Goal: Feedback & Contribution: Submit feedback/report problem

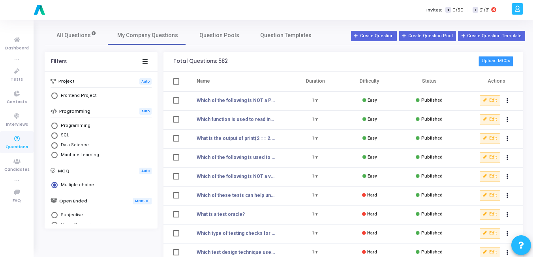
click at [494, 57] on button "Upload MCQs" at bounding box center [496, 61] width 35 height 10
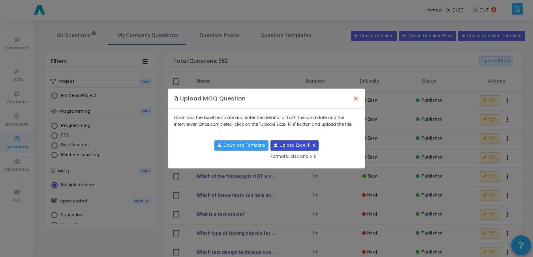
click at [307, 144] on input "file" at bounding box center [294, 145] width 47 height 9
type input "C:\fakepath\python_medium_mcqs.csv"
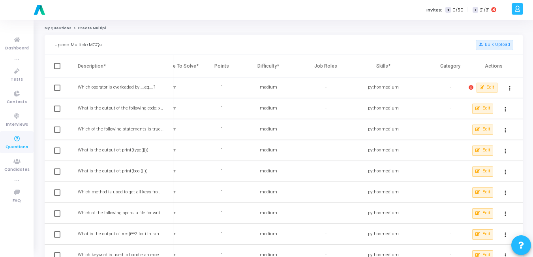
scroll to position [0, 379]
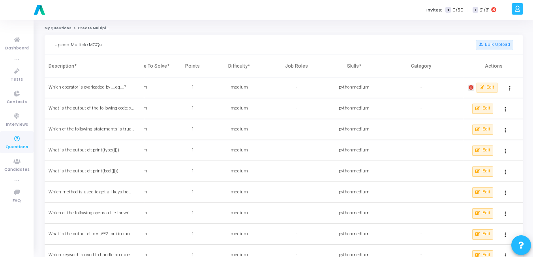
click at [472, 89] on icon at bounding box center [471, 87] width 5 height 5
click at [330, 90] on div at bounding box center [266, 128] width 533 height 257
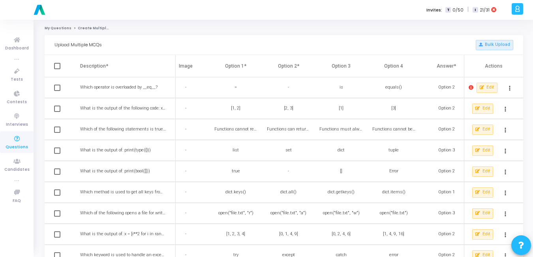
scroll to position [0, 2]
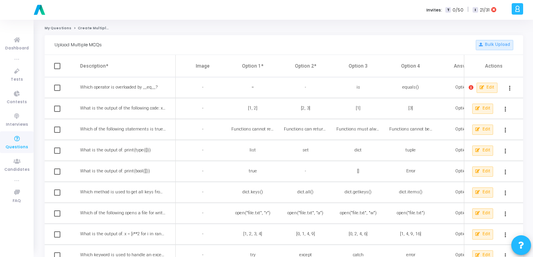
click at [303, 90] on div "-" at bounding box center [305, 87] width 43 height 7
click at [513, 83] on mat-icon "more_vert" at bounding box center [509, 87] width 9 height 9
click at [491, 107] on button "Delete" at bounding box center [495, 106] width 44 height 14
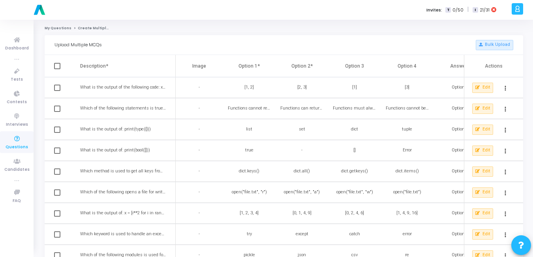
scroll to position [0, 23]
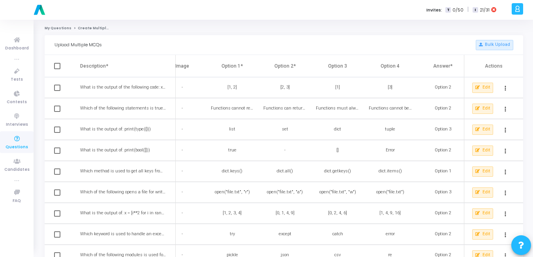
click at [59, 66] on span at bounding box center [57, 66] width 6 height 6
click at [57, 69] on input "checkbox" at bounding box center [57, 69] width 0 height 0
checkbox input "true"
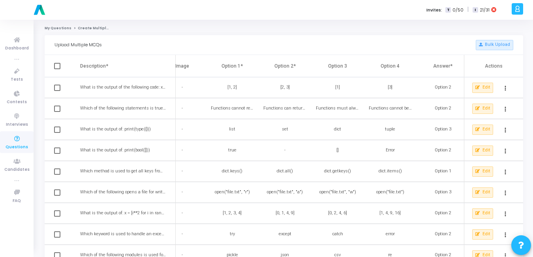
checkbox input "true"
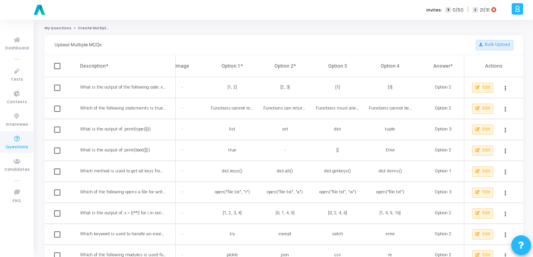
checkbox input "true"
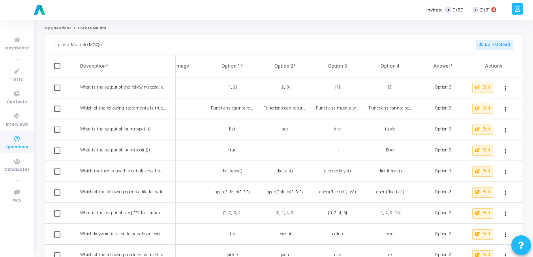
checkbox input "true"
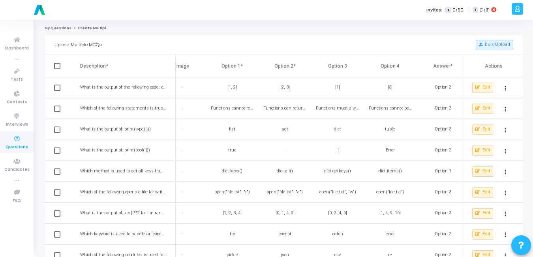
checkbox input "true"
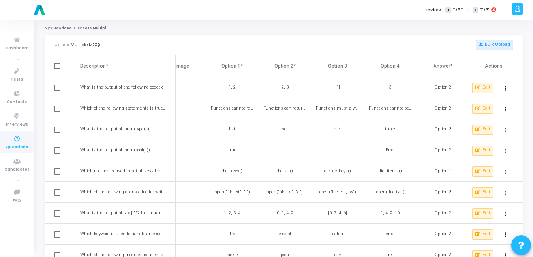
checkbox input "true"
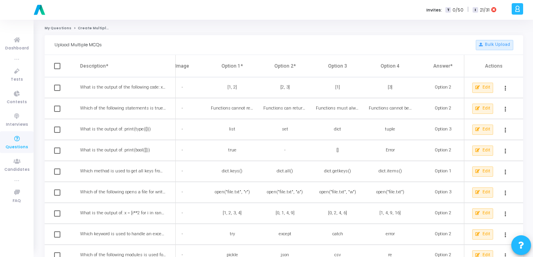
checkbox input "true"
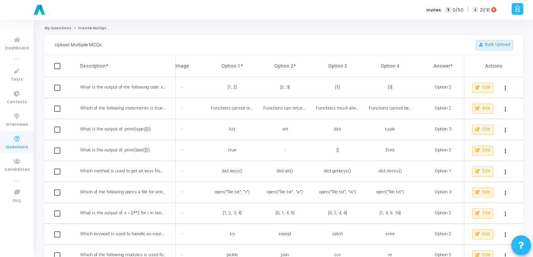
checkbox input "true"
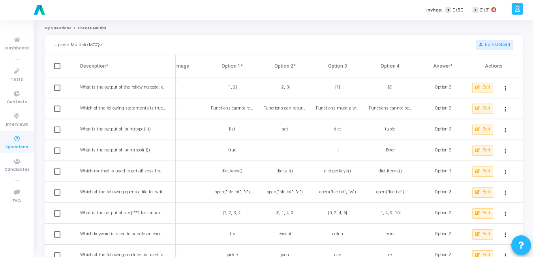
checkbox input "true"
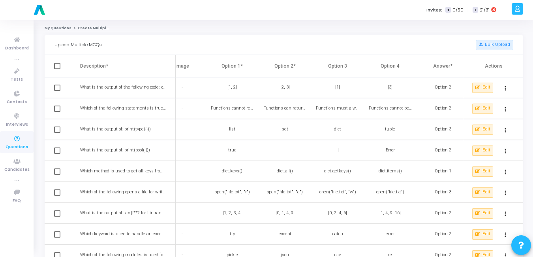
checkbox input "true"
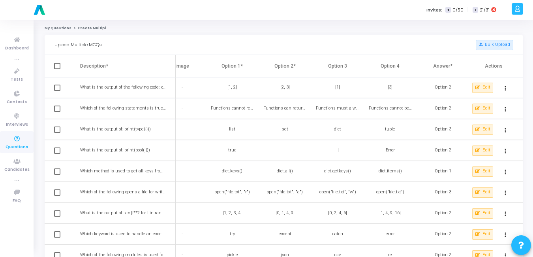
checkbox input "true"
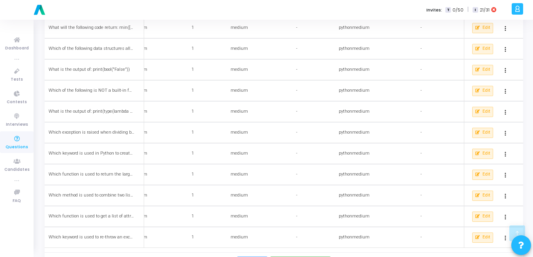
scroll to position [882, 0]
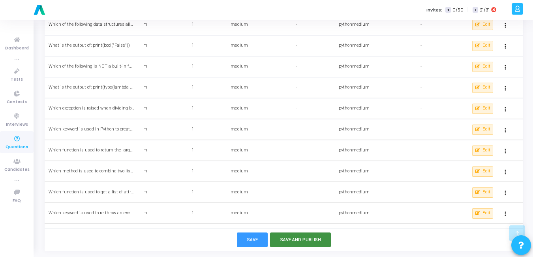
click at [281, 237] on button "Save and Publish" at bounding box center [300, 239] width 61 height 15
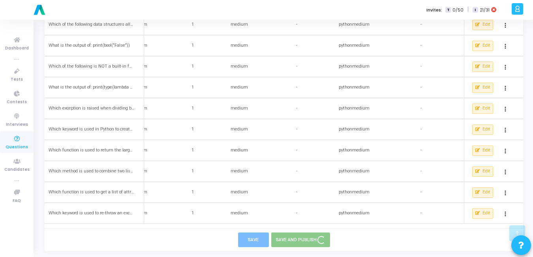
checkbox input "false"
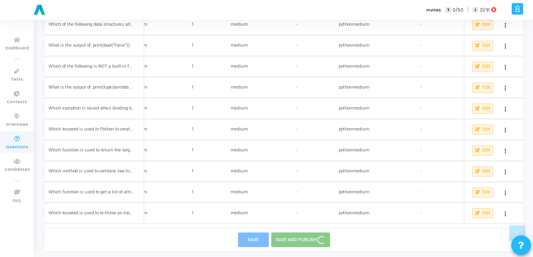
checkbox input "false"
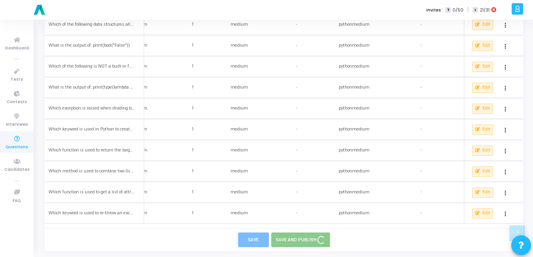
checkbox input "false"
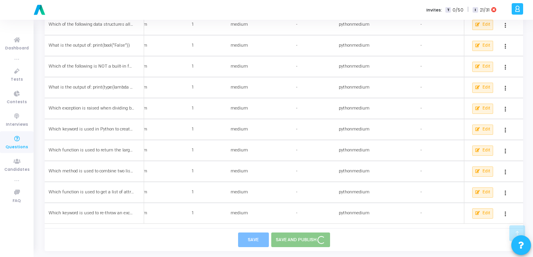
checkbox input "false"
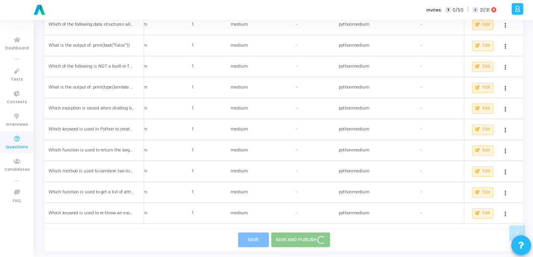
checkbox input "false"
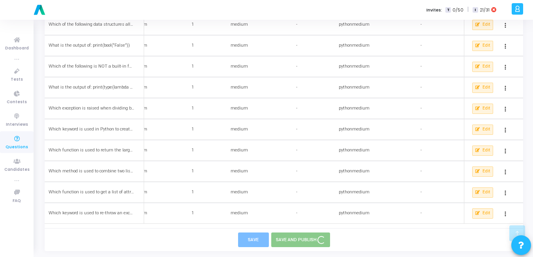
checkbox input "false"
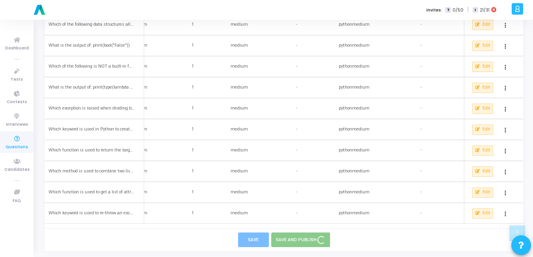
checkbox input "false"
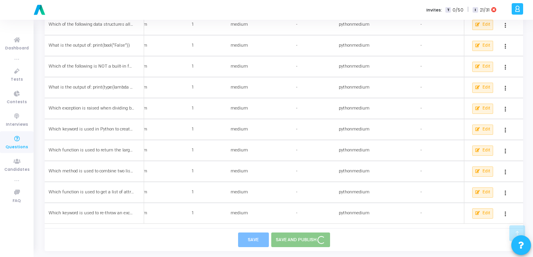
checkbox input "false"
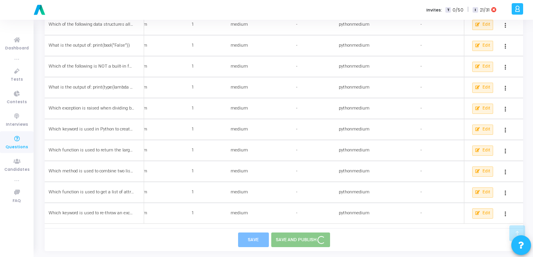
checkbox input "false"
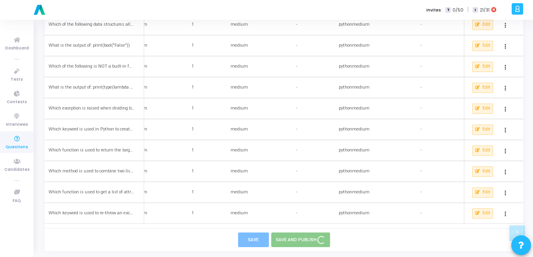
checkbox input "false"
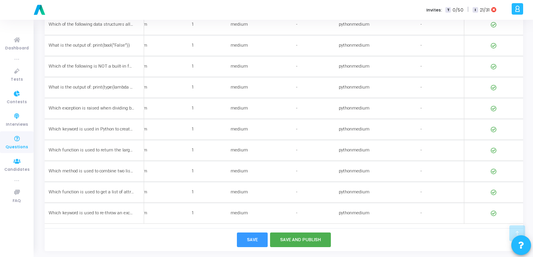
click at [17, 137] on icon at bounding box center [17, 139] width 17 height 10
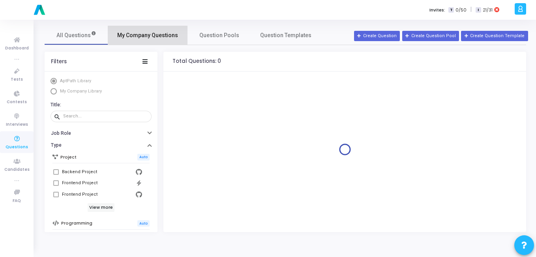
click at [150, 40] on link "My Company Questions" at bounding box center [148, 35] width 80 height 19
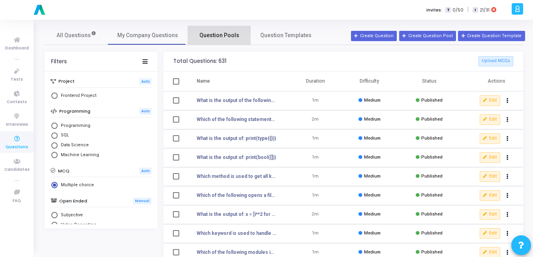
click at [229, 39] on span "Question Pools" at bounding box center [219, 35] width 40 height 8
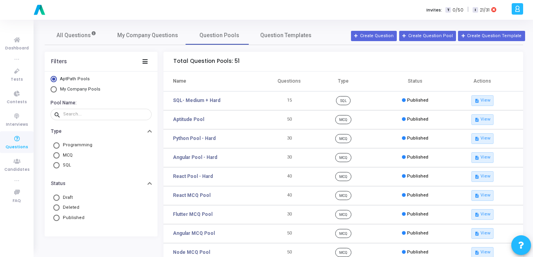
click at [51, 91] on span "Select Library" at bounding box center [54, 89] width 6 height 6
click at [51, 91] on input "My Company Pools" at bounding box center [54, 89] width 6 height 6
radio input "true"
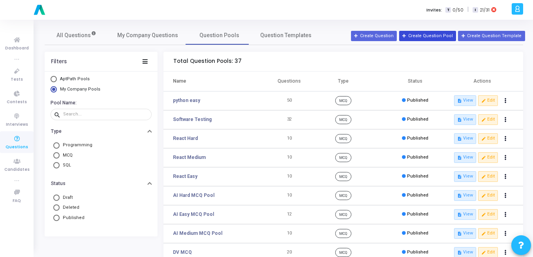
click at [434, 33] on button "Create Question Pool" at bounding box center [427, 36] width 57 height 10
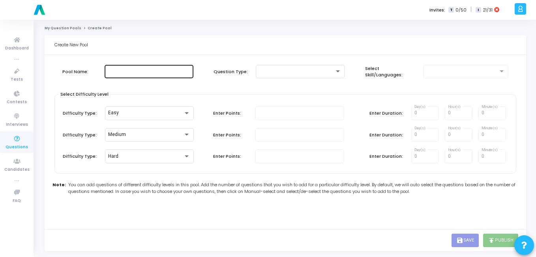
click at [138, 77] on div at bounding box center [149, 71] width 83 height 15
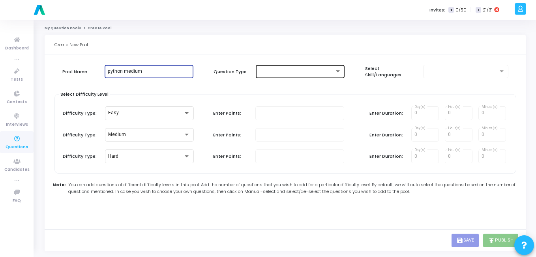
type input "python medium"
click at [264, 71] on div at bounding box center [296, 72] width 75 height 6
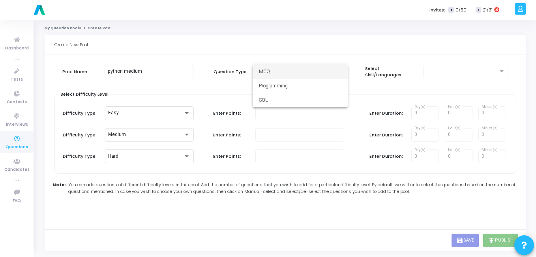
click at [264, 71] on span "MCQ" at bounding box center [300, 71] width 83 height 14
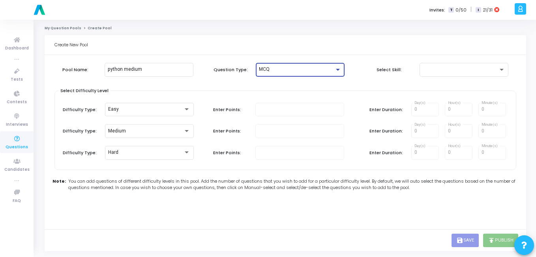
click at [287, 70] on div "MCQ" at bounding box center [296, 70] width 75 height 6
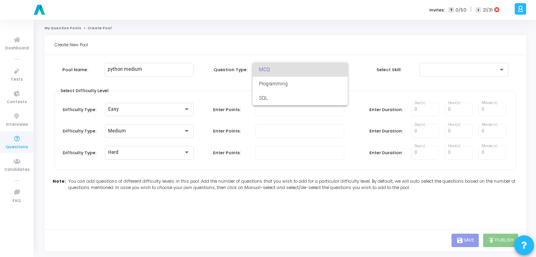
click at [233, 79] on div at bounding box center [268, 128] width 536 height 257
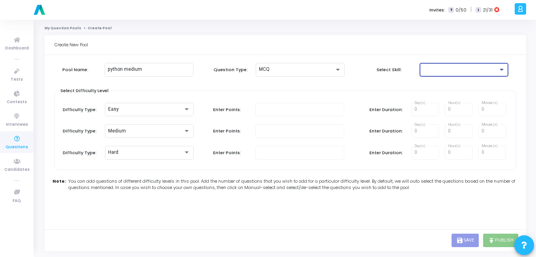
click at [428, 70] on div at bounding box center [460, 70] width 75 height 6
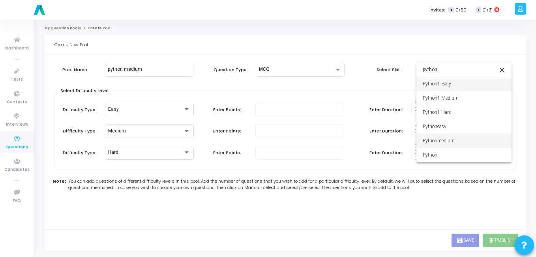
type input "python"
click at [448, 139] on span "Pythonmedium" at bounding box center [464, 141] width 83 height 14
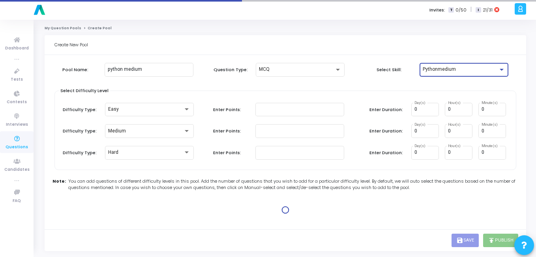
type input "1"
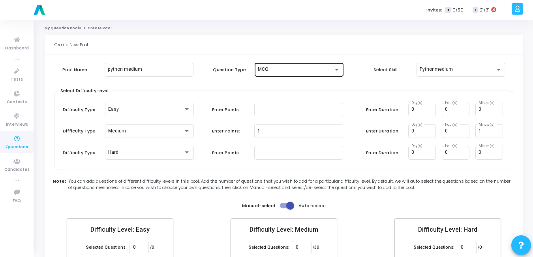
click at [310, 75] on div "MCQ" at bounding box center [299, 69] width 83 height 15
click at [470, 71] on div at bounding box center [266, 128] width 533 height 257
click at [470, 71] on div "Pythonmedium" at bounding box center [457, 70] width 75 height 6
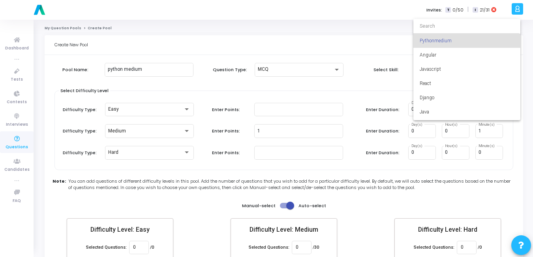
scroll to position [2959, 0]
click at [346, 82] on div at bounding box center [266, 128] width 533 height 257
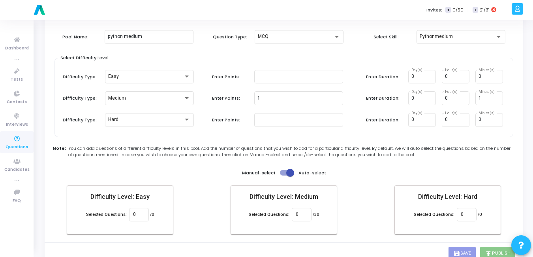
scroll to position [32, 0]
click at [292, 171] on span at bounding box center [290, 173] width 8 height 8
click at [284, 176] on input "checkbox" at bounding box center [284, 176] width 0 height 0
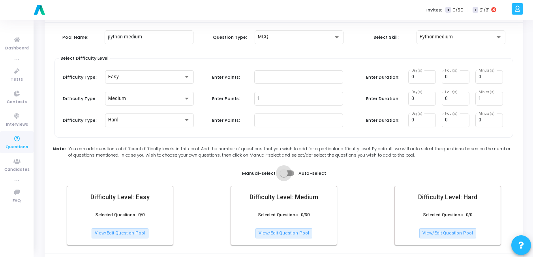
click at [292, 171] on span at bounding box center [287, 173] width 14 height 6
click at [284, 176] on input "checkbox" at bounding box center [284, 176] width 0 height 0
checkbox input "true"
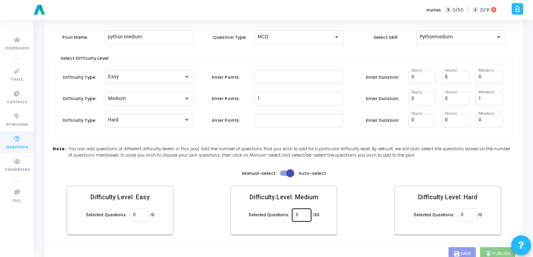
click at [299, 215] on input "0" at bounding box center [301, 215] width 11 height 6
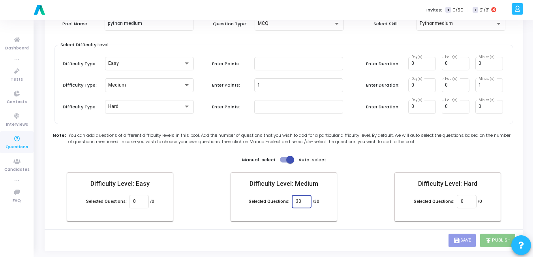
type input "30"
click at [369, 209] on div "Difficulty Level: Easy Selected Questions: 0 /0 Difficulty Level: Medium Select…" at bounding box center [284, 196] width 434 height 49
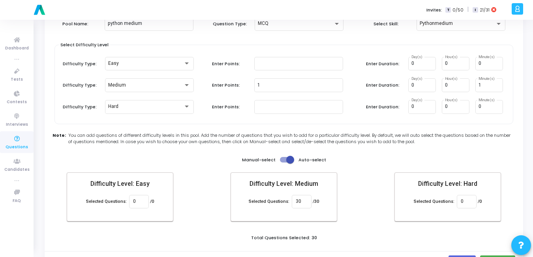
scroll to position [68, 0]
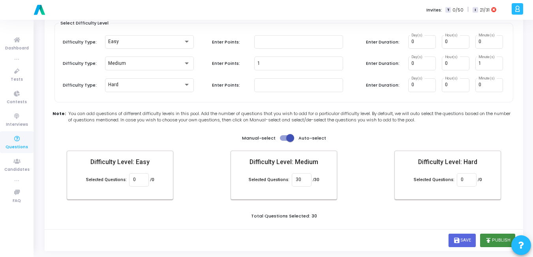
click at [495, 238] on button "publish Publish" at bounding box center [497, 239] width 35 height 13
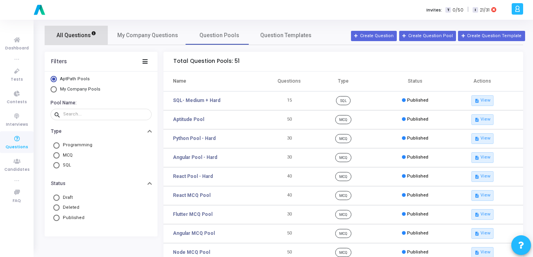
click at [73, 32] on span "All Questions" at bounding box center [76, 35] width 40 height 8
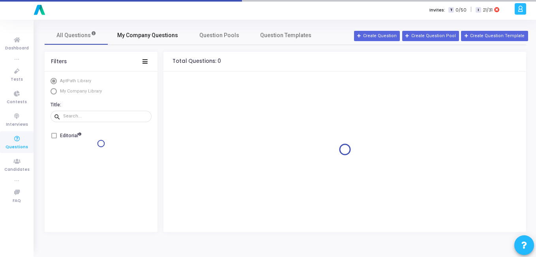
click at [139, 40] on link "My Company Questions" at bounding box center [148, 35] width 80 height 19
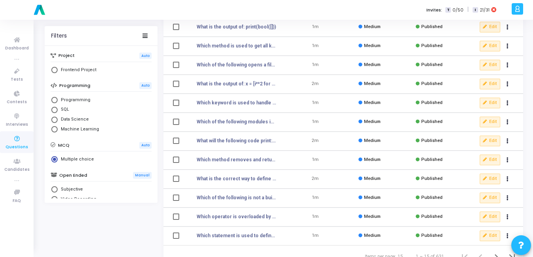
scroll to position [147, 0]
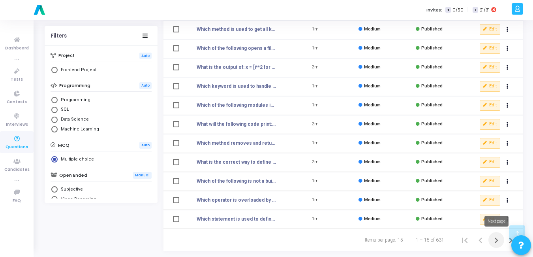
click at [499, 239] on icon "Next page" at bounding box center [496, 240] width 11 height 11
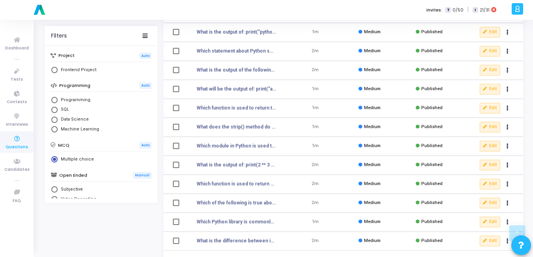
scroll to position [147, 0]
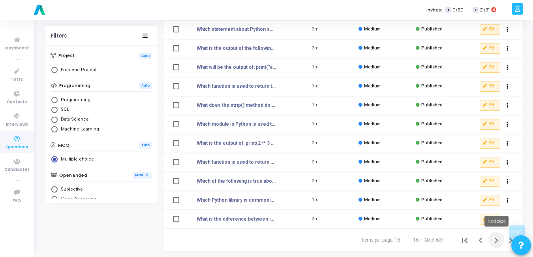
click at [500, 241] on icon "Next page" at bounding box center [496, 240] width 11 height 11
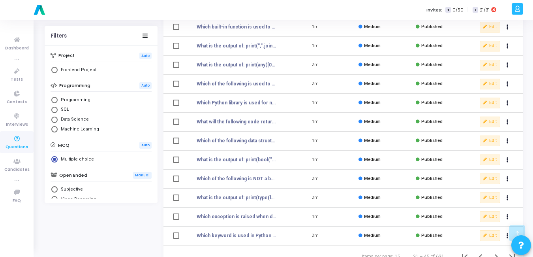
scroll to position [147, 0]
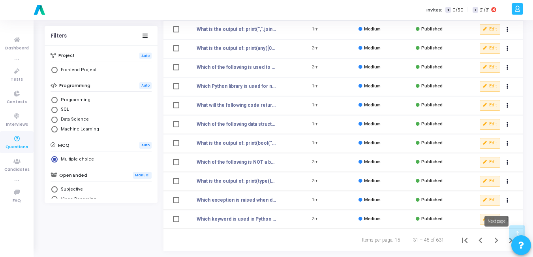
click at [498, 239] on icon "Next page" at bounding box center [496, 240] width 11 height 11
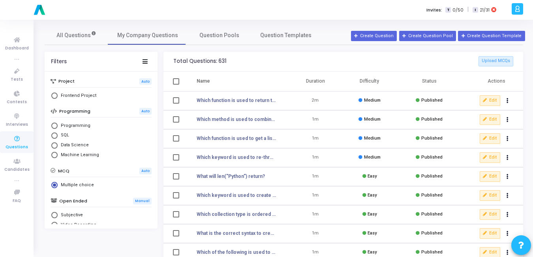
scroll to position [27, 0]
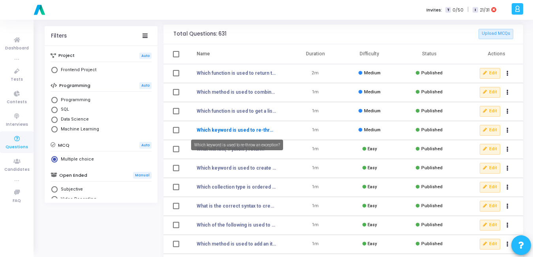
click at [211, 126] on link "Which keyword is used to re-throw an exception?" at bounding box center [236, 129] width 79 height 7
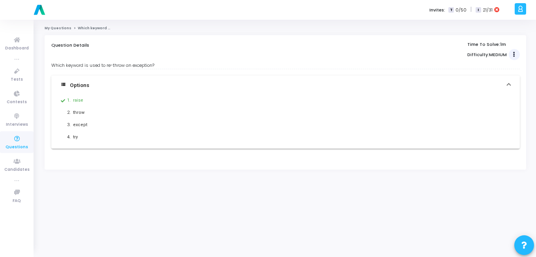
click at [512, 57] on button "Actions" at bounding box center [514, 54] width 11 height 11
click at [464, 39] on link "Edit" at bounding box center [478, 42] width 61 height 13
click at [15, 144] on span "Questions" at bounding box center [17, 147] width 23 height 7
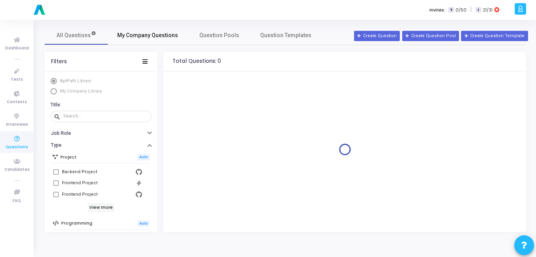
click at [139, 36] on span "My Company Questions" at bounding box center [147, 35] width 61 height 8
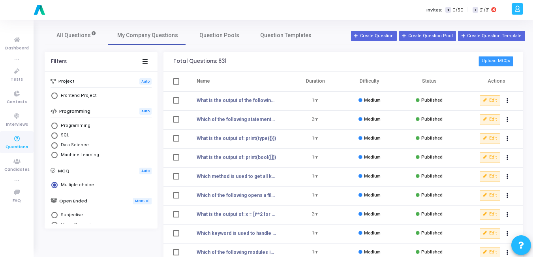
click at [497, 66] on button "Upload MCQs" at bounding box center [496, 61] width 35 height 10
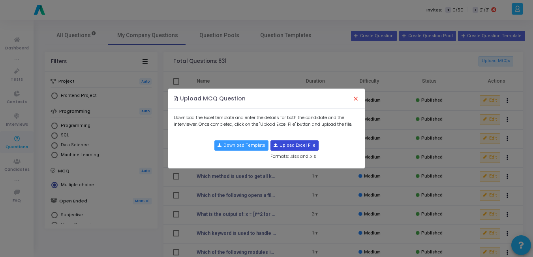
click at [295, 149] on input "file" at bounding box center [294, 145] width 47 height 9
type input "C:\fakepath\python_mcqs_all_50 - python_mcqs_all_50.csv.csv"
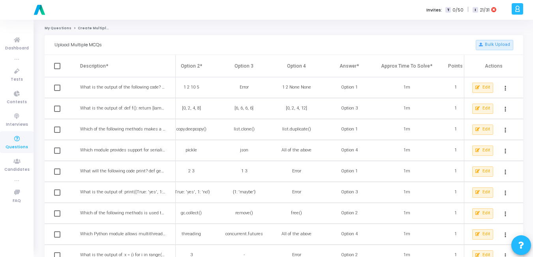
click at [55, 68] on span at bounding box center [57, 66] width 6 height 6
click at [57, 69] on input "checkbox" at bounding box center [57, 69] width 0 height 0
checkbox input "true"
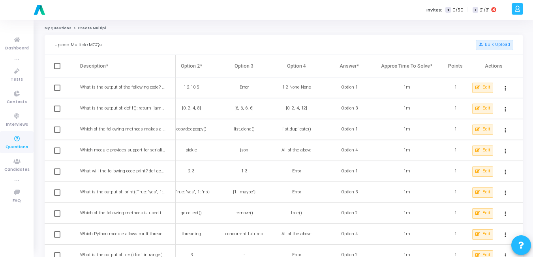
checkbox input "true"
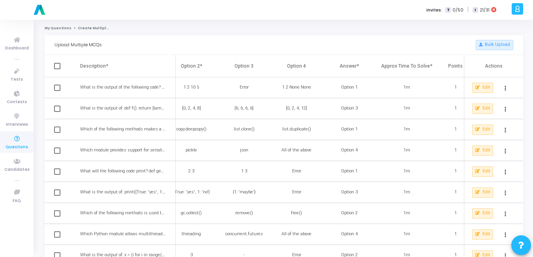
checkbox input "true"
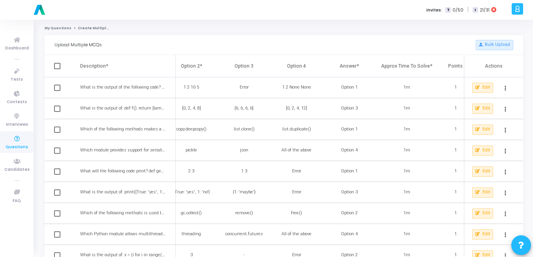
checkbox input "true"
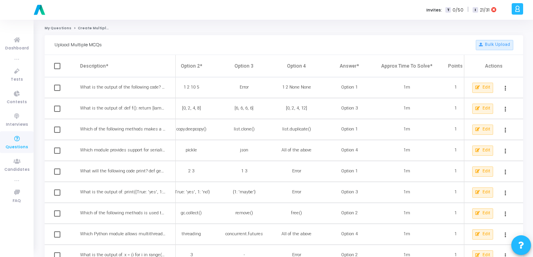
checkbox input "true"
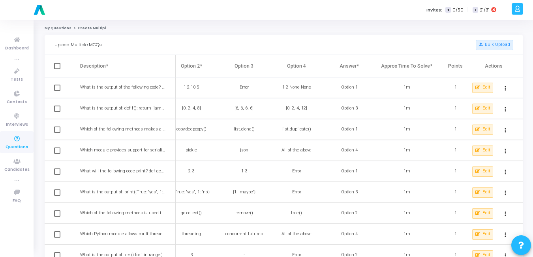
checkbox input "true"
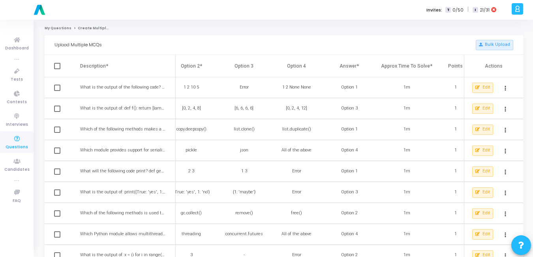
checkbox input "true"
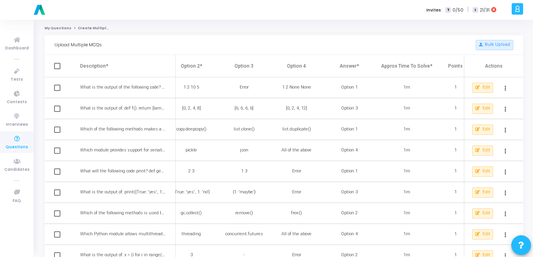
checkbox input "true"
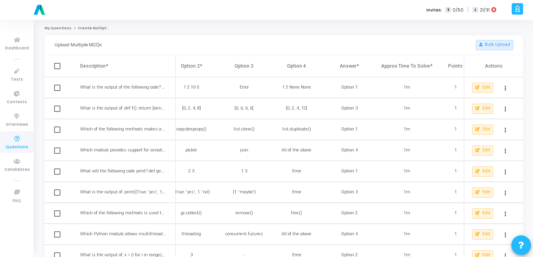
checkbox input "true"
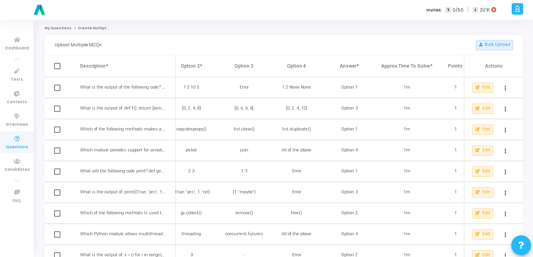
checkbox input "true"
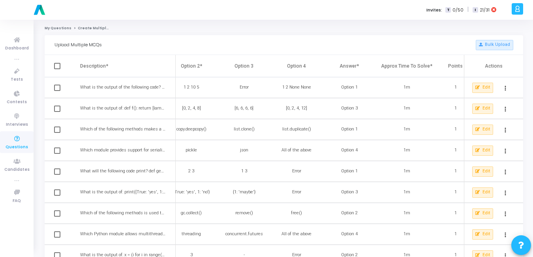
checkbox input "true"
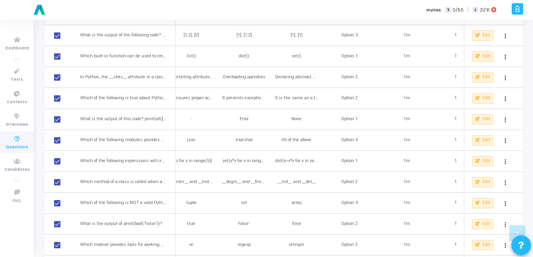
scroll to position [903, 0]
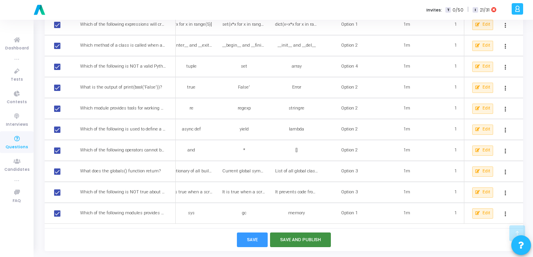
click at [285, 235] on button "Save and Publish" at bounding box center [300, 239] width 61 height 15
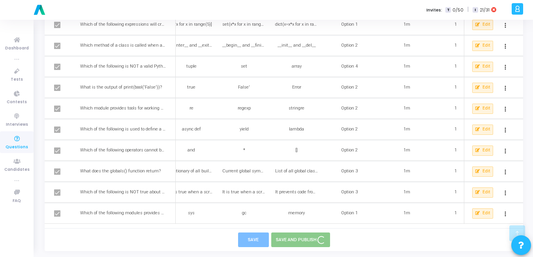
checkbox input "false"
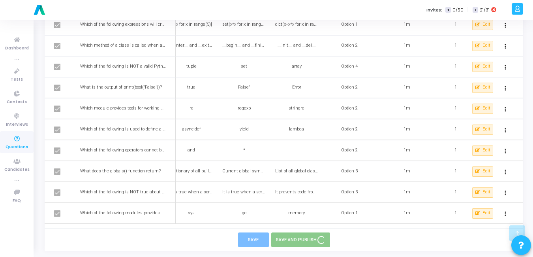
checkbox input "false"
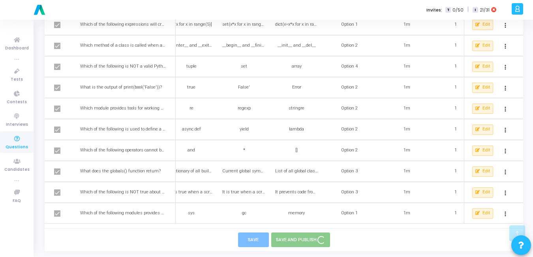
checkbox input "false"
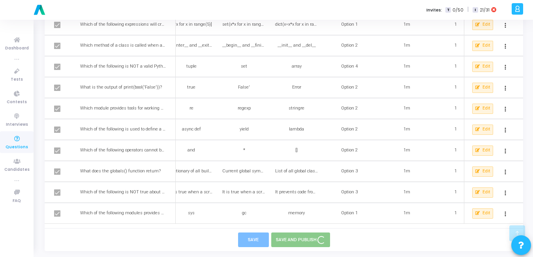
checkbox input "false"
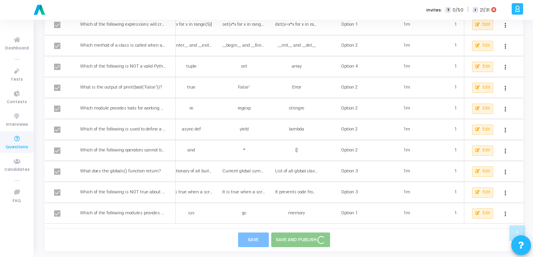
checkbox input "false"
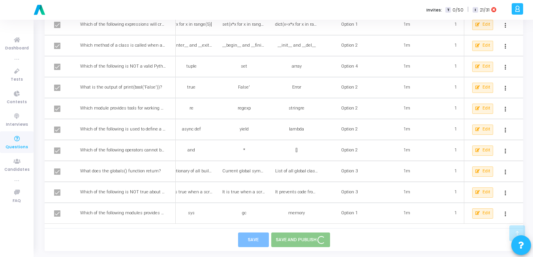
checkbox input "false"
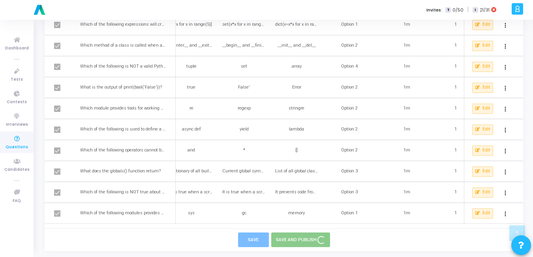
checkbox input "false"
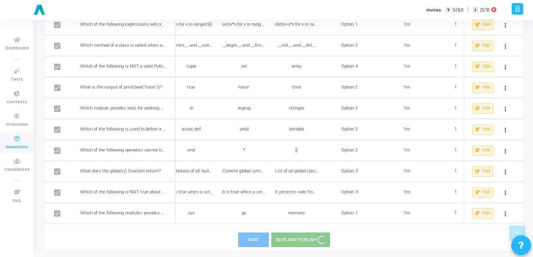
checkbox input "false"
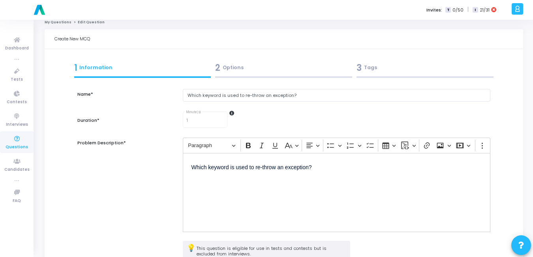
scroll to position [6, 0]
click at [225, 60] on div "2 Options" at bounding box center [283, 69] width 141 height 21
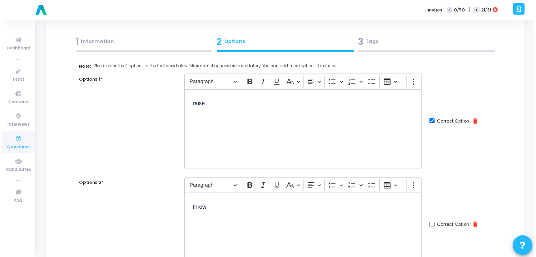
scroll to position [0, 0]
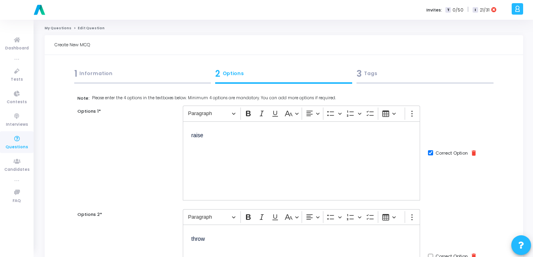
click at [380, 70] on div "3 Tags" at bounding box center [425, 73] width 137 height 13
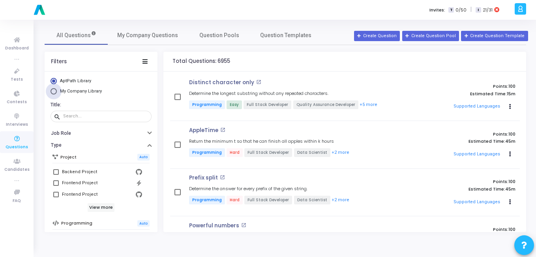
click at [57, 93] on span "My Company Library" at bounding box center [80, 91] width 46 height 7
click at [57, 93] on input "My Company Library" at bounding box center [54, 91] width 6 height 6
radio input "true"
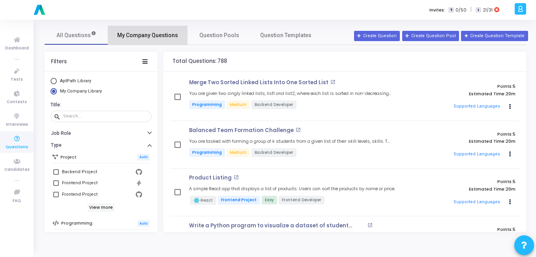
click at [177, 39] on link "My Company Questions" at bounding box center [148, 35] width 80 height 19
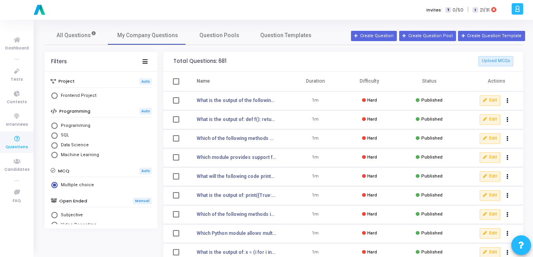
scroll to position [147, 0]
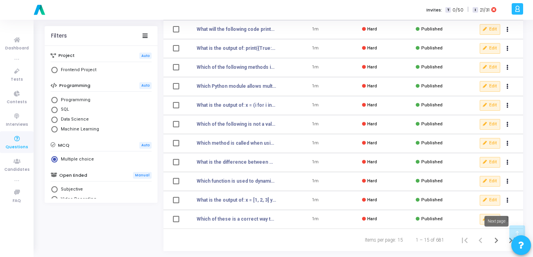
click at [495, 237] on icon "Next page" at bounding box center [496, 240] width 11 height 11
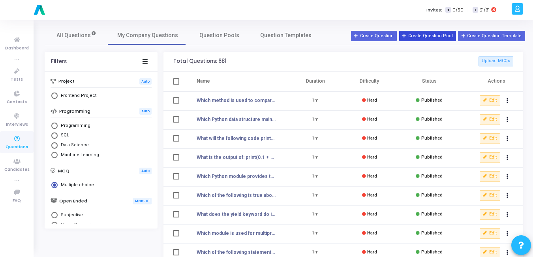
click at [435, 34] on button "Create Question Pool" at bounding box center [427, 36] width 57 height 10
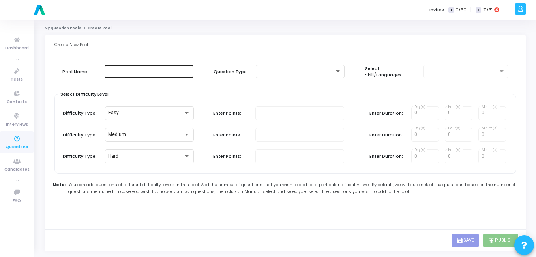
click at [118, 75] on div at bounding box center [149, 71] width 83 height 15
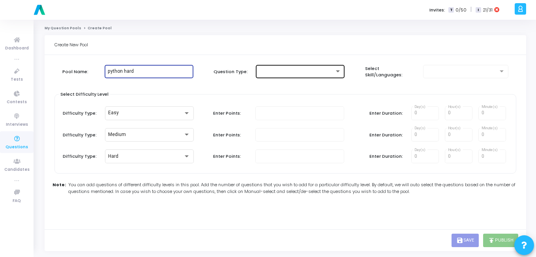
type input "python hard"
click at [264, 67] on div at bounding box center [300, 71] width 83 height 15
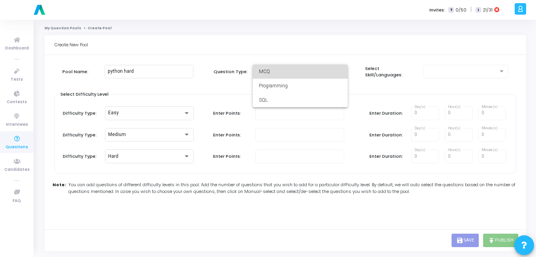
click at [271, 77] on span "MCQ" at bounding box center [300, 71] width 83 height 14
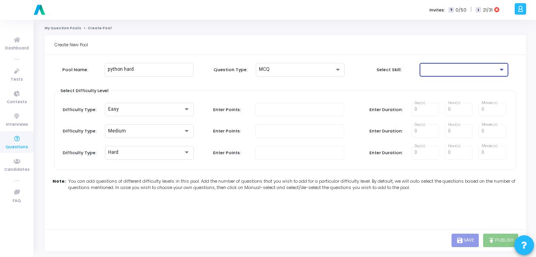
click at [431, 68] on div at bounding box center [460, 70] width 75 height 6
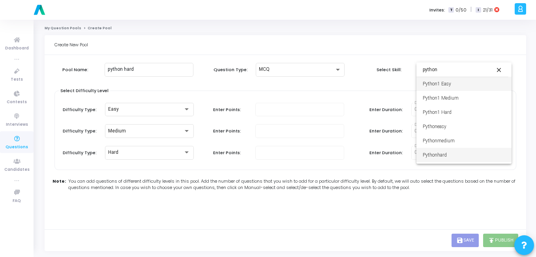
type input "python"
click at [450, 149] on span "Pythonhard" at bounding box center [464, 155] width 83 height 14
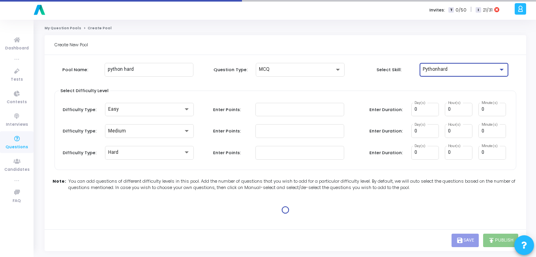
type input "1"
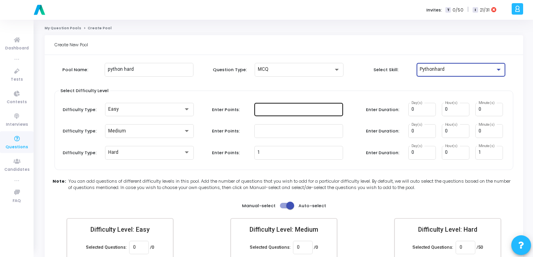
scroll to position [46, 0]
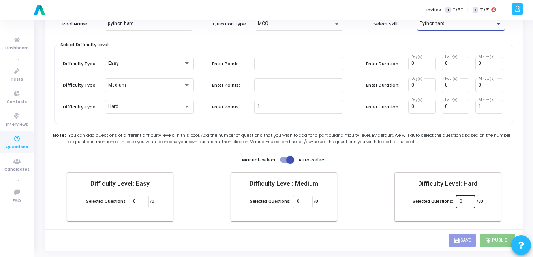
click at [464, 201] on input "0" at bounding box center [465, 202] width 11 height 6
type input "50"
click at [379, 244] on div "Create New Pool Pool Name: python hard Question Type: MCQ Select Skill: Pythonh…" at bounding box center [284, 119] width 479 height 261
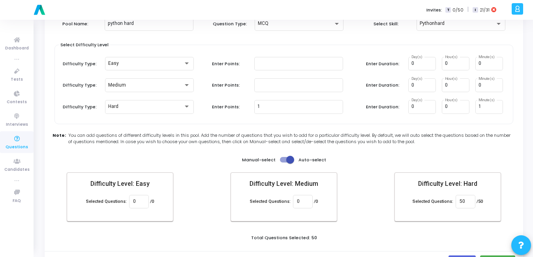
scroll to position [68, 0]
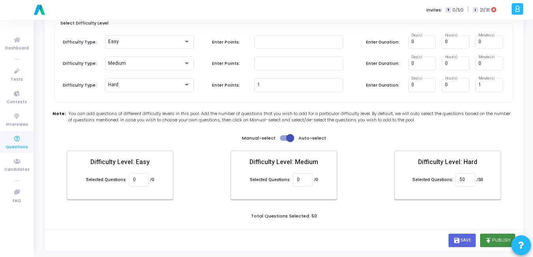
click at [500, 238] on button "publish Publish" at bounding box center [497, 239] width 35 height 13
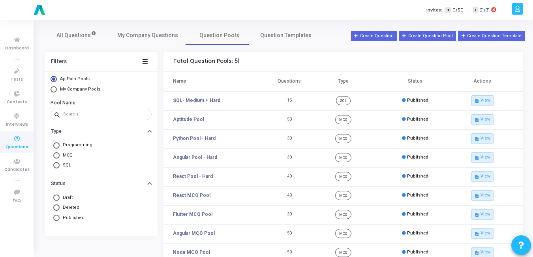
click at [53, 90] on span "Select Library" at bounding box center [54, 89] width 6 height 6
click at [53, 90] on input "My Company Pools" at bounding box center [54, 89] width 6 height 6
radio input "true"
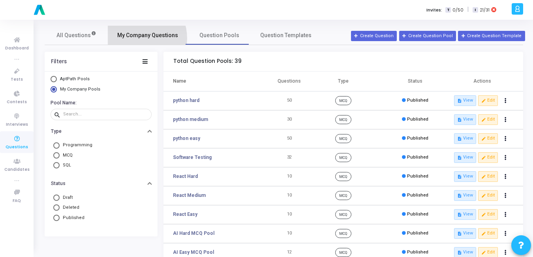
click at [136, 38] on span "My Company Questions" at bounding box center [147, 35] width 61 height 8
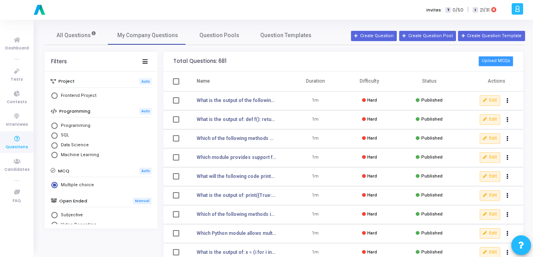
click at [489, 64] on button "Upload MCQs" at bounding box center [496, 61] width 35 height 10
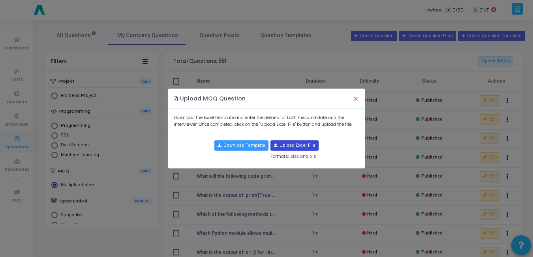
click at [282, 146] on input "file" at bounding box center [294, 145] width 47 height 9
type input "C:\fakepath\data_visualization_mcqs1.csv"
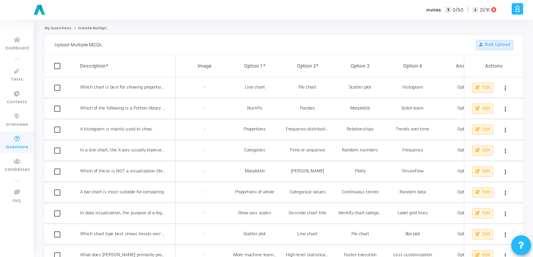
scroll to position [19, 0]
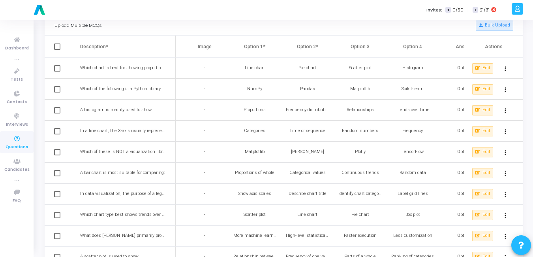
click at [55, 48] on span at bounding box center [57, 46] width 6 height 6
click at [57, 50] on input "checkbox" at bounding box center [57, 50] width 0 height 0
checkbox input "true"
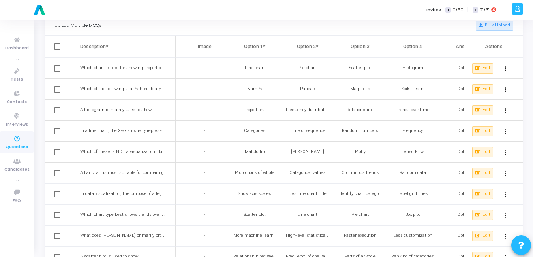
checkbox input "true"
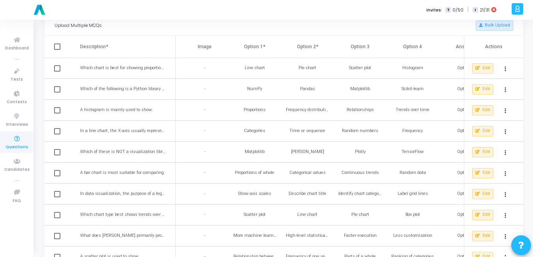
checkbox input "true"
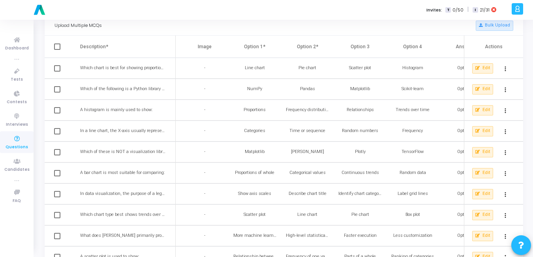
checkbox input "true"
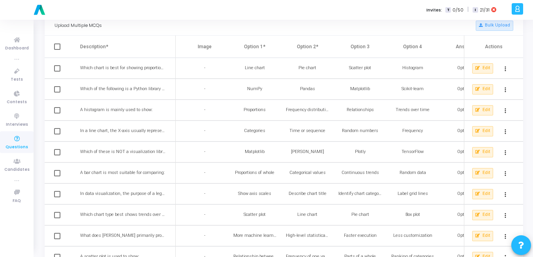
checkbox input "true"
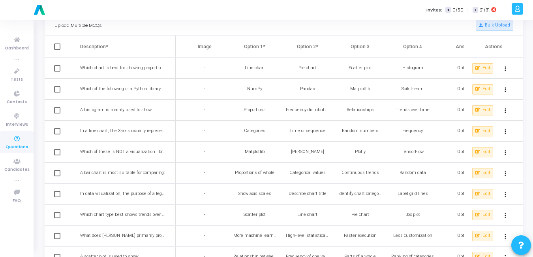
checkbox input "true"
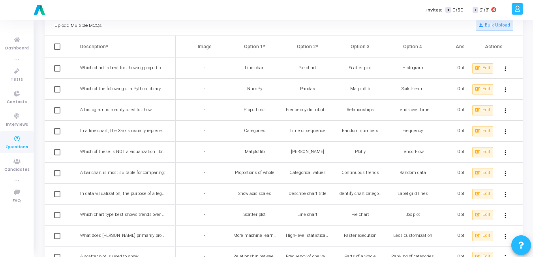
checkbox input "true"
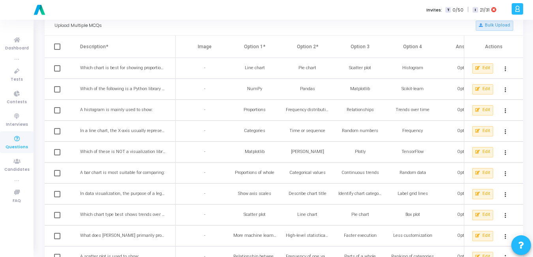
checkbox input "true"
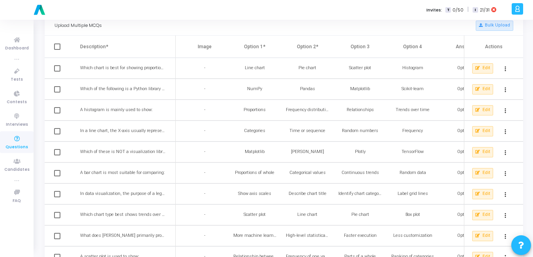
checkbox input "true"
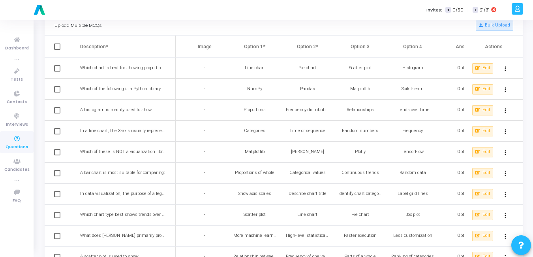
checkbox input "true"
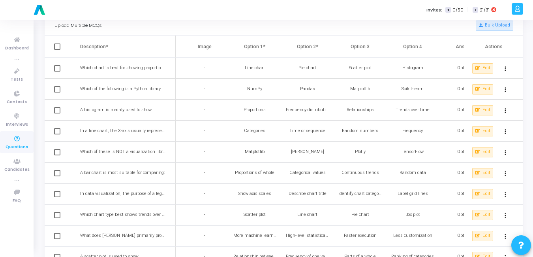
checkbox input "true"
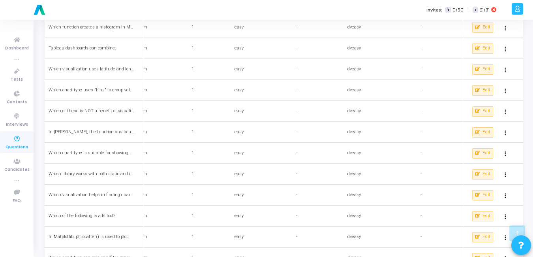
scroll to position [903, 0]
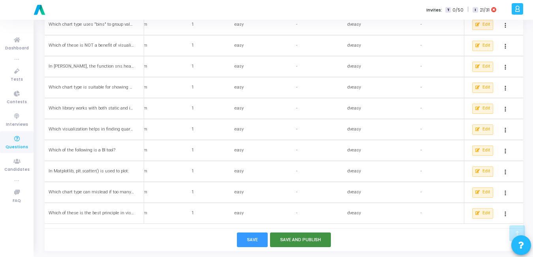
click at [299, 242] on button "Save and Publish" at bounding box center [300, 239] width 61 height 15
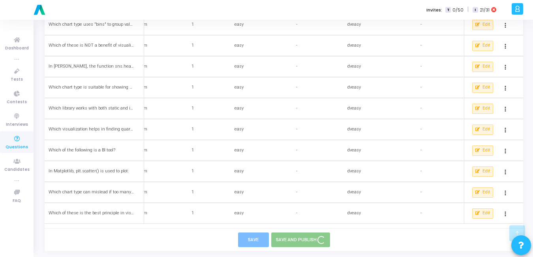
checkbox input "false"
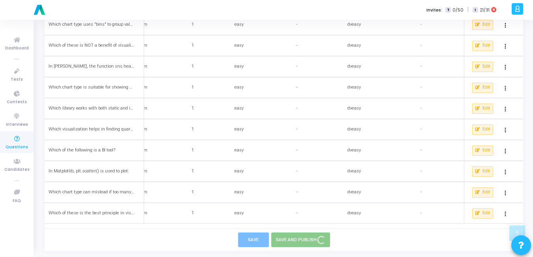
checkbox input "false"
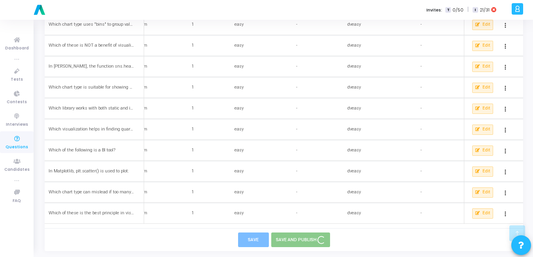
checkbox input "false"
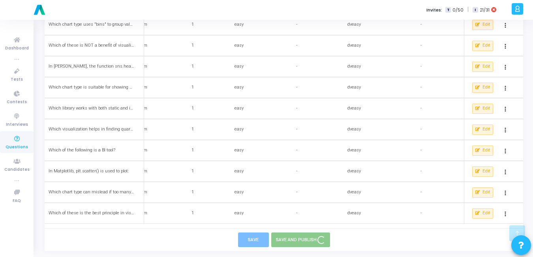
checkbox input "false"
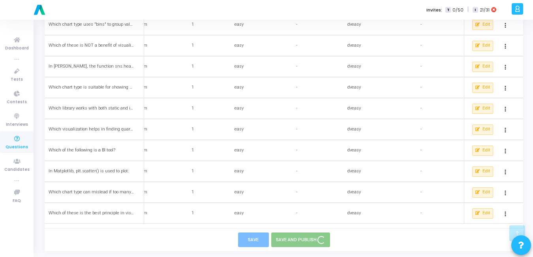
checkbox input "false"
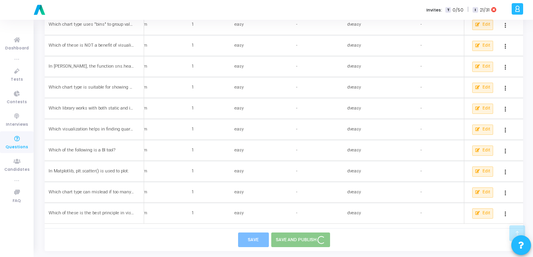
checkbox input "false"
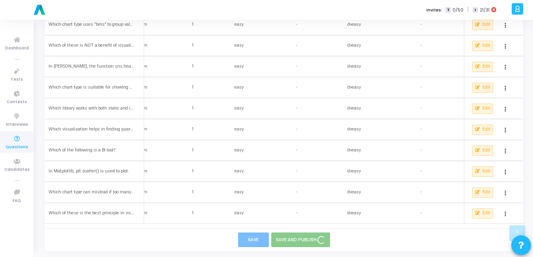
checkbox input "false"
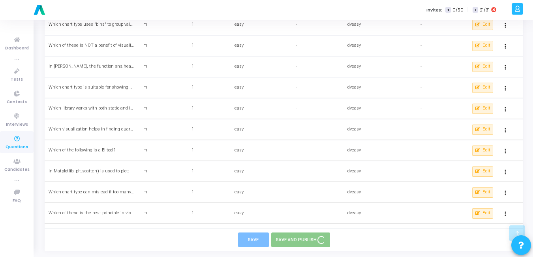
checkbox input "false"
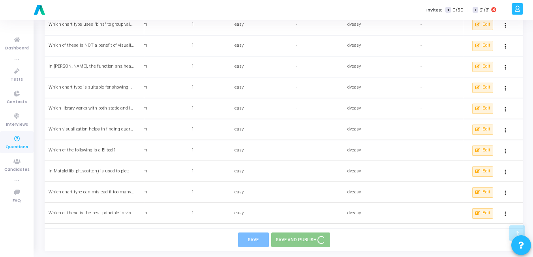
checkbox input "false"
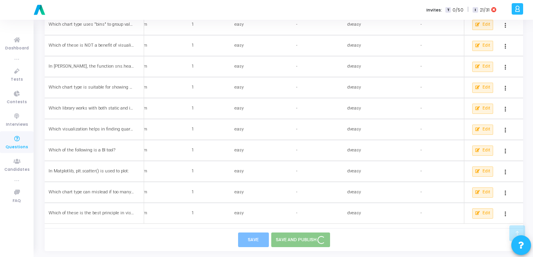
checkbox input "false"
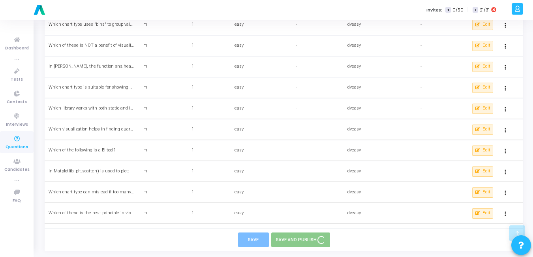
checkbox input "false"
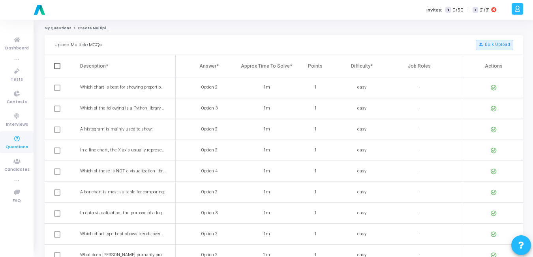
scroll to position [0, 256]
click at [58, 67] on span at bounding box center [57, 66] width 6 height 6
click at [57, 69] on input "checkbox" at bounding box center [57, 69] width 0 height 0
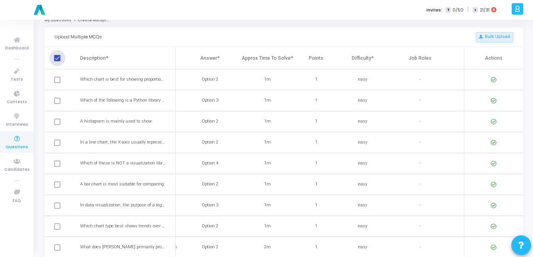
click at [57, 59] on span at bounding box center [57, 58] width 6 height 6
click at [57, 61] on input "checkbox" at bounding box center [57, 61] width 0 height 0
click at [57, 59] on span at bounding box center [57, 58] width 6 height 6
click at [57, 61] on input "checkbox" at bounding box center [57, 61] width 0 height 0
click at [56, 79] on span at bounding box center [57, 80] width 6 height 6
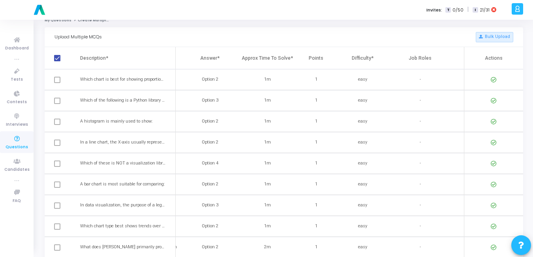
click at [57, 83] on td at bounding box center [63, 79] width 36 height 21
click at [59, 63] on th at bounding box center [63, 58] width 36 height 22
click at [57, 61] on span at bounding box center [57, 58] width 6 height 6
click at [57, 61] on input "checkbox" at bounding box center [57, 61] width 0 height 0
checkbox input "false"
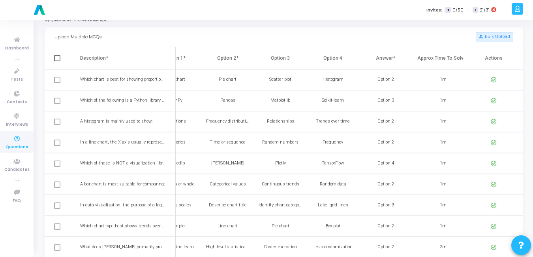
scroll to position [0, 0]
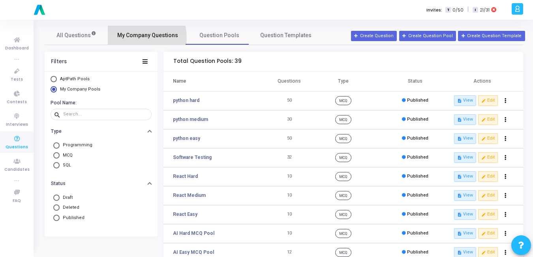
click at [125, 38] on span "My Company Questions" at bounding box center [147, 35] width 61 height 8
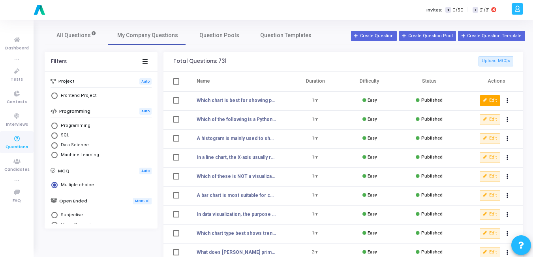
click at [489, 98] on button "Edit" at bounding box center [490, 100] width 21 height 10
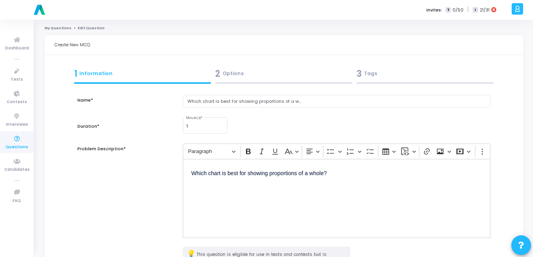
click at [381, 70] on div "3 Tags" at bounding box center [425, 73] width 137 height 13
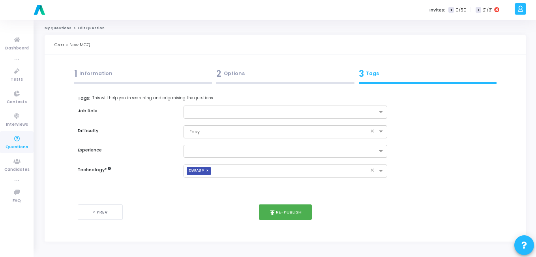
click at [57, 30] on link "My Questions" at bounding box center [58, 28] width 27 height 5
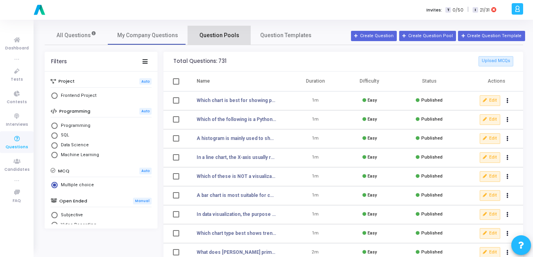
click at [212, 36] on span "Question Pools" at bounding box center [219, 35] width 40 height 8
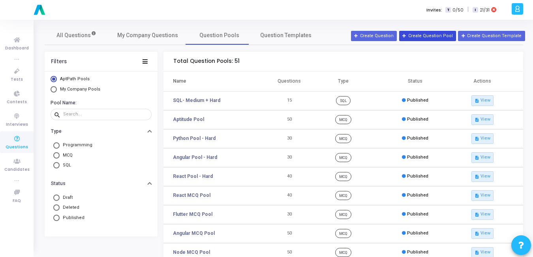
click at [423, 34] on button "Create Question Pool" at bounding box center [427, 36] width 57 height 10
click at [91, 87] on span "My Company Pools" at bounding box center [80, 89] width 40 height 5
click at [57, 87] on input "My Company Pools" at bounding box center [54, 89] width 6 height 6
radio input "true"
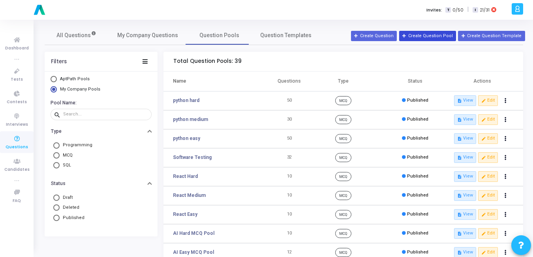
click at [435, 33] on button "Create Question Pool" at bounding box center [427, 36] width 57 height 10
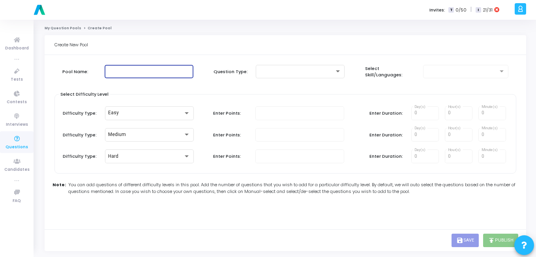
click at [140, 73] on input "text" at bounding box center [149, 72] width 83 height 6
type input "Data Visualization"
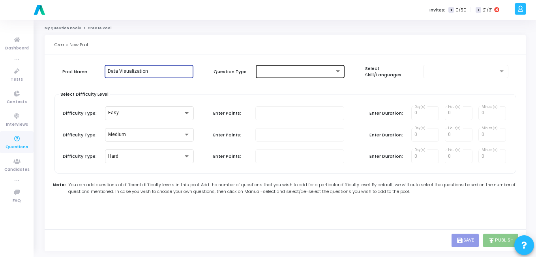
click at [279, 76] on div at bounding box center [300, 71] width 83 height 15
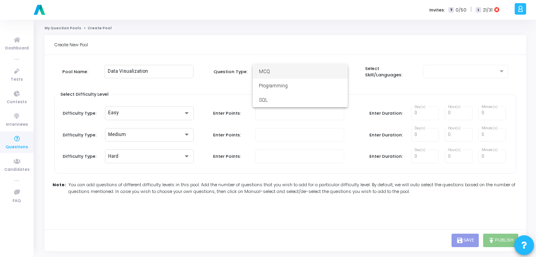
click at [279, 76] on span "MCQ" at bounding box center [300, 71] width 83 height 14
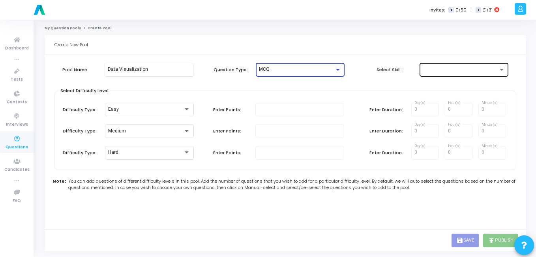
click at [437, 68] on div at bounding box center [460, 70] width 75 height 6
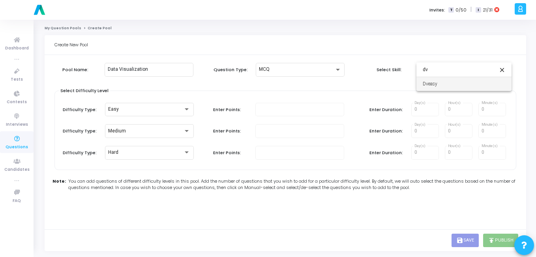
type input "dv"
click at [432, 81] on span "Dveasy" at bounding box center [464, 84] width 83 height 14
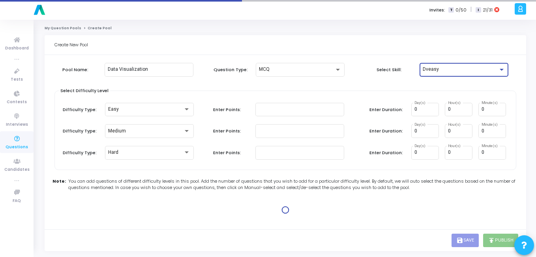
type input "1"
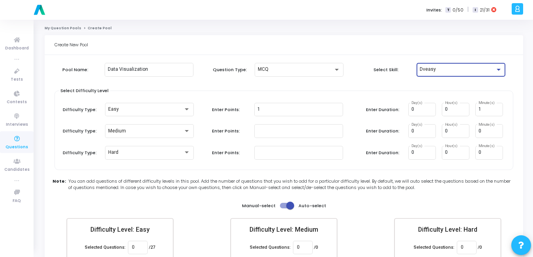
scroll to position [46, 0]
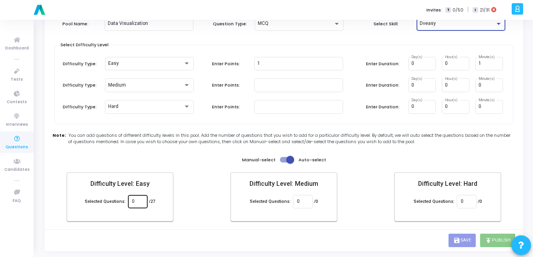
click at [138, 196] on div "0" at bounding box center [137, 201] width 11 height 15
type input "27"
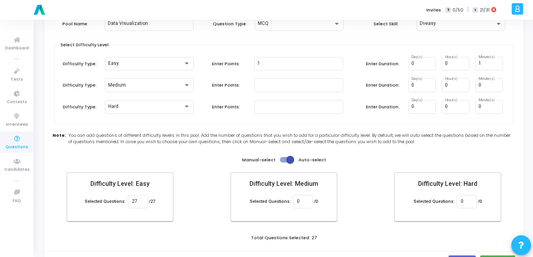
click at [165, 216] on mat-card "Difficulty Level: Easy Selected Questions: 27 /27" at bounding box center [120, 196] width 107 height 49
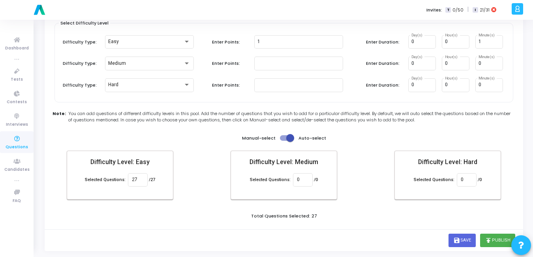
scroll to position [0, 0]
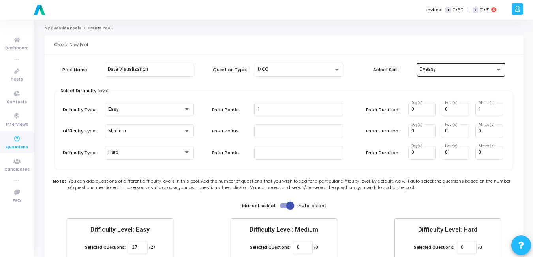
click at [445, 68] on div "Dveasy" at bounding box center [457, 70] width 75 height 6
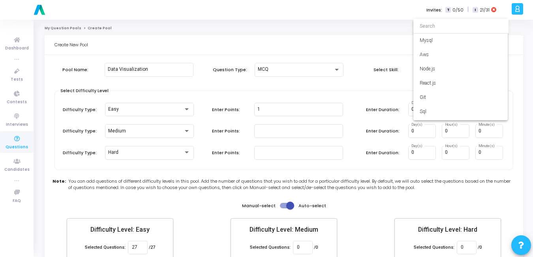
scroll to position [2957, 0]
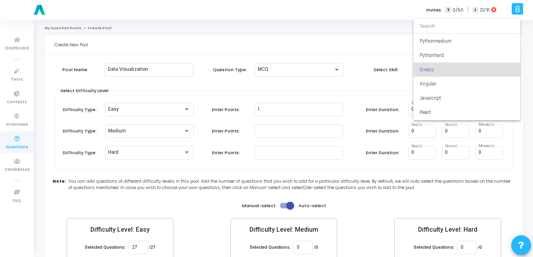
click at [385, 79] on div at bounding box center [266, 128] width 533 height 257
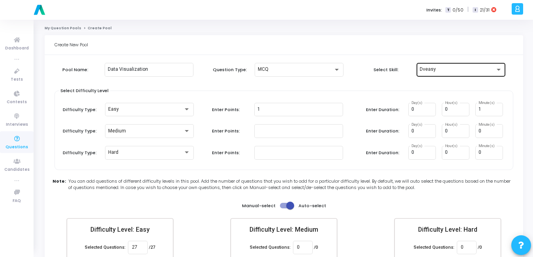
click at [435, 68] on div "Dveasy" at bounding box center [457, 70] width 75 height 6
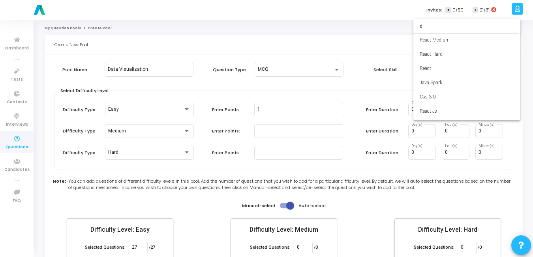
scroll to position [0, 0]
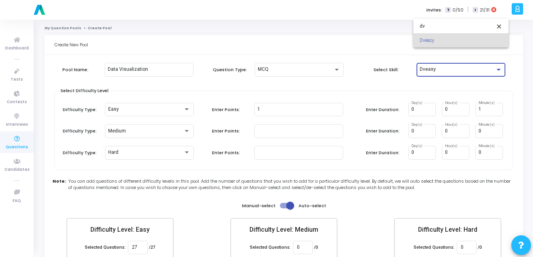
type input "dv"
click at [13, 143] on div at bounding box center [266, 128] width 533 height 257
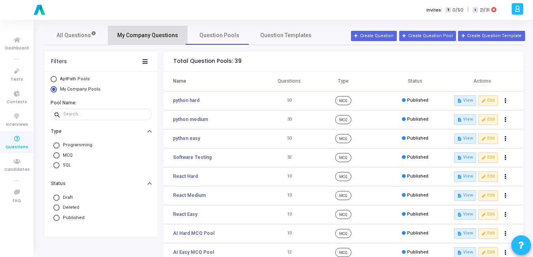
click at [149, 36] on span "My Company Questions" at bounding box center [147, 35] width 61 height 8
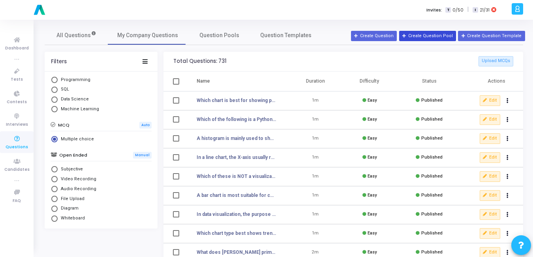
click at [437, 37] on button "Create Question Pool" at bounding box center [427, 36] width 57 height 10
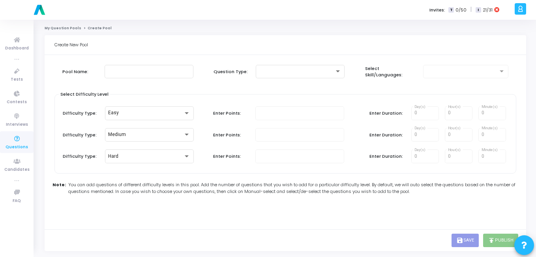
click at [427, 76] on div at bounding box center [466, 71] width 79 height 15
click at [144, 71] on input "text" at bounding box center [149, 72] width 83 height 6
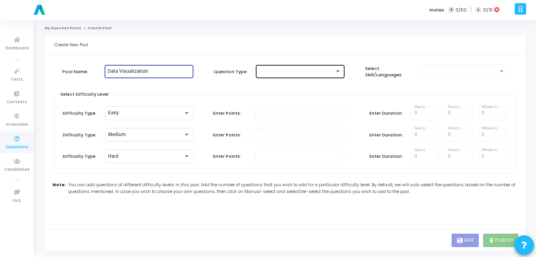
type input "Data Visualization"
click at [292, 68] on div at bounding box center [300, 71] width 83 height 15
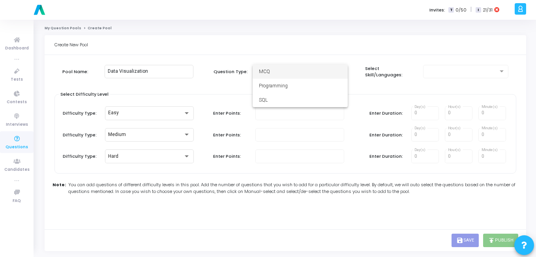
click at [291, 73] on span "MCQ" at bounding box center [300, 71] width 83 height 14
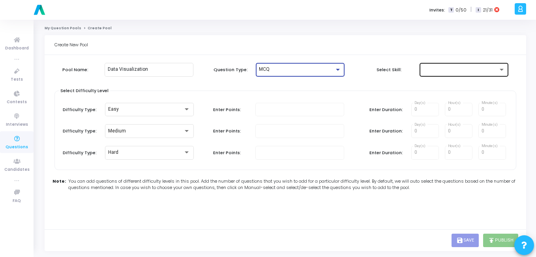
click at [425, 70] on div at bounding box center [460, 70] width 75 height 6
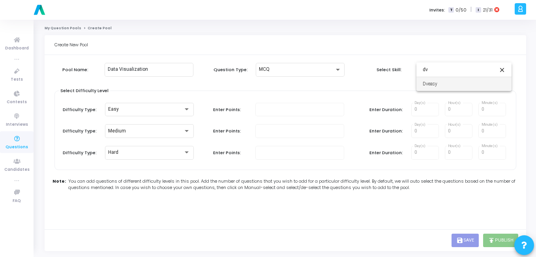
type input "dv"
click at [429, 87] on span "Dveasy" at bounding box center [464, 84] width 83 height 14
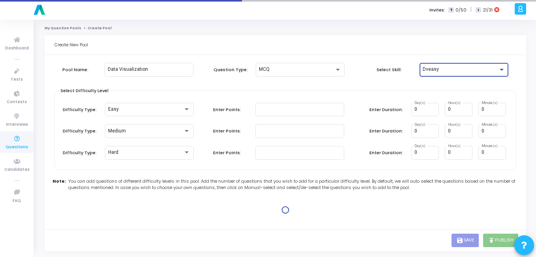
type input "1"
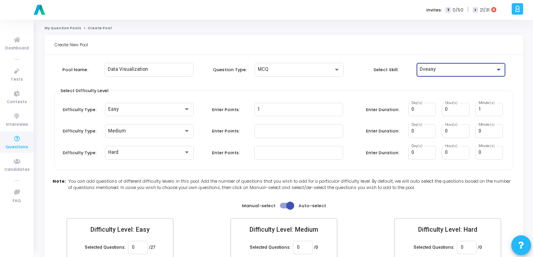
scroll to position [46, 0]
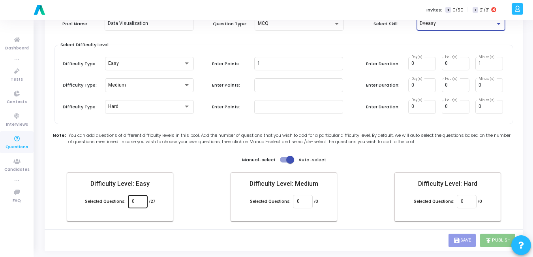
click at [141, 202] on input "0" at bounding box center [137, 202] width 11 height 6
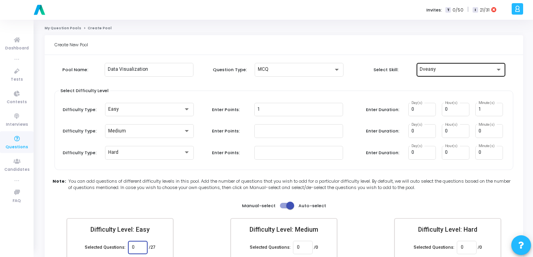
click at [432, 68] on span "Dveasy" at bounding box center [428, 69] width 16 height 6
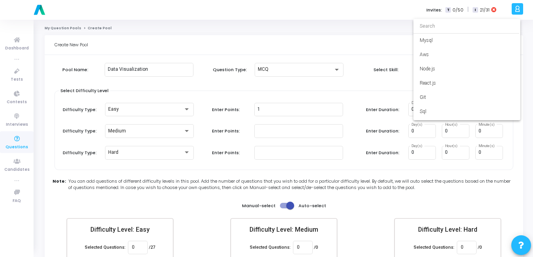
scroll to position [2957, 0]
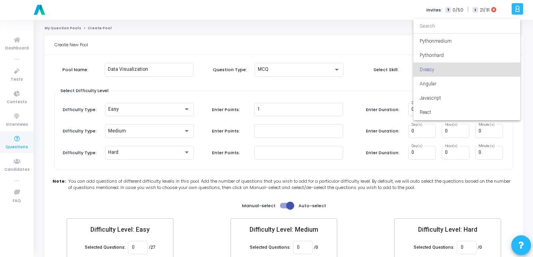
click at [337, 88] on div at bounding box center [266, 128] width 533 height 257
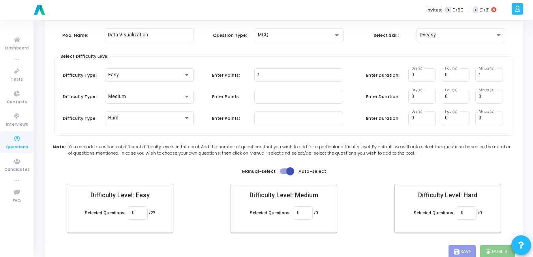
scroll to position [35, 0]
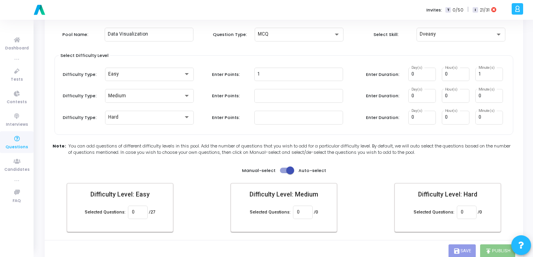
click at [288, 169] on span at bounding box center [290, 170] width 8 height 8
click at [284, 173] on input "checkbox" at bounding box center [284, 173] width 0 height 0
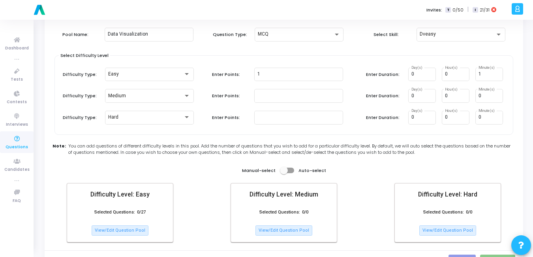
scroll to position [56, 0]
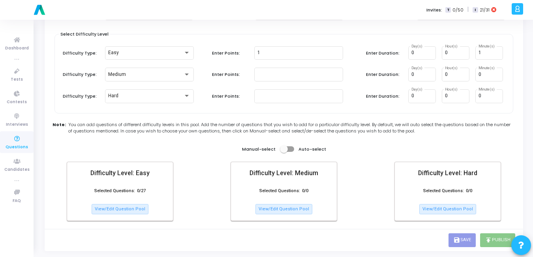
click at [294, 150] on div "Manual-select Auto-select" at bounding box center [284, 148] width 84 height 9
click at [293, 150] on span at bounding box center [287, 149] width 14 height 6
click at [284, 152] on input "checkbox" at bounding box center [284, 152] width 0 height 0
checkbox input "true"
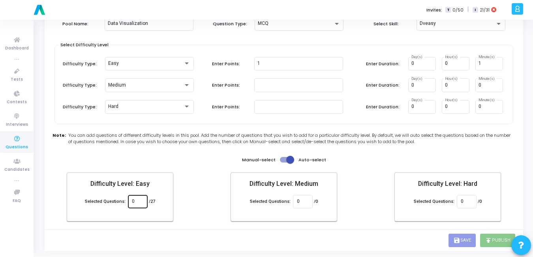
click at [134, 201] on input "0" at bounding box center [137, 202] width 11 height 6
type input "27"
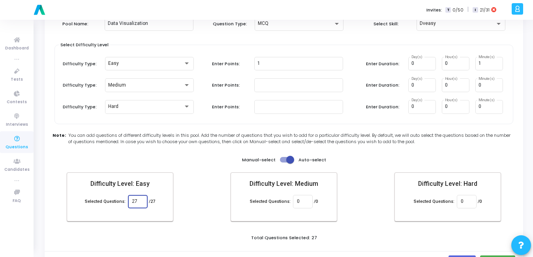
scroll to position [68, 0]
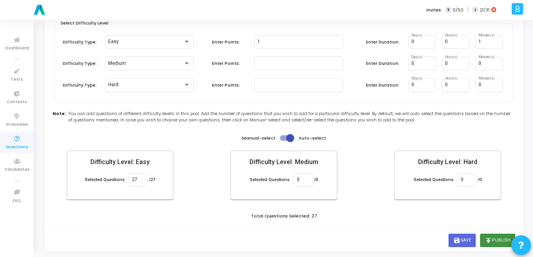
click at [490, 237] on icon "publish" at bounding box center [488, 240] width 7 height 7
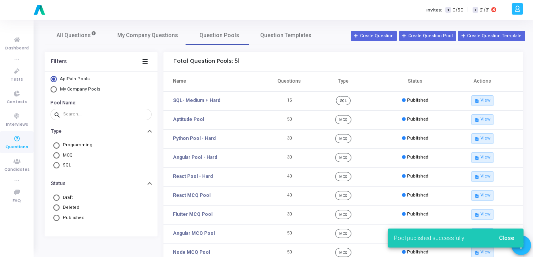
click at [54, 92] on mat-radio-button "My Company Pools" at bounding box center [101, 90] width 101 height 8
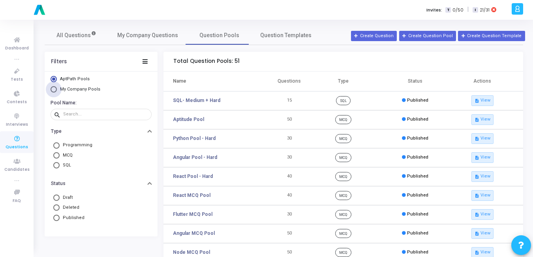
click at [53, 90] on span "Select Library" at bounding box center [54, 89] width 6 height 6
click at [53, 90] on input "My Company Pools" at bounding box center [54, 89] width 6 height 6
radio input "true"
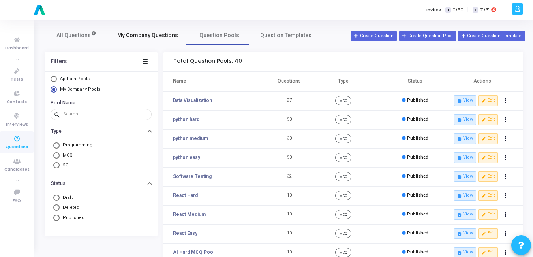
click at [146, 42] on link "My Company Questions" at bounding box center [148, 35] width 80 height 19
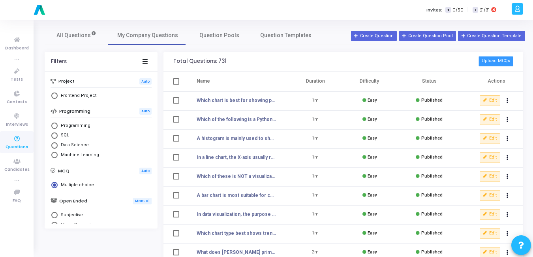
click at [508, 65] on button "Upload MCQs" at bounding box center [496, 61] width 35 height 10
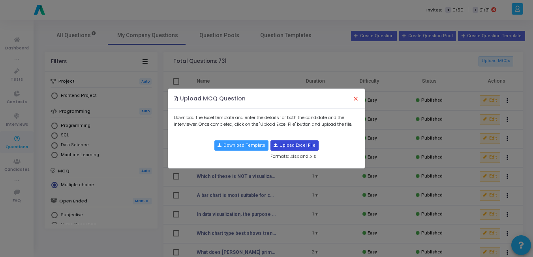
click at [301, 145] on input "file" at bounding box center [294, 145] width 47 height 9
type input "C:\fakepath\java_mcqs_all_50_options - java_mcqs_all_50_options.csv.csv"
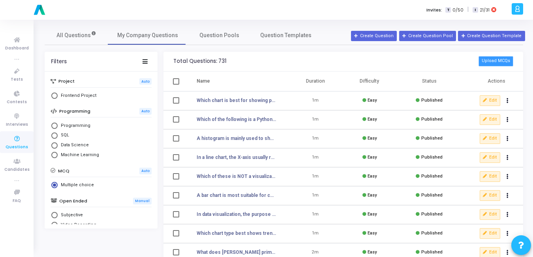
click at [506, 57] on button "Upload MCQs" at bounding box center [496, 61] width 35 height 10
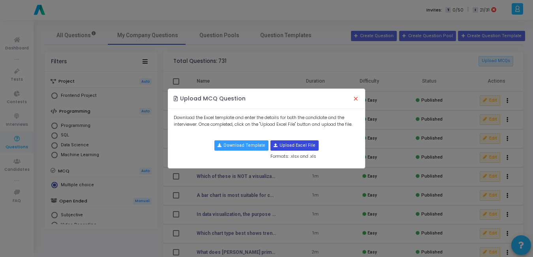
click at [304, 143] on input "file" at bounding box center [294, 145] width 47 height 9
type input "C:\fakepath\java_mcqs_all_50_options - java_mcqs_all_50_options.csv.csv"
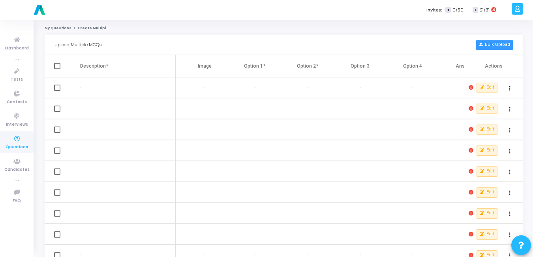
click at [496, 46] on button "Bulk Upload" at bounding box center [495, 45] width 38 height 10
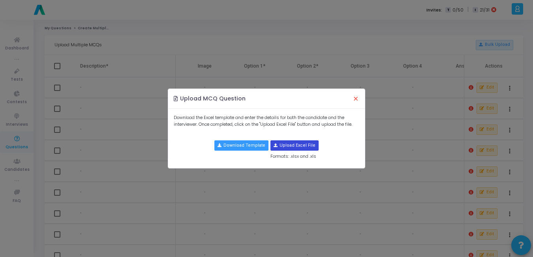
click at [293, 146] on input "file" at bounding box center [294, 145] width 47 height 9
type input "C:\fakepath\java_mcqs_all_50_options - java_mcqs_all_50_options.csv.csv"
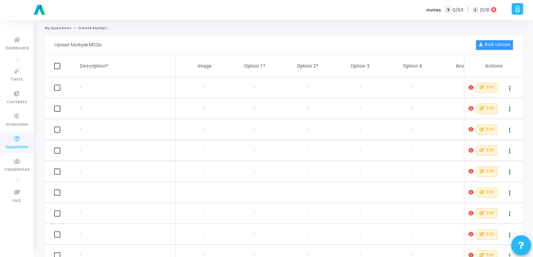
click at [500, 43] on button "Bulk Upload" at bounding box center [495, 45] width 38 height 10
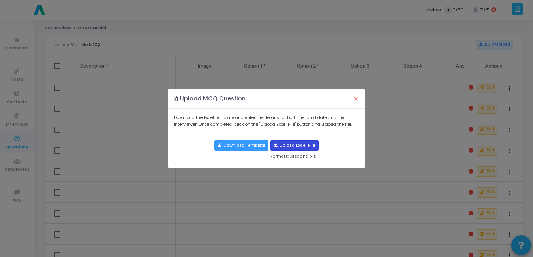
click at [286, 147] on input "file" at bounding box center [294, 145] width 47 height 9
type input "C:\fakepath\java_mcqs_all_50_options - java_mcqs_all_50_options.csv.csv"
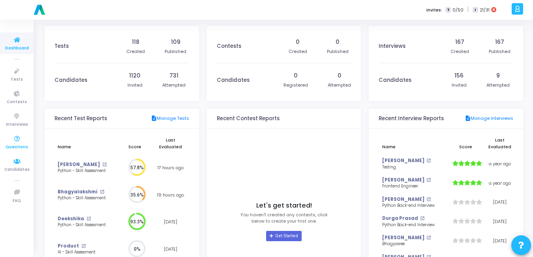
click at [13, 139] on icon at bounding box center [17, 139] width 17 height 10
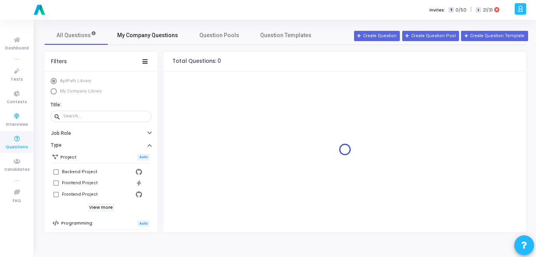
click at [169, 34] on span "My Company Questions" at bounding box center [147, 35] width 61 height 8
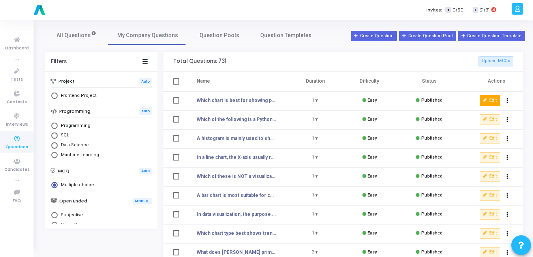
click at [487, 101] on icon at bounding box center [485, 100] width 4 height 4
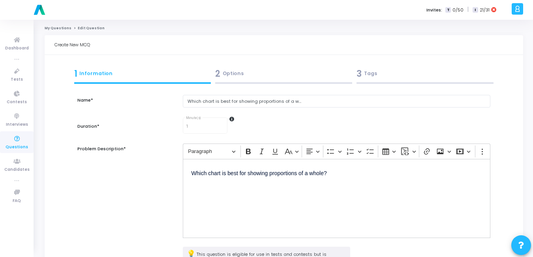
click at [359, 68] on span "3" at bounding box center [359, 73] width 5 height 13
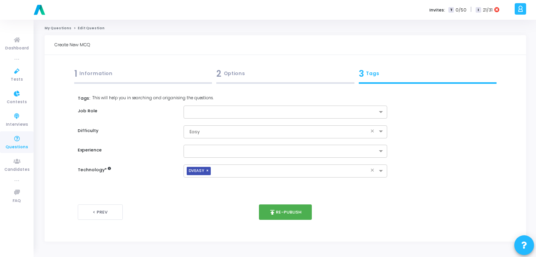
click at [16, 137] on icon at bounding box center [17, 139] width 17 height 10
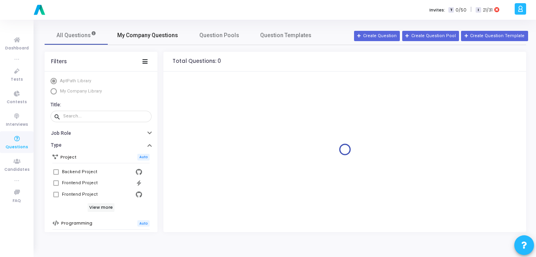
click at [161, 35] on span "My Company Questions" at bounding box center [147, 35] width 61 height 8
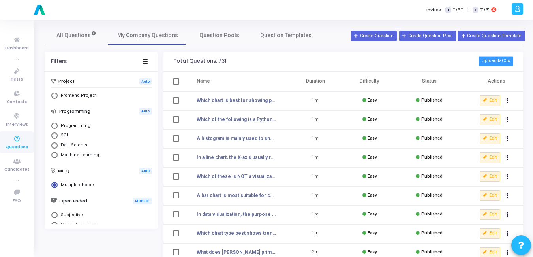
click at [494, 56] on button "Upload MCQs" at bounding box center [496, 61] width 35 height 10
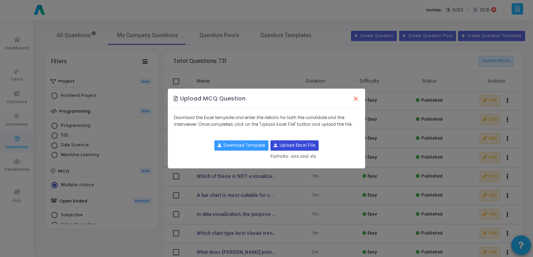
click at [306, 141] on input "file" at bounding box center [294, 145] width 47 height 9
type input "C:\fakepath\java_mcqs_all_50_options - java_mcqs_all_50_options.csv.csv"
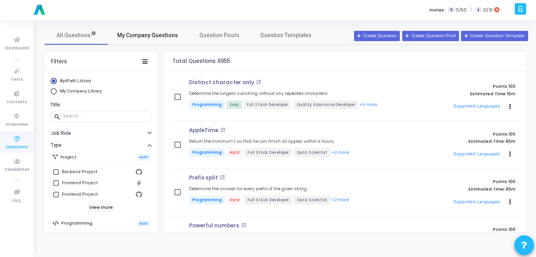
click at [136, 34] on span "My Company Questions" at bounding box center [147, 35] width 61 height 8
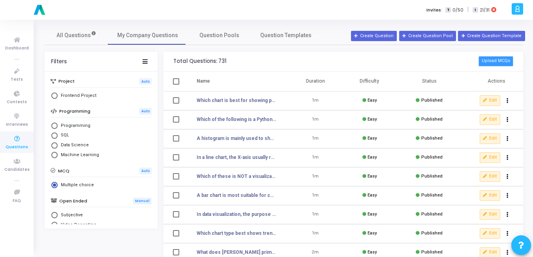
click at [496, 65] on button "Upload MCQs" at bounding box center [496, 61] width 35 height 10
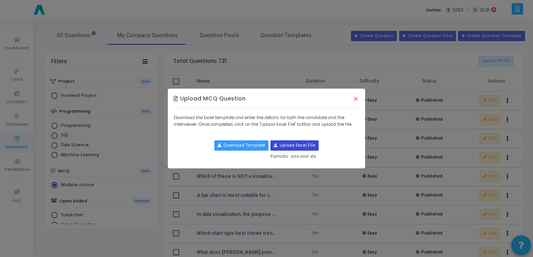
click at [294, 143] on input "file" at bounding box center [294, 145] width 47 height 9
type input "C:\fakepath\data_visualization_mcqs1.csv"
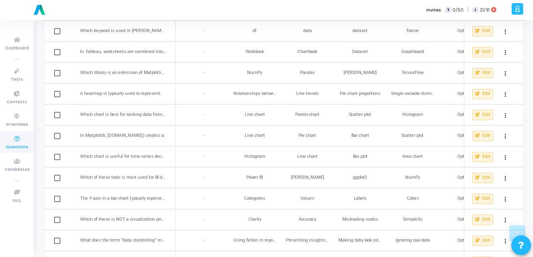
scroll to position [288, 0]
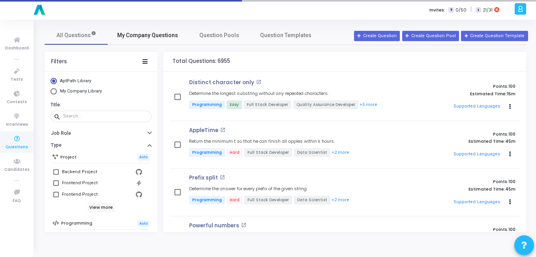
click at [137, 41] on link "My Company Questions" at bounding box center [148, 35] width 80 height 19
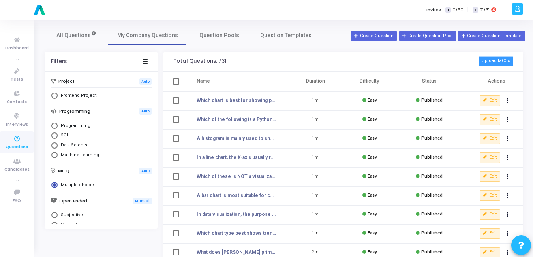
click at [501, 60] on button "Upload MCQs" at bounding box center [496, 61] width 35 height 10
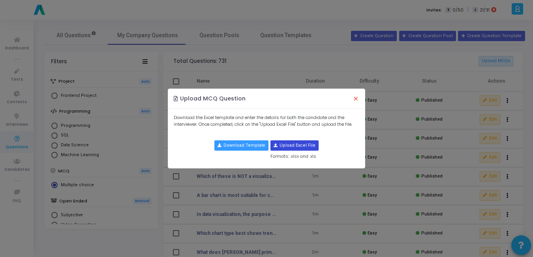
click at [280, 147] on input "file" at bounding box center [294, 145] width 47 height 9
type input "C:\fakepath\java_mcqs_all_50_options - java_mcqs_all_50_options.csv.csv"
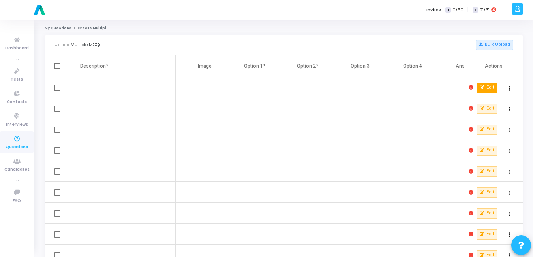
click at [489, 83] on button "Edit" at bounding box center [487, 88] width 21 height 10
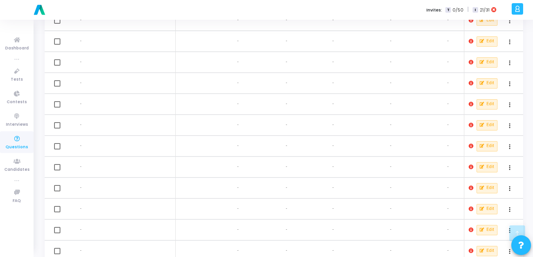
scroll to position [584, 0]
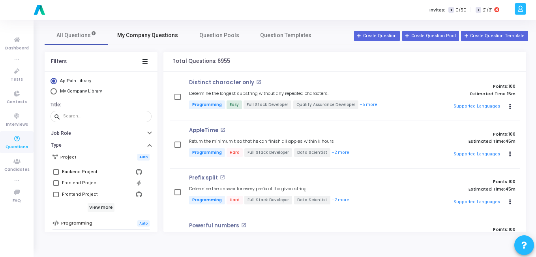
click at [163, 35] on span "My Company Questions" at bounding box center [147, 35] width 61 height 8
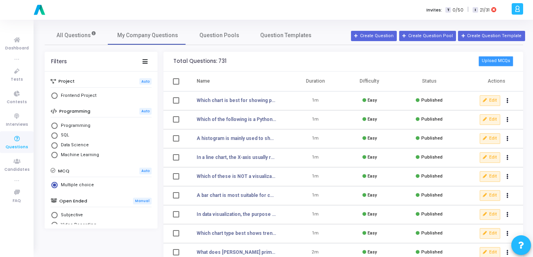
click at [501, 62] on button "Upload MCQs" at bounding box center [496, 61] width 35 height 10
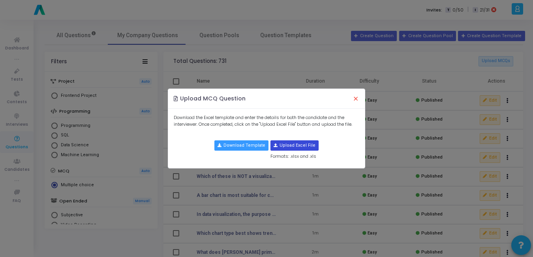
click at [290, 144] on input "file" at bounding box center [294, 145] width 47 height 9
type input "C:\fakepath\java_mcqs_all_50_options - java_mcqs_all_50_options.csv.csv"
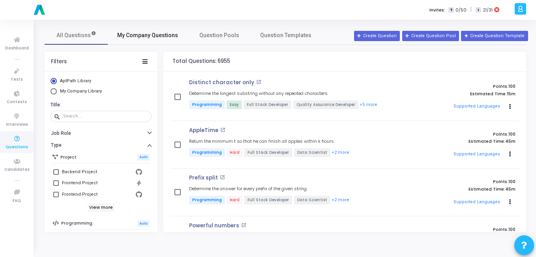
click at [155, 39] on link "My Company Questions" at bounding box center [148, 35] width 80 height 19
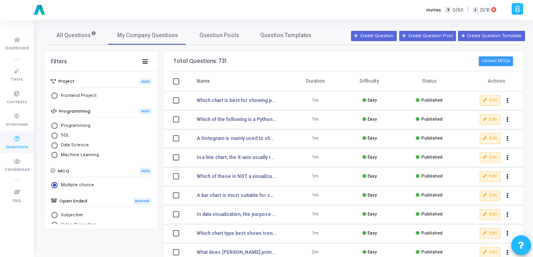
click at [497, 64] on button "Upload MCQs" at bounding box center [496, 61] width 35 height 10
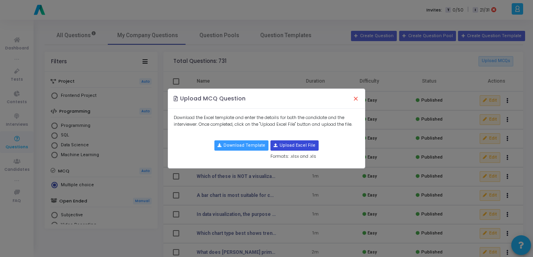
click at [280, 144] on input "file" at bounding box center [294, 145] width 47 height 9
type input "C:\fakepath\medium_data_visualization_mcqs.csv"
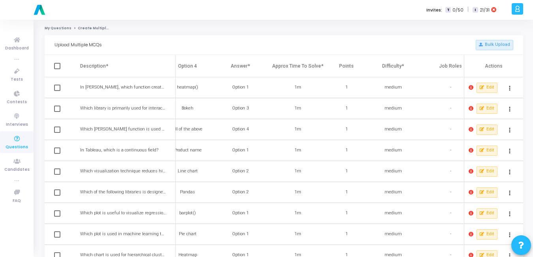
scroll to position [0, 227]
click at [471, 87] on icon at bounding box center [471, 87] width 5 height 5
click at [382, 102] on div at bounding box center [266, 128] width 533 height 257
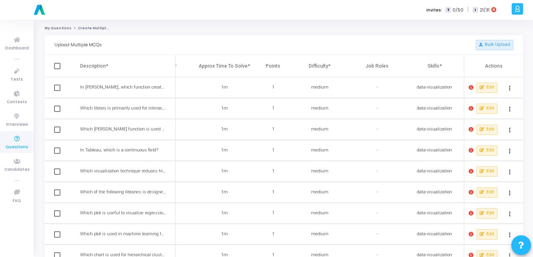
scroll to position [0, 379]
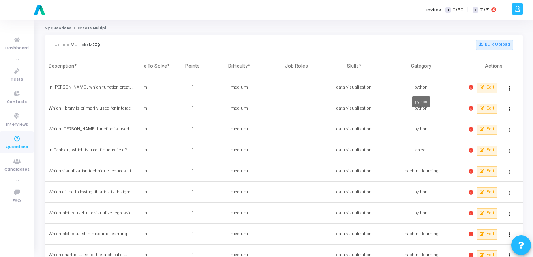
click at [429, 88] on div "python" at bounding box center [420, 87] width 67 height 7
click at [427, 88] on div "python" at bounding box center [420, 87] width 67 height 7
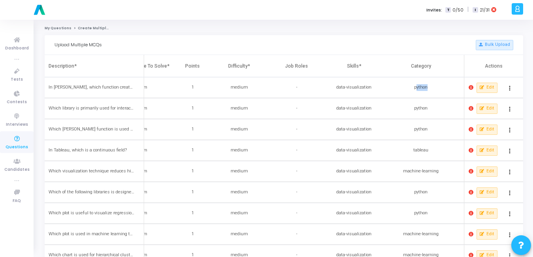
click at [427, 88] on div "python" at bounding box center [420, 87] width 67 height 7
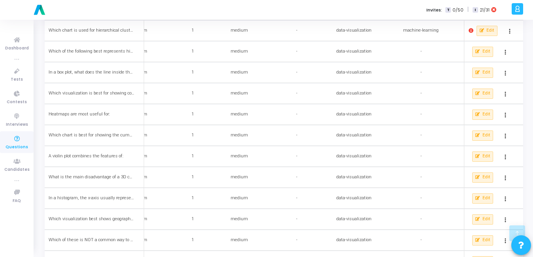
scroll to position [0, 0]
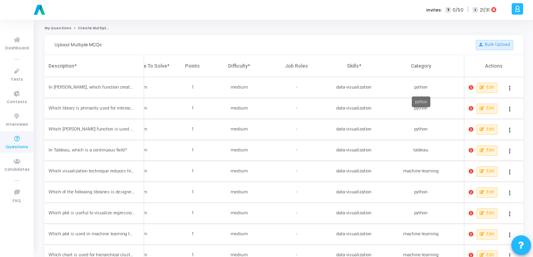
drag, startPoint x: 427, startPoint y: 88, endPoint x: 433, endPoint y: 104, distance: 17.2
click at [433, 104] on mat-tooltip-component "python" at bounding box center [421, 102] width 30 height 22
click at [487, 85] on span "Edit" at bounding box center [491, 87] width 8 height 7
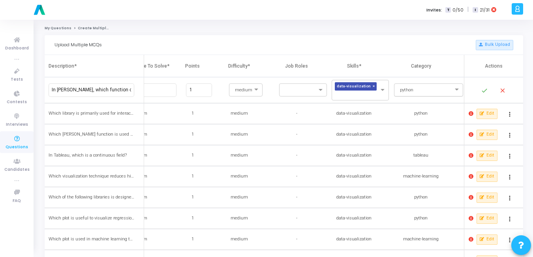
click at [424, 88] on input "text" at bounding box center [421, 89] width 45 height 7
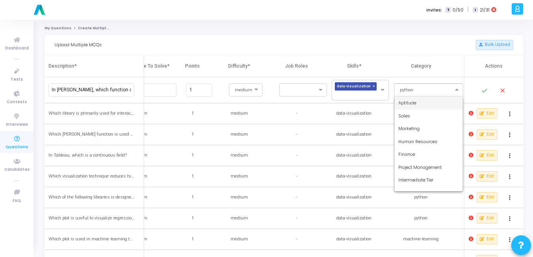
click at [425, 88] on input "text" at bounding box center [421, 89] width 45 height 7
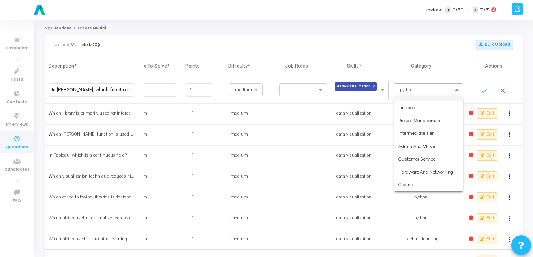
click at [423, 90] on input "text" at bounding box center [421, 89] width 45 height 7
click at [377, 112] on div "data-visualization" at bounding box center [354, 113] width 48 height 7
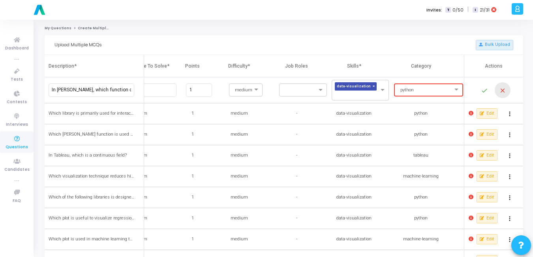
click at [503, 88] on mat-icon "close" at bounding box center [502, 90] width 9 height 9
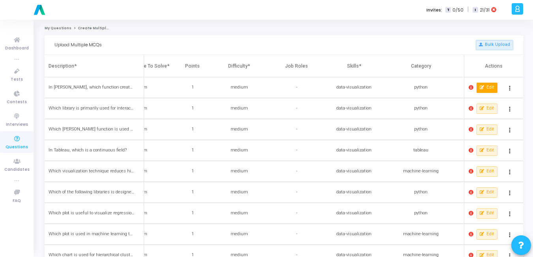
click at [477, 87] on button "Edit" at bounding box center [487, 88] width 21 height 10
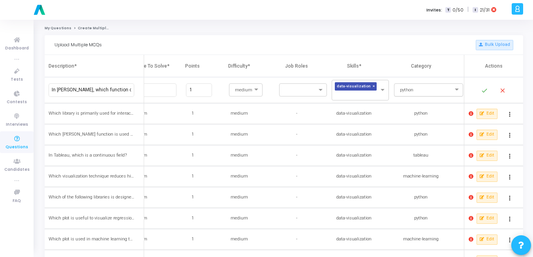
click at [437, 87] on input "text" at bounding box center [421, 89] width 45 height 7
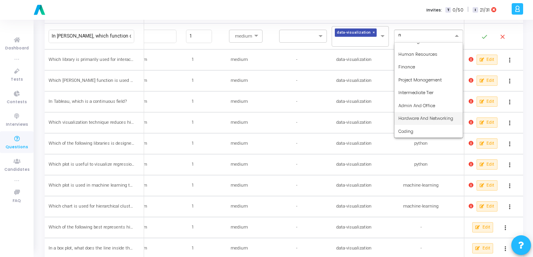
scroll to position [8, 0]
type input "no"
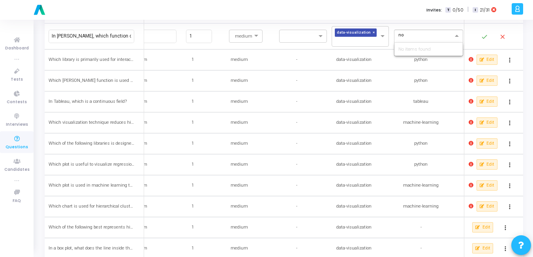
scroll to position [0, 0]
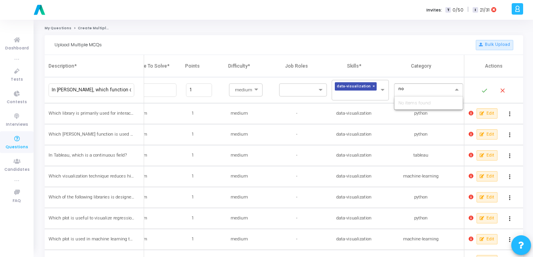
click at [412, 105] on div "No items found" at bounding box center [429, 102] width 68 height 13
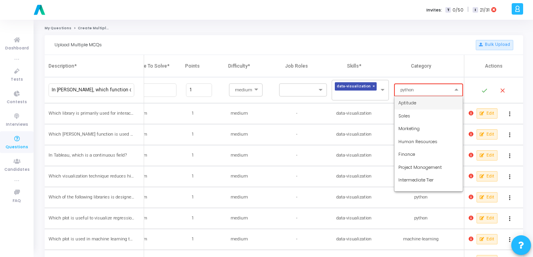
click at [453, 88] on span at bounding box center [458, 90] width 10 height 7
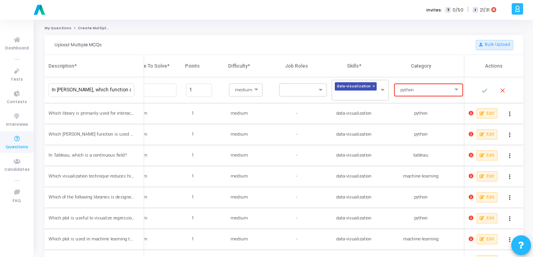
click at [384, 60] on th "Skills*" at bounding box center [358, 66] width 57 height 22
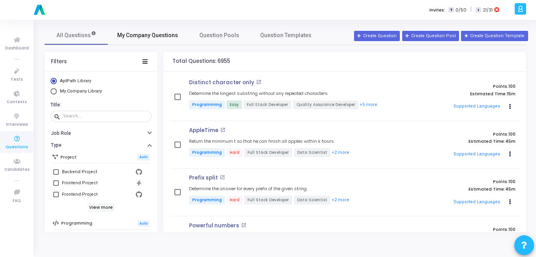
click at [130, 37] on span "My Company Questions" at bounding box center [147, 35] width 61 height 8
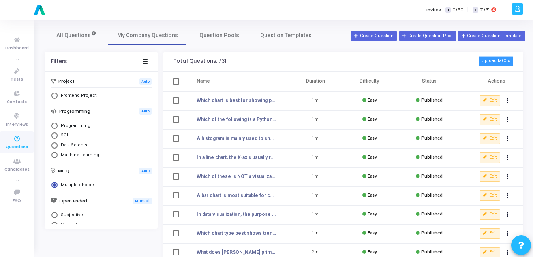
click at [500, 60] on button "Upload MCQs" at bounding box center [496, 61] width 35 height 10
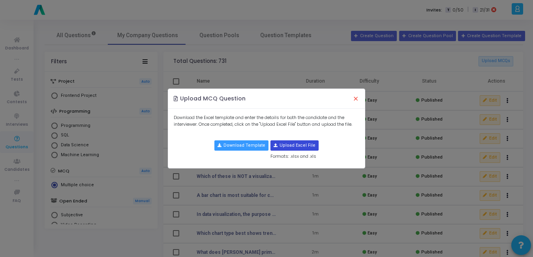
click at [294, 143] on input "file" at bounding box center [294, 145] width 47 height 9
type input "C:\fakepath\java_mcqs_all_50_options.xlsx"
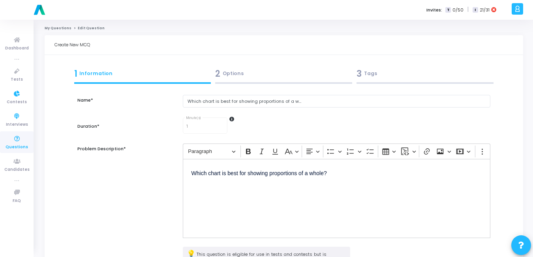
click at [12, 132] on ul "Dashboard true Tests Contests Interviews Questions Candidates true FAQ" at bounding box center [17, 138] width 34 height 225
click at [12, 141] on icon at bounding box center [17, 139] width 17 height 10
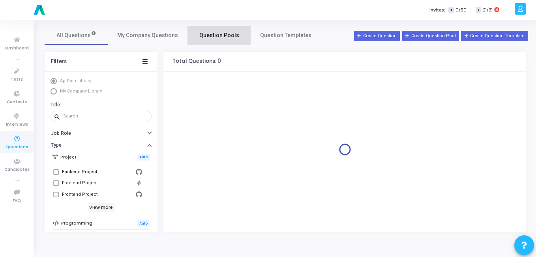
click at [205, 38] on span "Question Pools" at bounding box center [219, 35] width 40 height 8
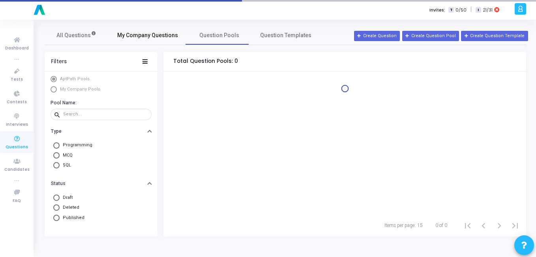
click at [156, 30] on link "My Company Questions" at bounding box center [148, 35] width 80 height 19
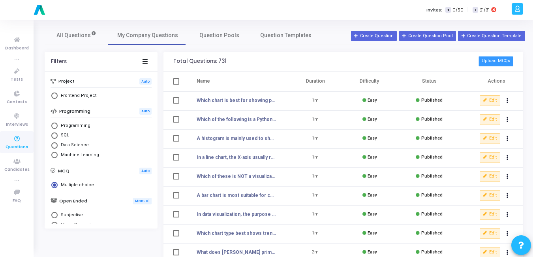
click at [495, 60] on button "Upload MCQs" at bounding box center [496, 61] width 35 height 10
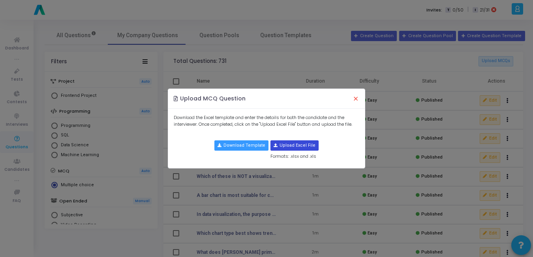
click at [294, 143] on input "file" at bounding box center [294, 145] width 47 height 9
type input "C:\fakepath\java_mcqs_option_format - java_mcqs_option_format.csv.csv"
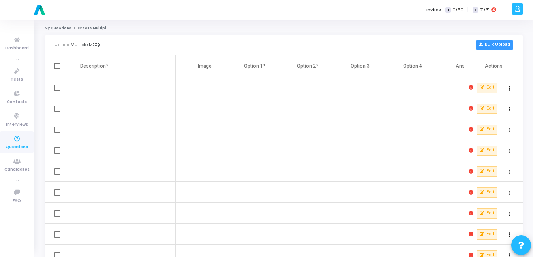
click at [505, 42] on button "Bulk Upload" at bounding box center [495, 45] width 38 height 10
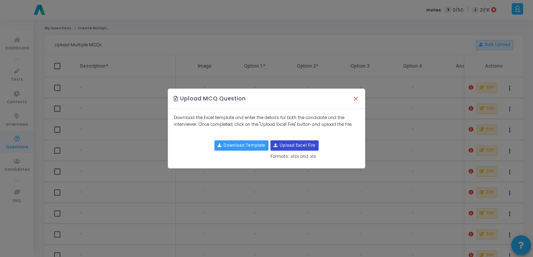
click at [289, 143] on input "file" at bounding box center [294, 145] width 47 height 9
type input "C:\fakepath\java_mcqs_medium.csv"
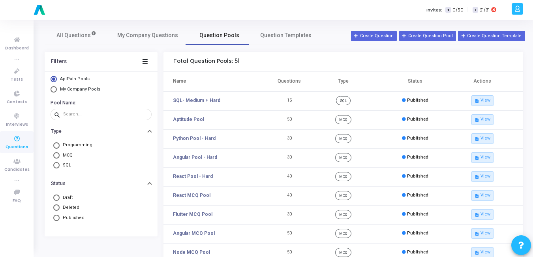
click at [212, 41] on link "Question Pools" at bounding box center [219, 35] width 63 height 19
click at [137, 38] on span "My Company Questions" at bounding box center [147, 35] width 61 height 8
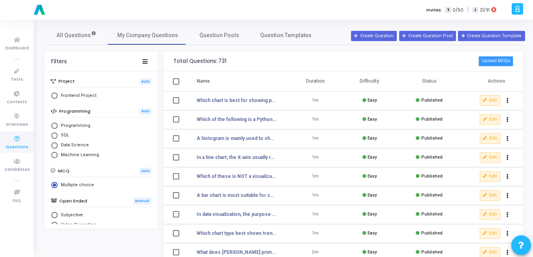
click at [487, 63] on button "Upload MCQs" at bounding box center [496, 61] width 35 height 10
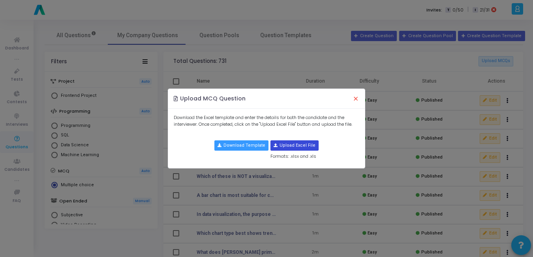
click at [299, 149] on input "file" at bounding box center [294, 145] width 47 height 9
type input "C:\fakepath\java_mcqs_medium1.csv"
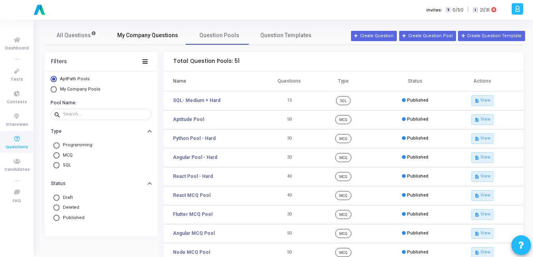
click at [146, 37] on span "My Company Questions" at bounding box center [147, 35] width 61 height 8
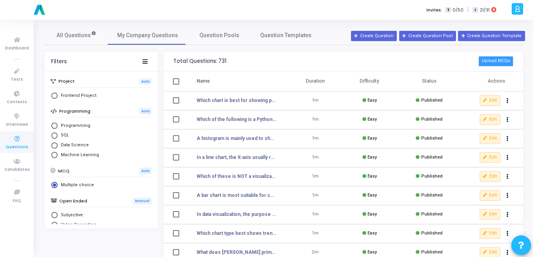
click at [508, 63] on button "Upload MCQs" at bounding box center [496, 61] width 35 height 10
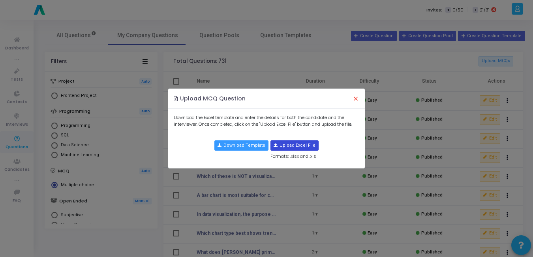
click at [296, 142] on input "file" at bounding box center [294, 145] width 47 height 9
type input "C:\fakepath\java_mcqs_advanced.csv"
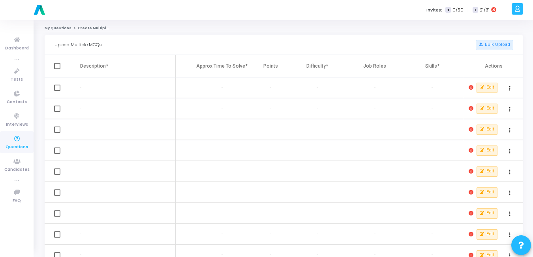
scroll to position [0, 310]
click at [509, 84] on mat-icon "more_vert" at bounding box center [509, 87] width 9 height 9
click at [371, 111] on div at bounding box center [266, 128] width 533 height 257
click at [490, 49] on button "Bulk Upload" at bounding box center [495, 45] width 38 height 10
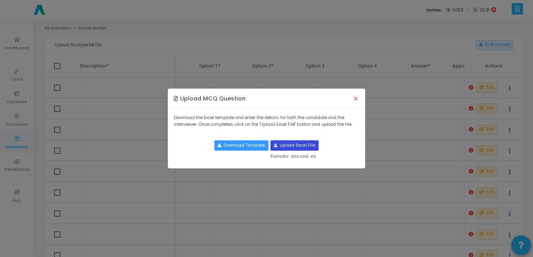
click at [290, 147] on input "file" at bounding box center [294, 145] width 47 height 9
type input "C:\fakepath\java_mcqs_all_50_options.csv"
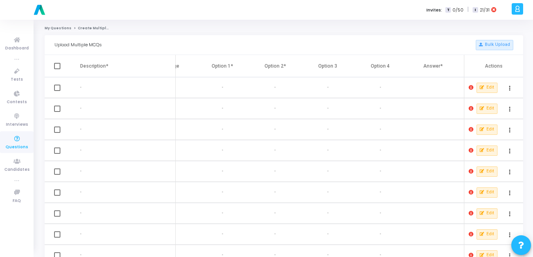
scroll to position [0, 0]
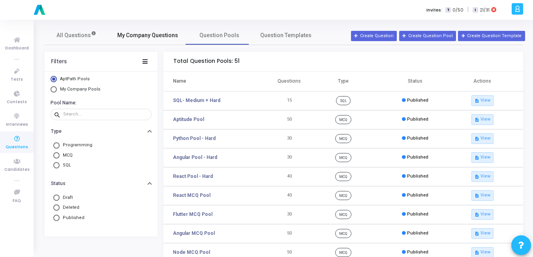
click at [147, 44] on link "My Company Questions" at bounding box center [148, 35] width 80 height 19
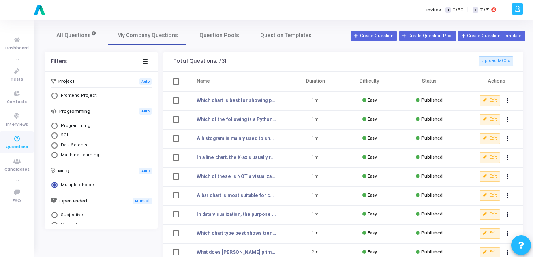
click at [508, 67] on div "Total Questions: 731 Upload MCQs" at bounding box center [344, 62] width 360 height 20
click at [508, 64] on button "Upload MCQs" at bounding box center [496, 61] width 35 height 10
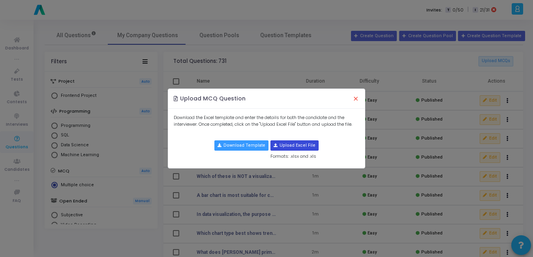
click at [283, 145] on input "file" at bounding box center [294, 145] width 47 height 9
click at [358, 98] on button "×" at bounding box center [356, 98] width 17 height 17
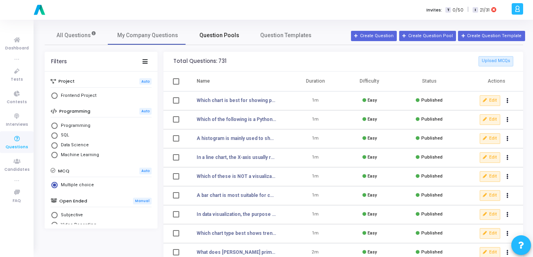
click at [219, 34] on span "Question Pools" at bounding box center [219, 35] width 40 height 8
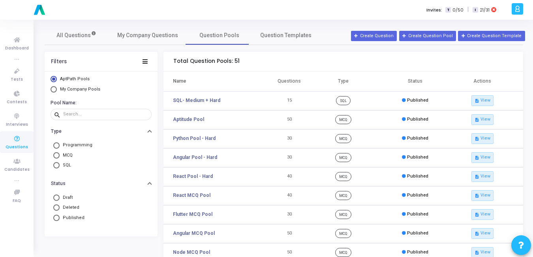
click at [64, 88] on span "My Company Pools" at bounding box center [80, 89] width 40 height 5
click at [57, 88] on input "My Company Pools" at bounding box center [54, 89] width 6 height 6
radio input "true"
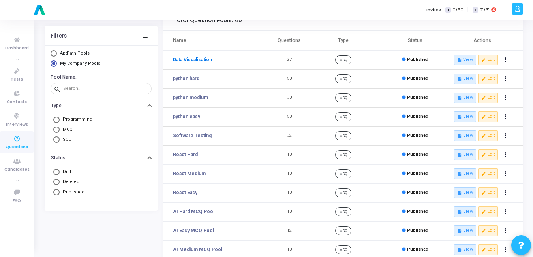
scroll to position [41, 0]
click at [56, 121] on span at bounding box center [56, 119] width 6 height 6
click at [56, 121] on input "Programming" at bounding box center [56, 119] width 6 height 6
radio input "true"
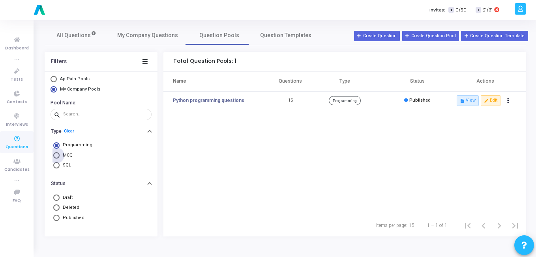
click at [58, 155] on span at bounding box center [56, 155] width 6 height 6
click at [58, 155] on input "MCQ" at bounding box center [56, 155] width 6 height 6
radio input "true"
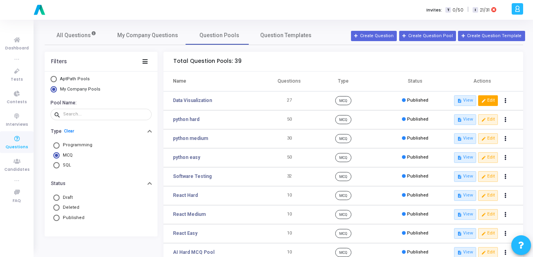
click at [491, 97] on button "edit Edit" at bounding box center [488, 100] width 20 height 10
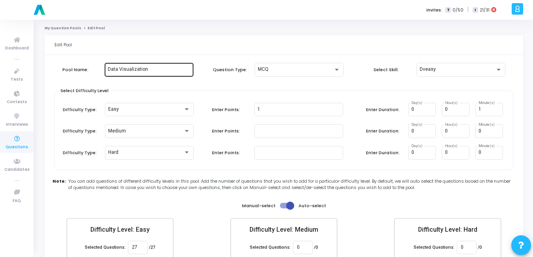
click at [154, 68] on input "Data Visualization" at bounding box center [149, 70] width 83 height 6
type input "Data Visualization Easy"
click at [287, 172] on div "Pool Name: Data Visualization Easy Question Type: MCQ Select Skill: Dveasy Sele…" at bounding box center [284, 178] width 459 height 238
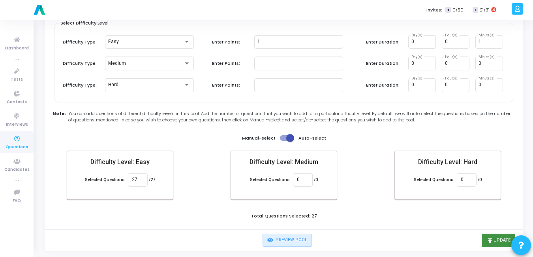
click at [496, 242] on button "publish Update" at bounding box center [499, 239] width 34 height 13
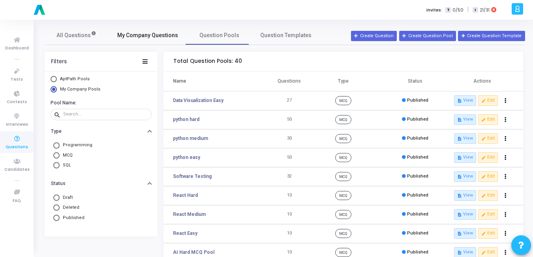
click at [154, 38] on span "My Company Questions" at bounding box center [147, 35] width 61 height 8
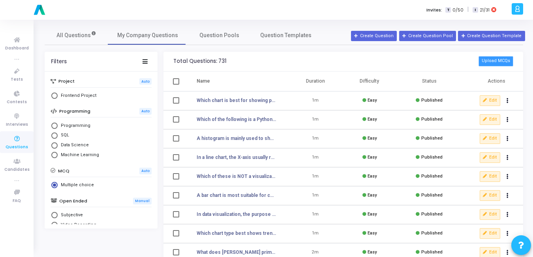
click at [504, 60] on button "Upload MCQs" at bounding box center [496, 61] width 35 height 10
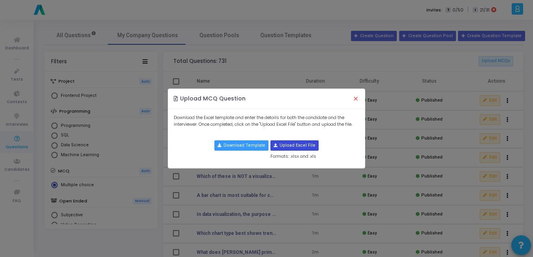
click at [301, 147] on input "file" at bounding box center [294, 145] width 47 height 9
type input "C:\fakepath\medium_data_visualization_mcqs1.csv"
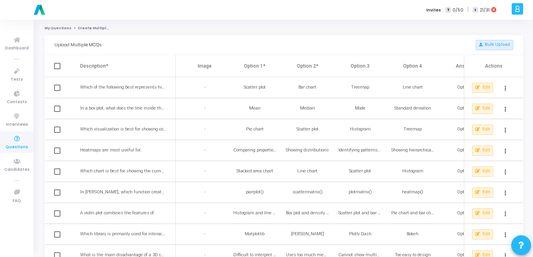
click at [57, 66] on span at bounding box center [57, 66] width 6 height 6
click at [57, 69] on input "checkbox" at bounding box center [57, 69] width 0 height 0
checkbox input "true"
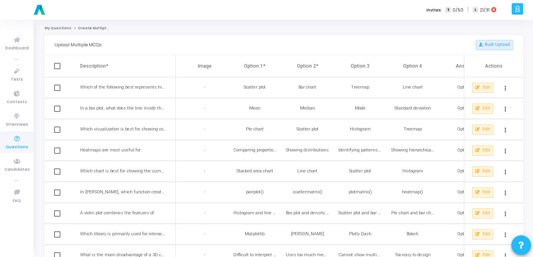
checkbox input "true"
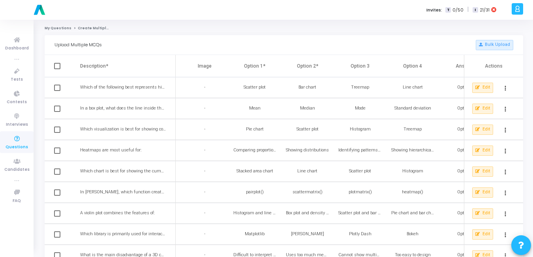
checkbox input "true"
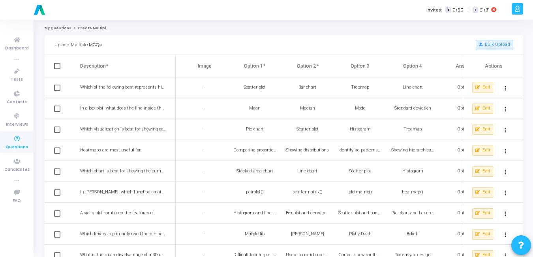
checkbox input "true"
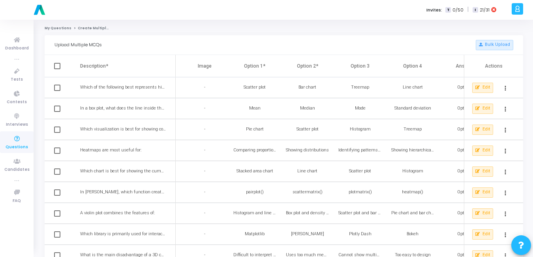
checkbox input "true"
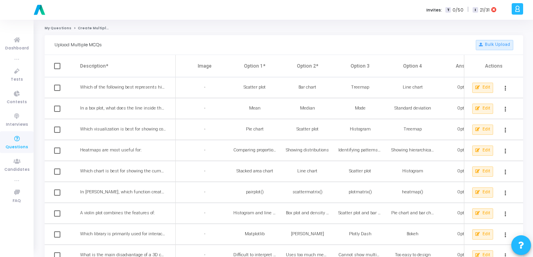
checkbox input "true"
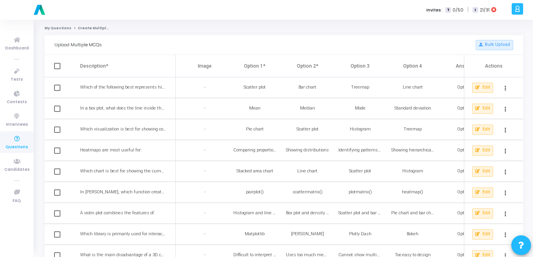
checkbox input "true"
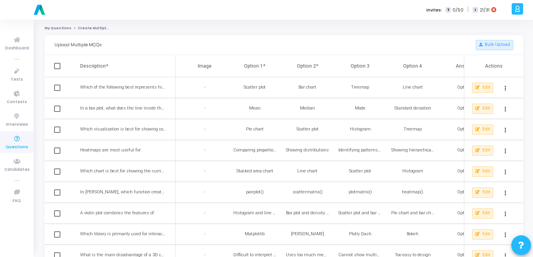
checkbox input "true"
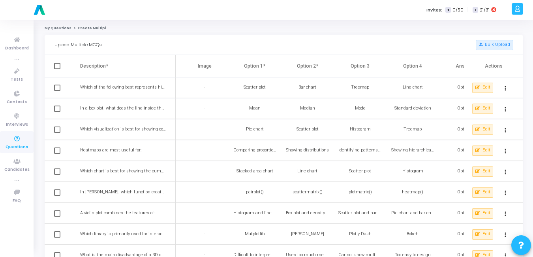
checkbox input "true"
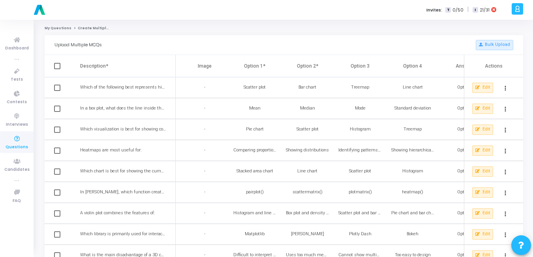
checkbox input "true"
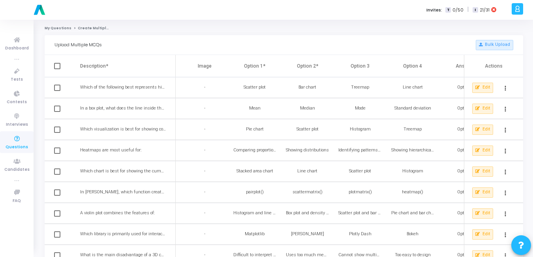
checkbox input "true"
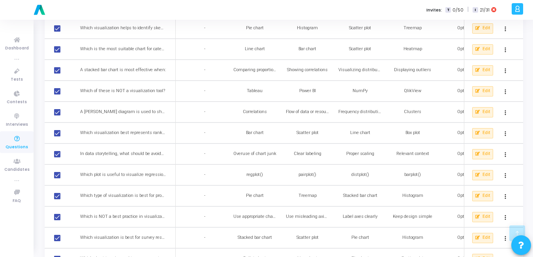
scroll to position [903, 0]
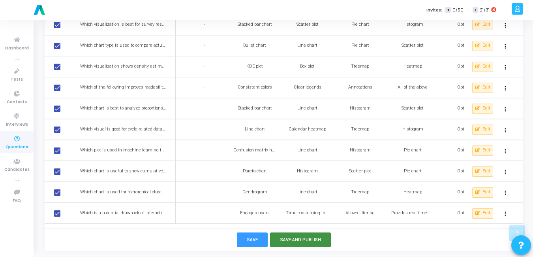
click at [292, 242] on button "Save and Publish" at bounding box center [300, 239] width 61 height 15
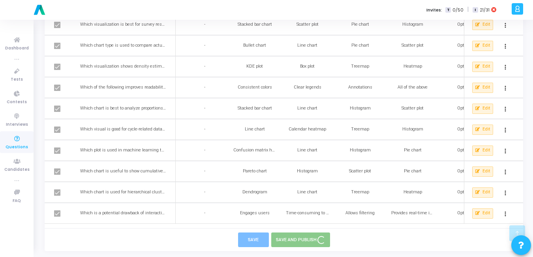
checkbox input "false"
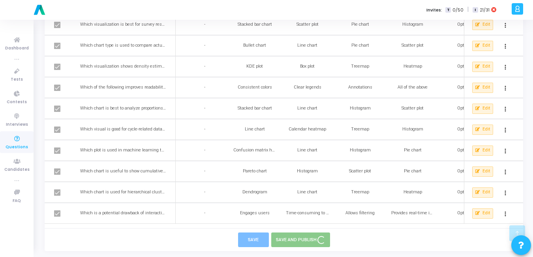
checkbox input "false"
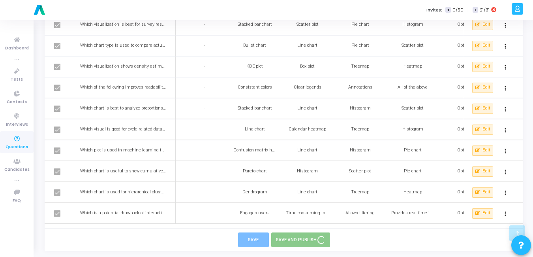
checkbox input "false"
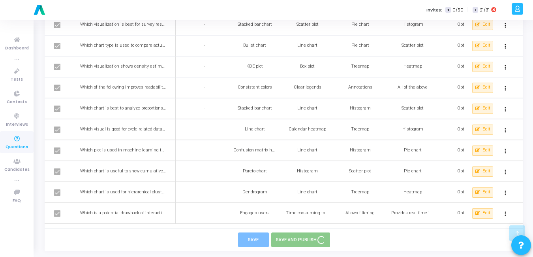
checkbox input "false"
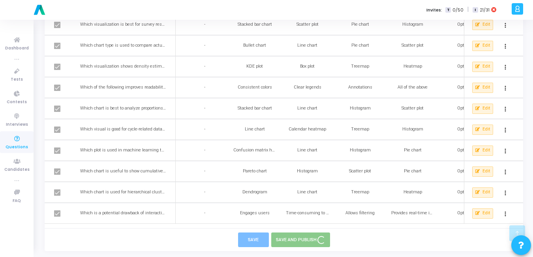
checkbox input "false"
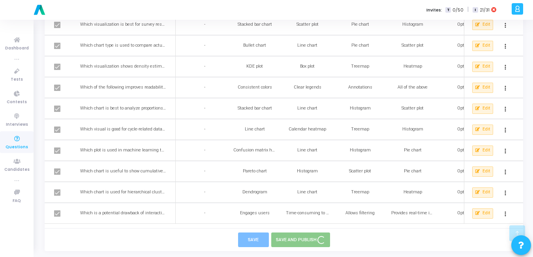
checkbox input "false"
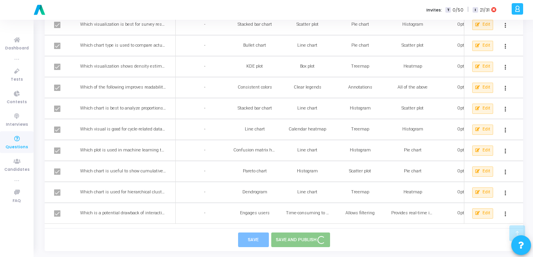
checkbox input "false"
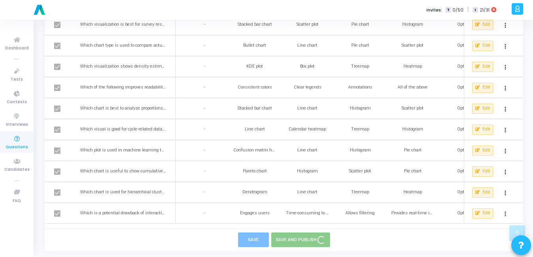
checkbox input "false"
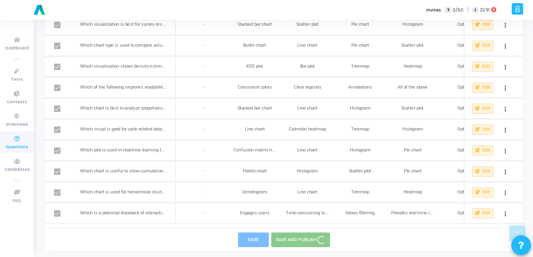
checkbox input "false"
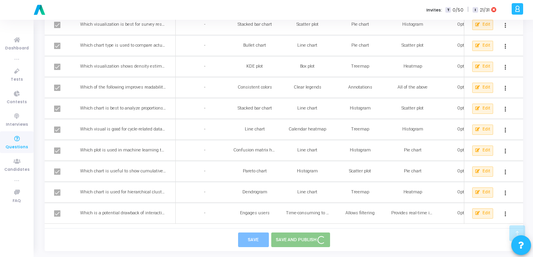
checkbox input "false"
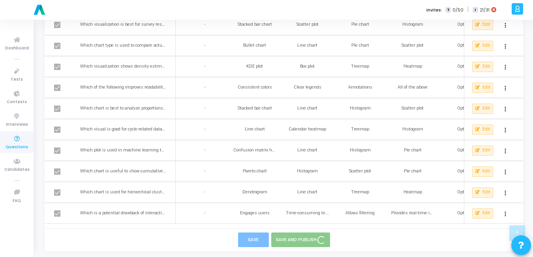
checkbox input "false"
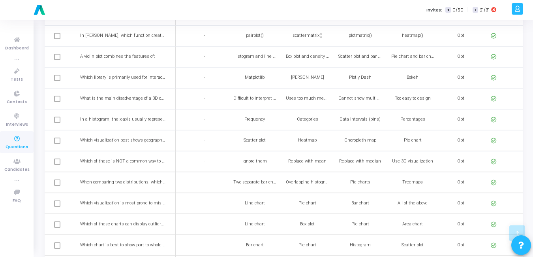
scroll to position [132, 0]
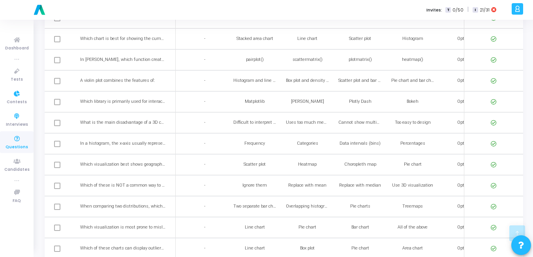
click at [18, 138] on icon at bounding box center [17, 139] width 17 height 10
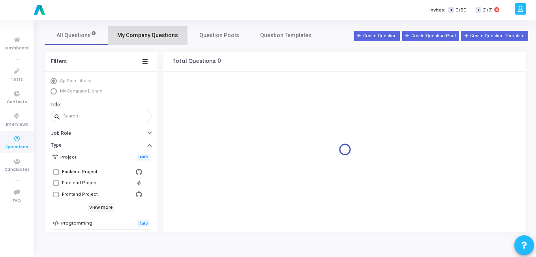
click at [155, 39] on span "My Company Questions" at bounding box center [147, 35] width 61 height 8
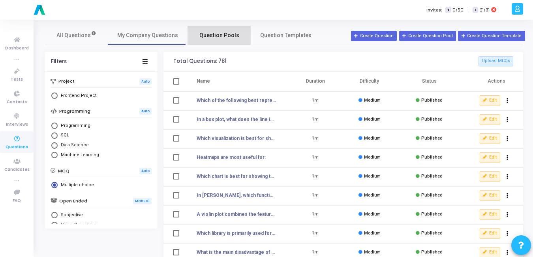
click at [213, 41] on link "Question Pools" at bounding box center [219, 35] width 63 height 19
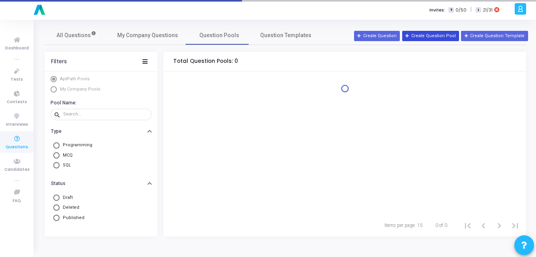
click at [457, 37] on button "Create Question Pool" at bounding box center [430, 36] width 57 height 10
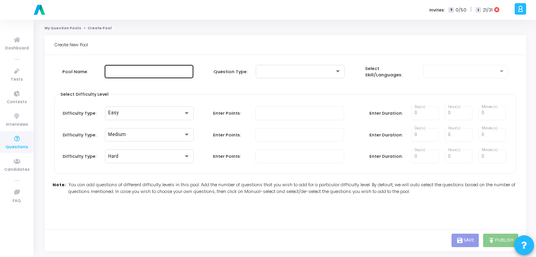
click at [154, 77] on div at bounding box center [149, 71] width 83 height 15
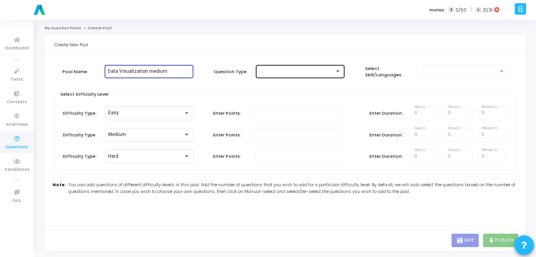
type input "Data Visualization medium"
click at [290, 71] on div at bounding box center [296, 72] width 75 height 6
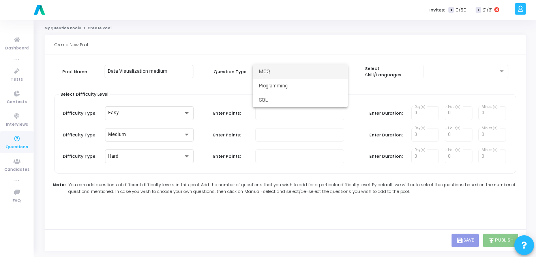
click at [290, 71] on span "MCQ" at bounding box center [300, 71] width 83 height 14
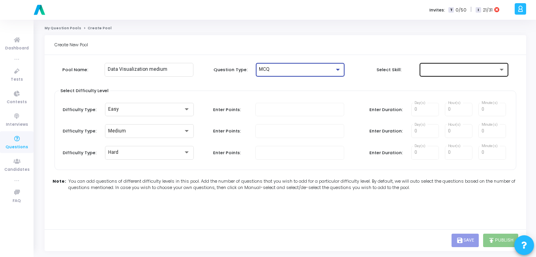
click at [440, 65] on div at bounding box center [464, 69] width 83 height 15
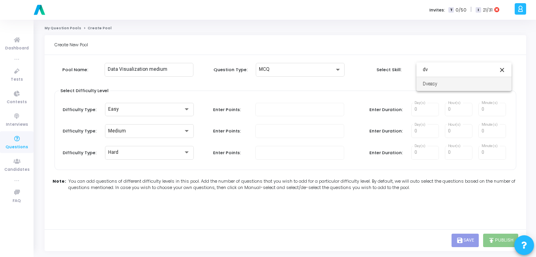
click at [471, 73] on input "dv" at bounding box center [464, 69] width 95 height 14
type input "data-vi"
click at [448, 85] on span "Data-visualization" at bounding box center [464, 84] width 83 height 14
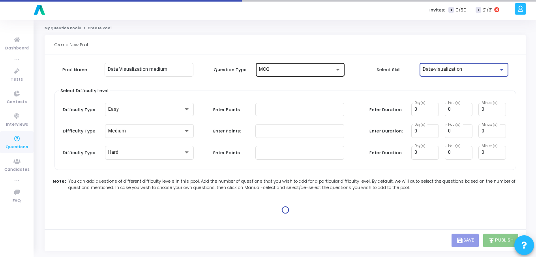
type input "1"
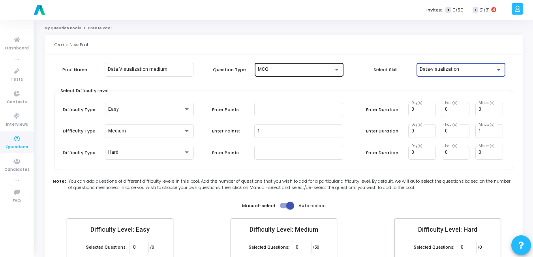
scroll to position [46, 0]
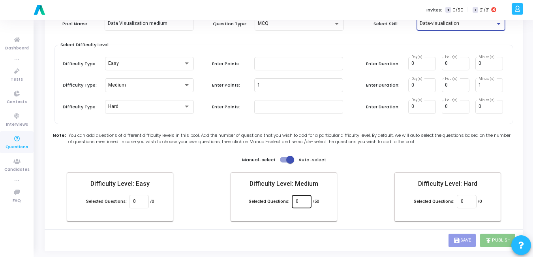
click at [298, 199] on input "0" at bounding box center [301, 202] width 11 height 6
type input "50"
drag, startPoint x: 331, startPoint y: 218, endPoint x: 330, endPoint y: 222, distance: 4.0
click at [330, 220] on mat-card "Difficulty Level: Medium Selected Questions: 50 /50" at bounding box center [284, 196] width 107 height 49
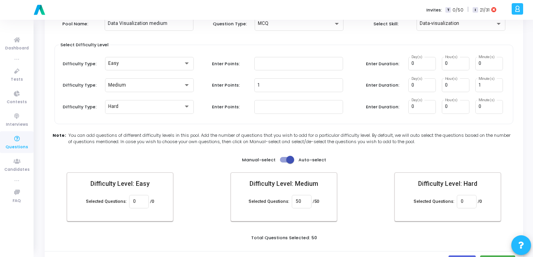
scroll to position [68, 0]
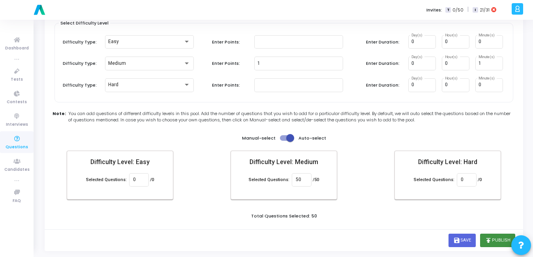
click at [494, 238] on button "publish Publish" at bounding box center [497, 239] width 35 height 13
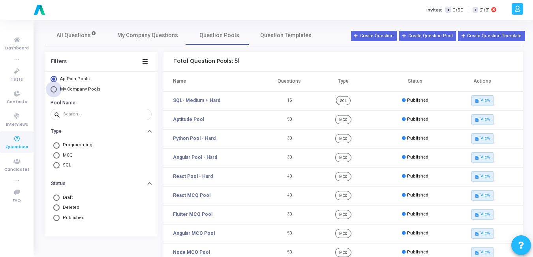
click at [62, 92] on span "My Company Pools" at bounding box center [79, 89] width 45 height 7
click at [57, 92] on input "My Company Pools" at bounding box center [54, 89] width 6 height 6
radio input "true"
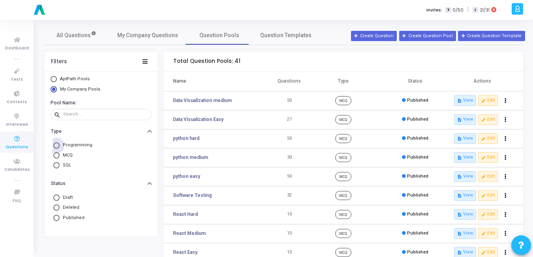
click at [57, 145] on span at bounding box center [56, 145] width 6 height 6
click at [57, 145] on input "Programming" at bounding box center [56, 145] width 6 height 6
radio input "true"
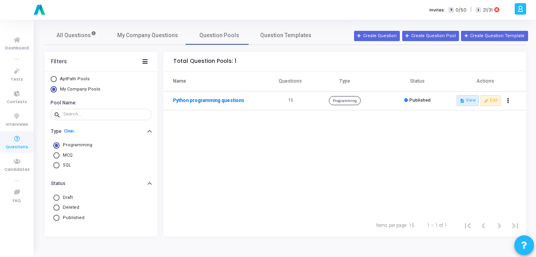
click at [217, 98] on link "Python programming questions" at bounding box center [208, 100] width 71 height 7
click at [389, 36] on button "Create Question" at bounding box center [377, 36] width 46 height 10
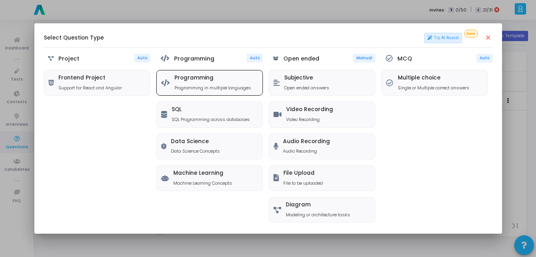
click at [189, 83] on div "Programming Programming in multiple languages" at bounding box center [213, 83] width 77 height 16
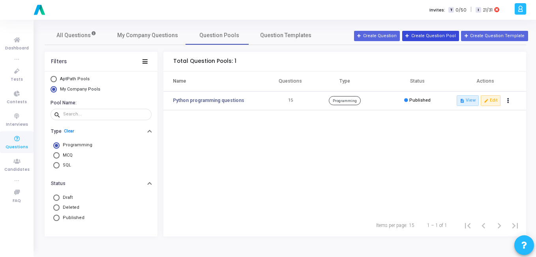
click at [435, 35] on button "Create Question Pool" at bounding box center [430, 36] width 57 height 10
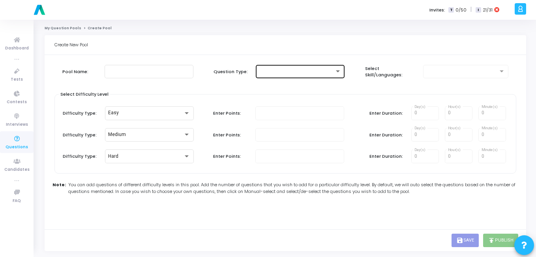
click at [285, 77] on div at bounding box center [300, 71] width 83 height 15
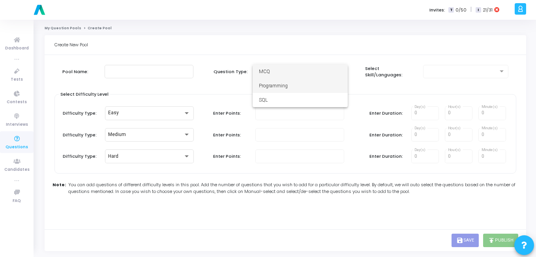
click at [275, 82] on span "Programming" at bounding box center [300, 86] width 83 height 14
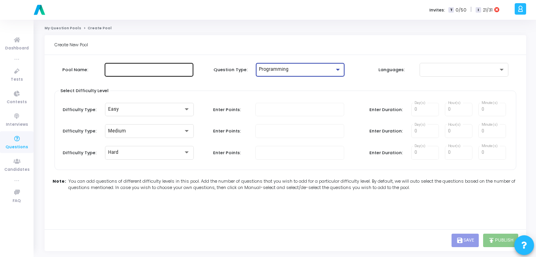
click at [149, 63] on div at bounding box center [149, 69] width 83 height 15
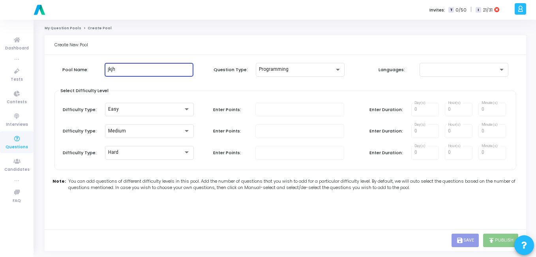
type input "jkjh"
click at [450, 77] on div "Pool Name: jkjh Question Type: Programming Languages:" at bounding box center [286, 77] width 462 height 28
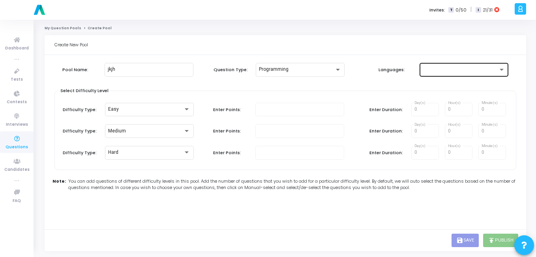
click at [458, 71] on div at bounding box center [460, 70] width 75 height 6
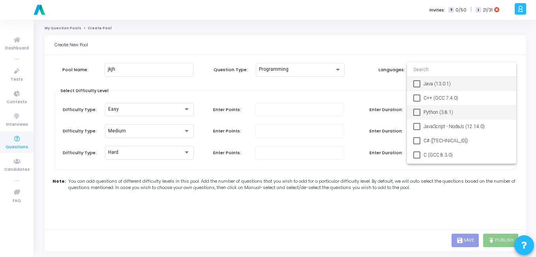
click at [453, 109] on span "Python (3.8.1)" at bounding box center [467, 112] width 87 height 14
click at [342, 83] on div at bounding box center [268, 128] width 536 height 257
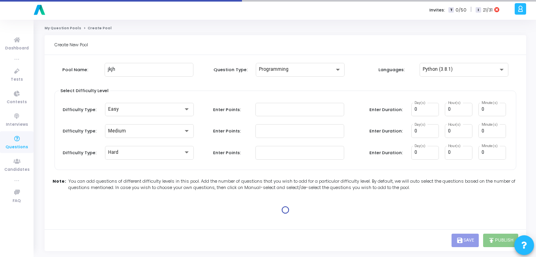
type input "100"
type input "15"
type input "100"
type input "30"
type input "100"
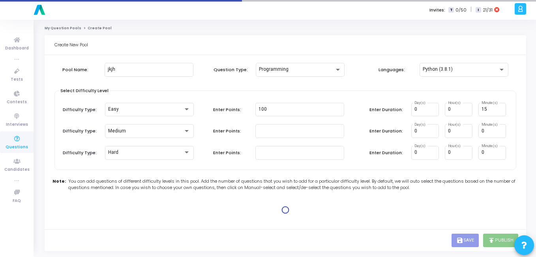
type input "45"
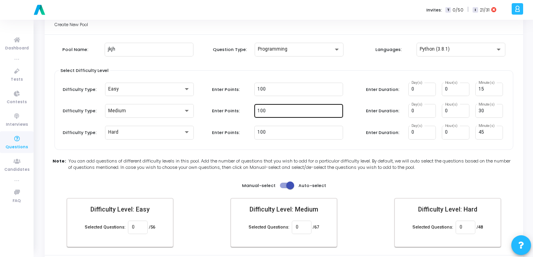
scroll to position [46, 0]
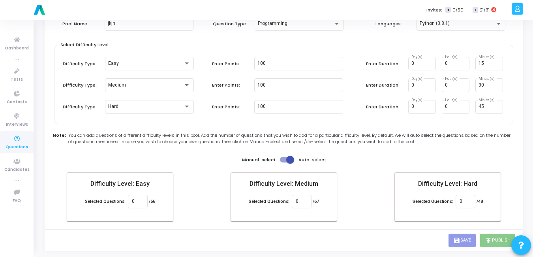
click at [285, 162] on span at bounding box center [287, 160] width 14 height 6
click at [284, 162] on input "checkbox" at bounding box center [284, 162] width 0 height 0
checkbox input "false"
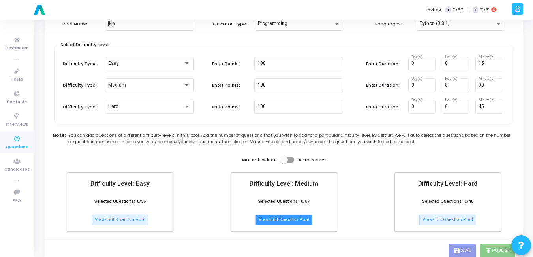
click at [271, 218] on button "View/Edit Question Pool" at bounding box center [284, 219] width 57 height 10
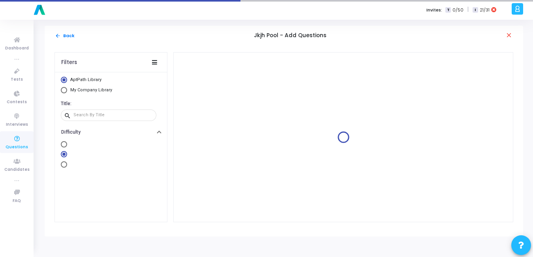
scroll to position [0, 0]
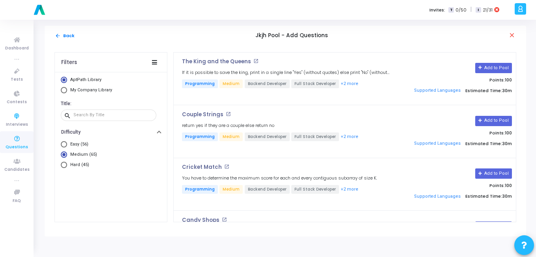
click at [17, 136] on icon at bounding box center [17, 139] width 17 height 10
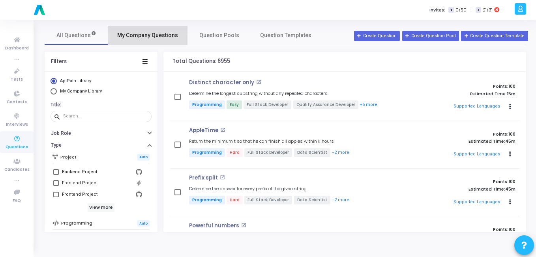
click at [150, 39] on span "My Company Questions" at bounding box center [147, 35] width 61 height 8
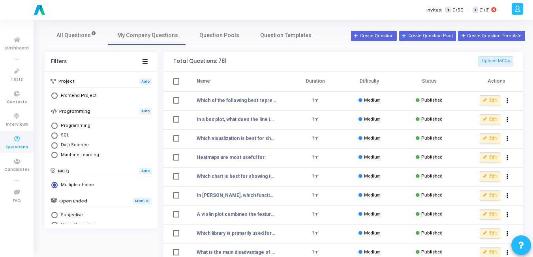
click at [55, 123] on span "Select Library" at bounding box center [54, 125] width 6 height 6
click at [55, 123] on input "Programming" at bounding box center [54, 125] width 6 height 6
radio input "true"
radio input "false"
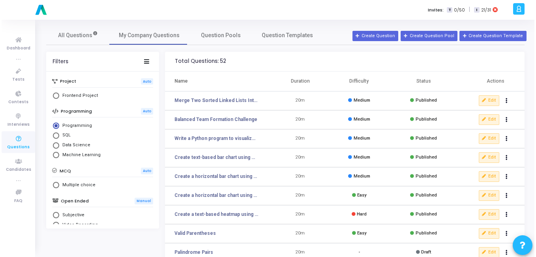
scroll to position [92, 0]
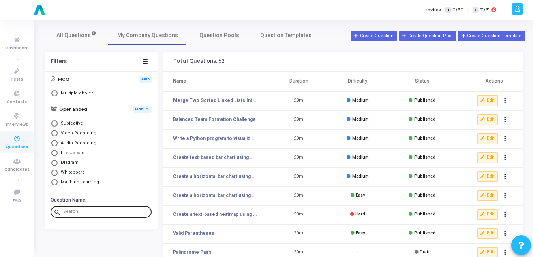
click at [73, 212] on input "text" at bounding box center [105, 211] width 85 height 5
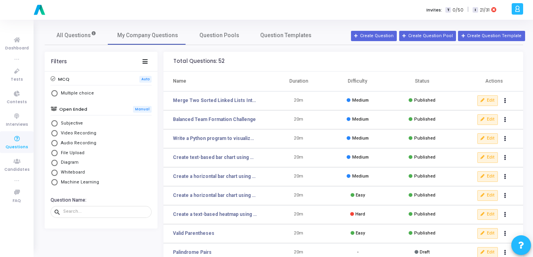
click at [94, 187] on mat-radio-button "Machine Learning" at bounding box center [101, 183] width 101 height 10
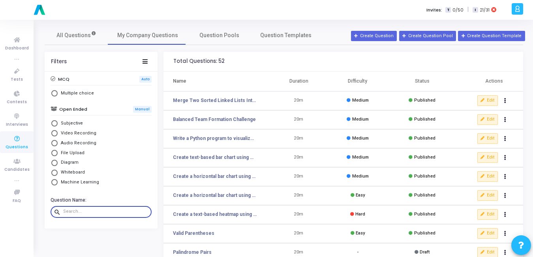
click at [85, 213] on input "text" at bounding box center [105, 211] width 85 height 5
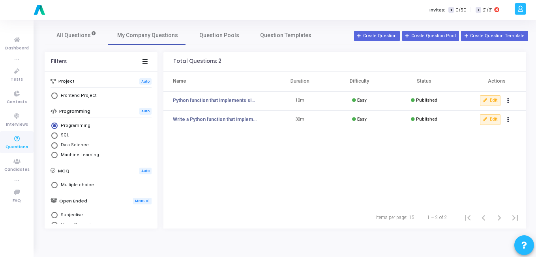
type input "line"
click at [389, 40] on button "Create Question" at bounding box center [377, 36] width 46 height 10
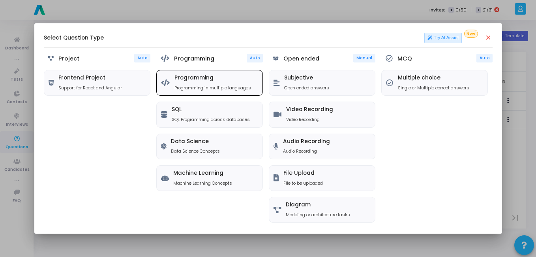
click at [224, 83] on div "Programming Programming in multiple languages" at bounding box center [213, 83] width 77 height 16
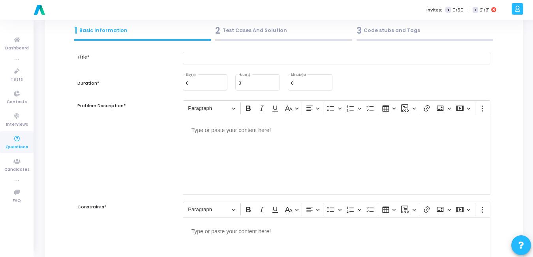
scroll to position [43, 0]
click at [135, 177] on div "Problem Description*" at bounding box center [125, 147] width 105 height 94
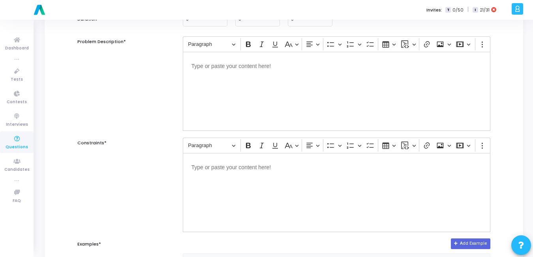
scroll to position [0, 0]
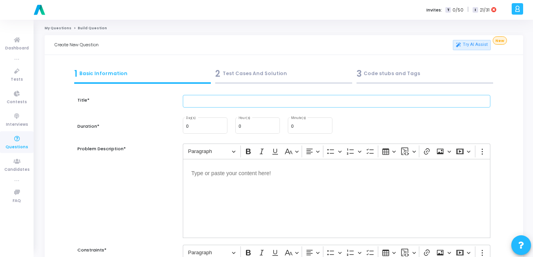
click at [244, 107] on input "text" at bounding box center [337, 101] width 308 height 13
paste input "Write a Python program to create a simple line chart showing monthly sales for …"
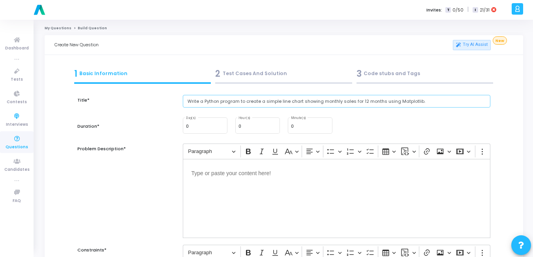
type input "Write a Python program to create a simple line chart showing monthly sales for …"
click at [315, 124] on input "0" at bounding box center [310, 126] width 38 height 5
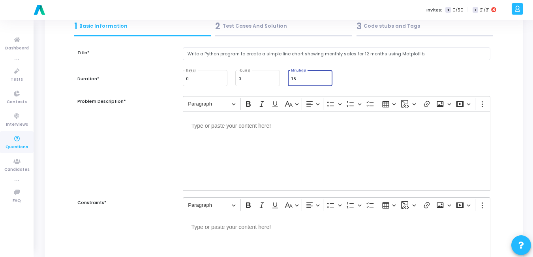
scroll to position [48, 0]
type input "15"
click at [271, 145] on div "Editor editing area: main" at bounding box center [337, 150] width 308 height 79
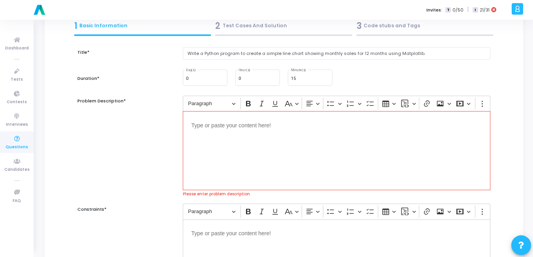
click at [230, 134] on div "Editor editing area: main" at bounding box center [337, 150] width 308 height 79
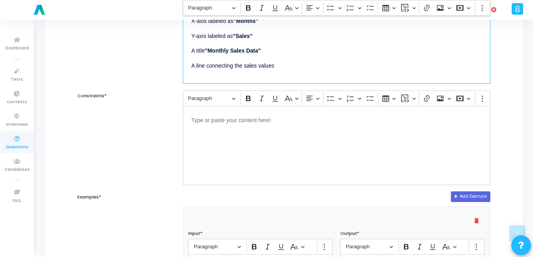
scroll to position [154, 0]
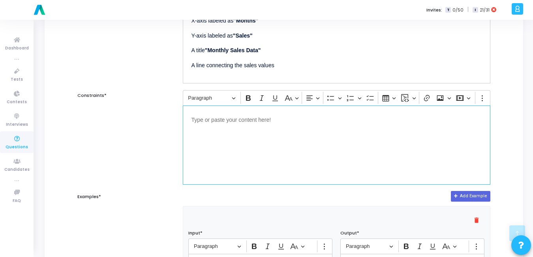
click at [237, 134] on div "Editor editing area: main" at bounding box center [337, 144] width 308 height 79
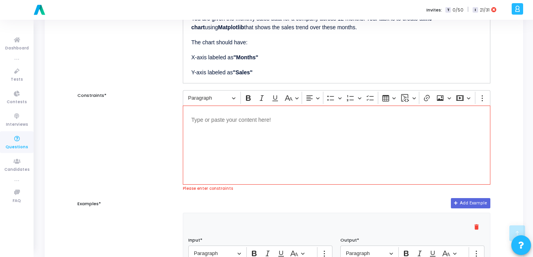
click at [208, 119] on p "Editor editing area: main" at bounding box center [337, 119] width 290 height 10
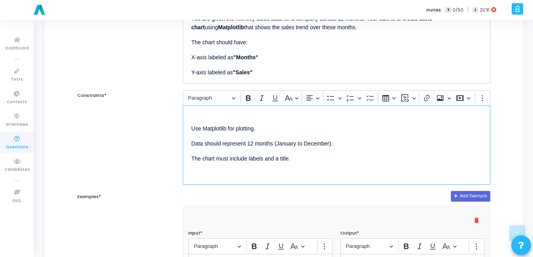
click at [208, 119] on p "Use Matplotlib for plotting." at bounding box center [337, 123] width 290 height 19
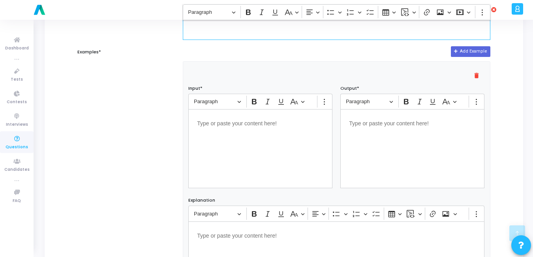
scroll to position [307, 0]
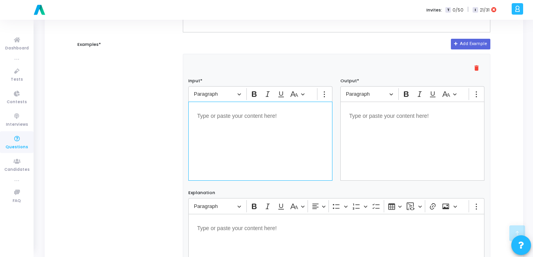
click at [239, 112] on p "Editor editing area: main" at bounding box center [260, 115] width 127 height 10
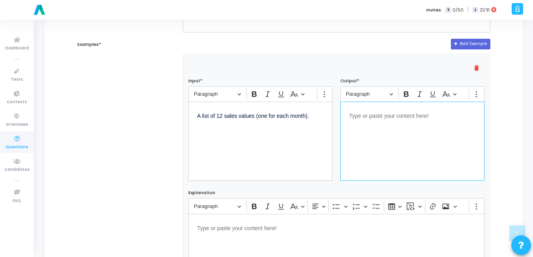
click at [396, 152] on div "Editor editing area: main" at bounding box center [412, 141] width 144 height 79
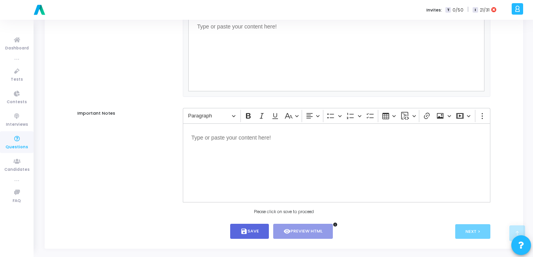
scroll to position [508, 0]
click at [250, 239] on button "save Save" at bounding box center [249, 230] width 39 height 15
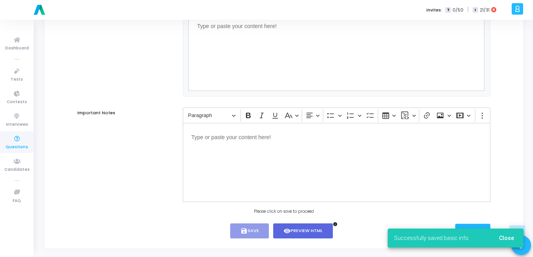
click at [513, 237] on span "Close" at bounding box center [506, 238] width 15 height 6
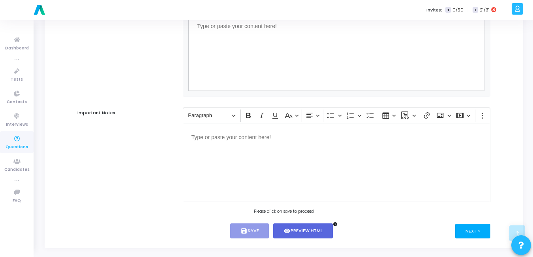
click at [477, 234] on button "Next >" at bounding box center [472, 231] width 35 height 15
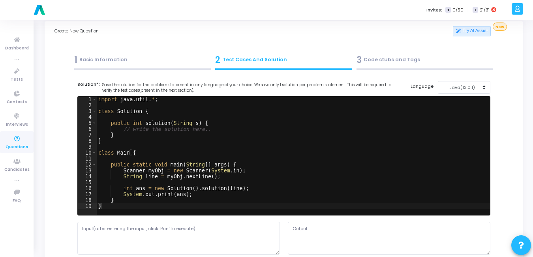
scroll to position [0, 0]
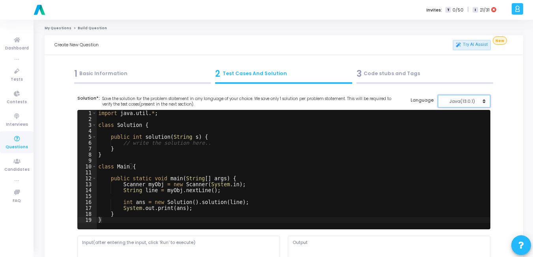
click at [482, 101] on button "Java(13.0.1)" at bounding box center [464, 101] width 53 height 13
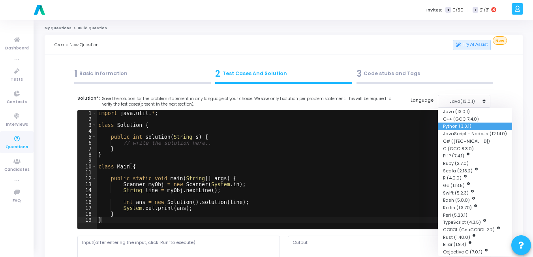
click at [460, 127] on button "Python (3.8.1)" at bounding box center [475, 126] width 74 height 8
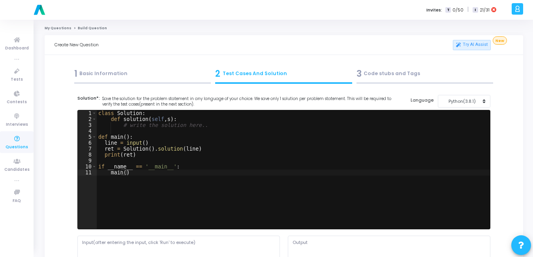
click at [203, 154] on div "class Solution : def solution ( self , s ) : # write the solution here.. def ma…" at bounding box center [293, 175] width 393 height 130
type textarea "if __name__ == '__main__': main()"
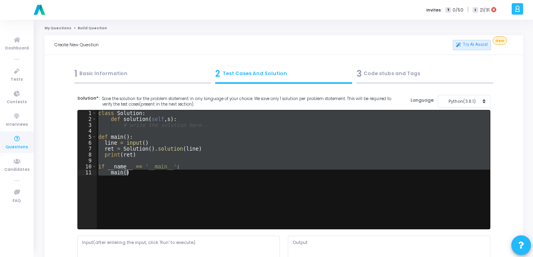
paste textarea
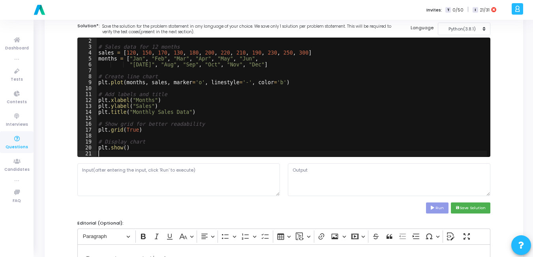
scroll to position [73, 0]
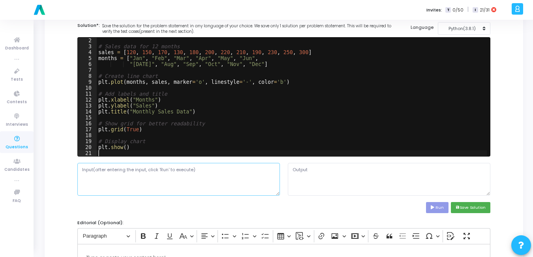
click at [177, 188] on textarea at bounding box center [178, 179] width 203 height 32
paste textarea "sales = [120, 150, 170, 130, 180, 200, 220, 210, 190, 230, 250, 300]"
type textarea "sales = [120, 150, 170, 130, 180, 200, 220, 210, 190, 230, 250, 300]"
click at [441, 209] on button "Run" at bounding box center [437, 207] width 23 height 11
type textarea "Traceback (most recent call last): File "script.py", line 1, in <module> import…"
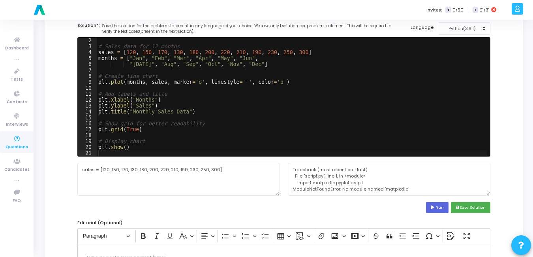
scroll to position [0, 0]
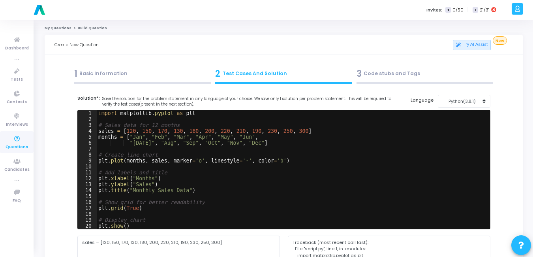
click at [122, 73] on div "1 Basic Information" at bounding box center [142, 73] width 137 height 13
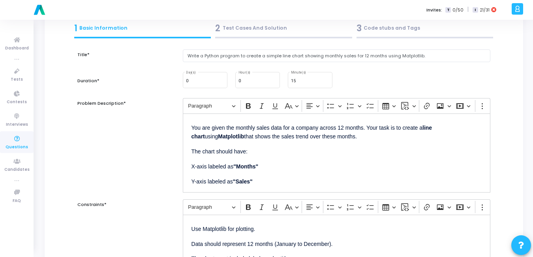
scroll to position [45, 0]
drag, startPoint x: 265, startPoint y: 56, endPoint x: 419, endPoint y: 69, distance: 153.8
click at [419, 69] on div "Write a Python program to create a simple line chart showing monthly sales for …" at bounding box center [337, 61] width 316 height 22
paste input "Simulated Monthly Sales Line Chart"
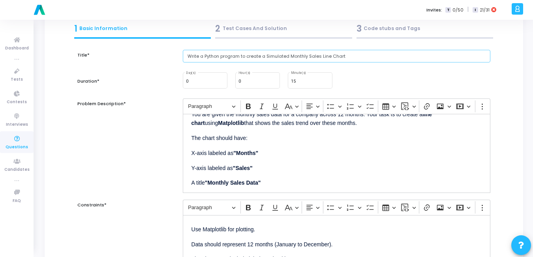
scroll to position [14, 0]
type input "Write a Python program to create a Simulated Monthly Sales Line Chart"
click at [266, 182] on p "A title "Monthly Sales Data"" at bounding box center [337, 182] width 290 height 10
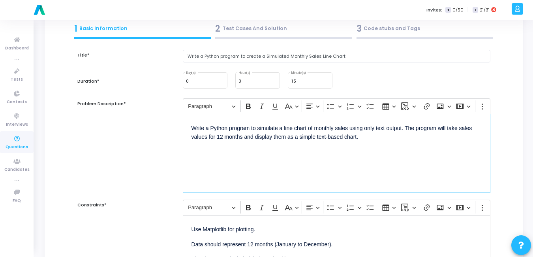
scroll to position [0, 0]
drag, startPoint x: 318, startPoint y: 136, endPoint x: 328, endPoint y: 141, distance: 11.1
click at [328, 141] on p "Write a Python program to simulate a line chart of monthly sales using only tex…" at bounding box center [337, 131] width 290 height 19
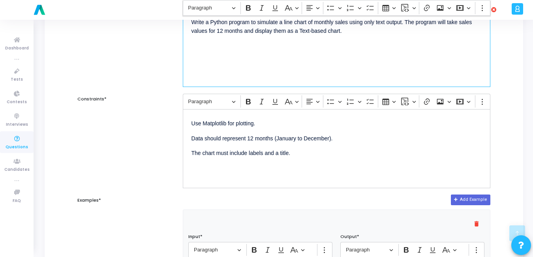
scroll to position [151, 0]
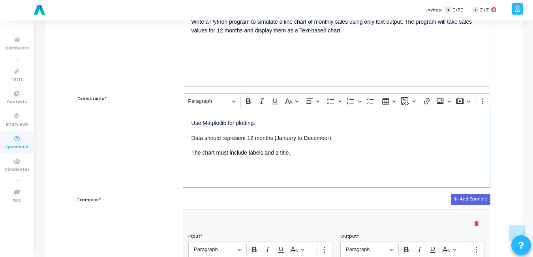
drag, startPoint x: 289, startPoint y: 150, endPoint x: 176, endPoint y: 117, distance: 117.4
click at [176, 117] on div "Constraints* Rich Text Editor Paragraph Bold Italic Underline Basic styles Text…" at bounding box center [283, 140] width 421 height 94
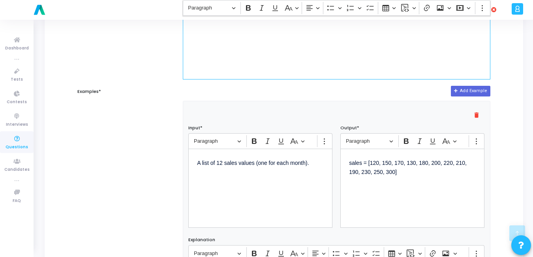
scroll to position [260, 0]
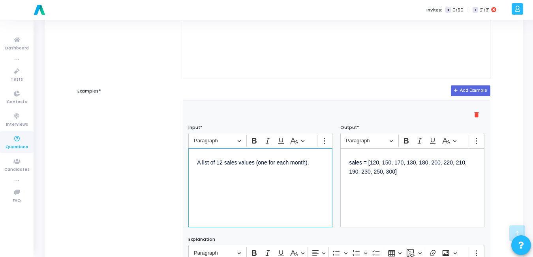
drag, startPoint x: 238, startPoint y: 159, endPoint x: 179, endPoint y: 159, distance: 58.9
click at [185, 160] on div "Rich Text Editor Paragraph Bold Italic Underline Basic styles Show more items A…" at bounding box center [260, 180] width 152 height 94
click at [408, 175] on p "sales = [120, 150, 170, 130, 180, 200, 220, 210, 190, 230, 250, 300]" at bounding box center [412, 171] width 127 height 28
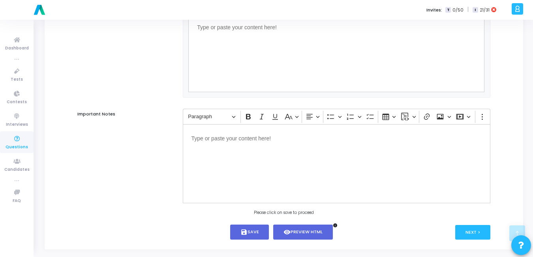
scroll to position [517, 0]
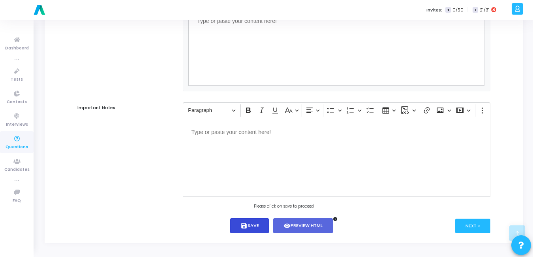
click at [251, 224] on button "save Save" at bounding box center [249, 225] width 39 height 15
click at [480, 230] on button "Next >" at bounding box center [472, 225] width 35 height 15
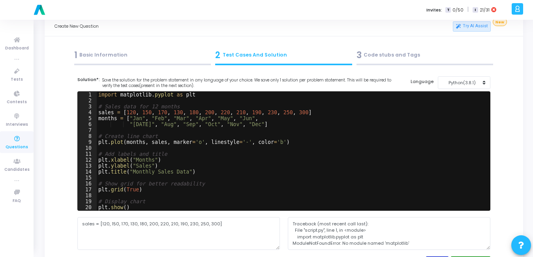
scroll to position [18, 0]
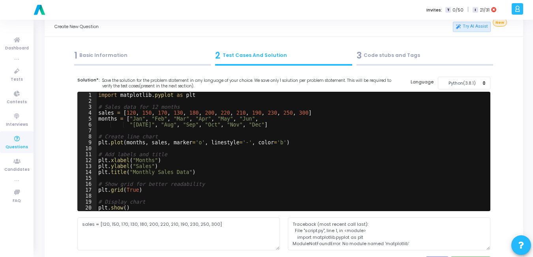
click at [250, 128] on div "import matplotlib . pyplot as plt # Sales data for 12 months sales = [ 120 , 15…" at bounding box center [292, 157] width 390 height 130
type textarea "plt.show()"
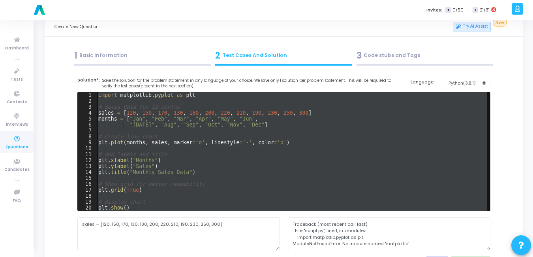
paste textarea
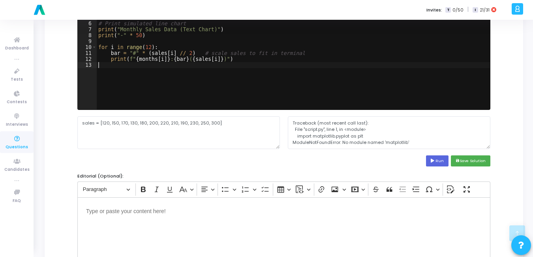
scroll to position [124, 0]
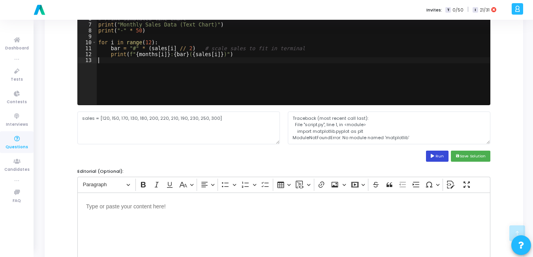
click at [437, 157] on button "Run" at bounding box center [437, 155] width 23 height 11
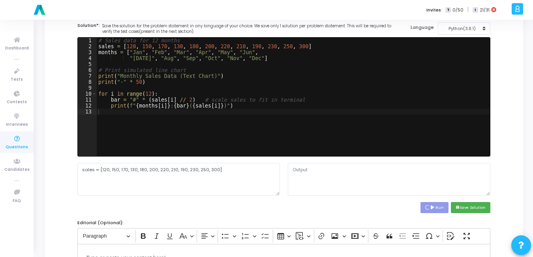
scroll to position [71, 0]
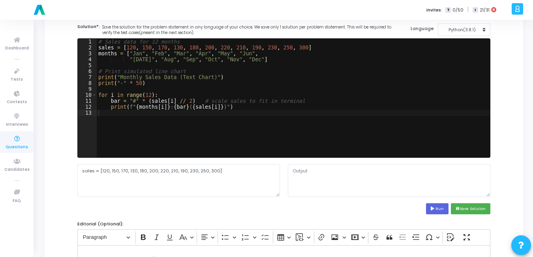
type textarea "Monthly Sales Data (Text Chart) -----------------------------------------------…"
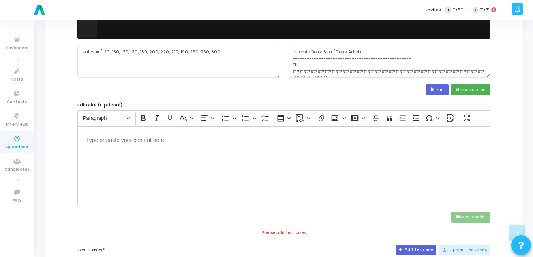
scroll to position [201, 0]
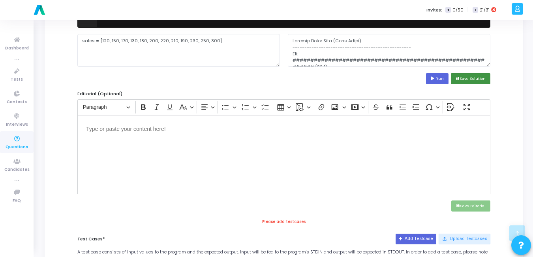
click at [481, 77] on button "save Save Solution" at bounding box center [470, 78] width 39 height 11
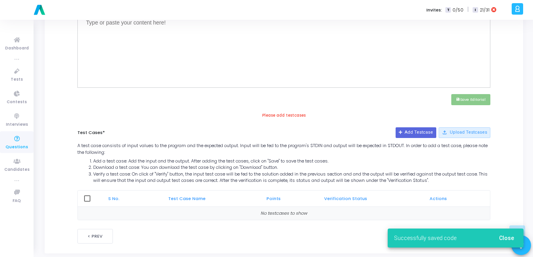
scroll to position [318, 0]
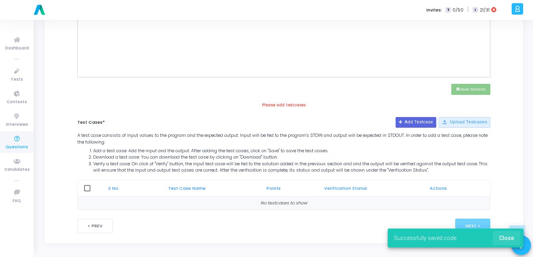
click at [510, 237] on span "Close" at bounding box center [506, 238] width 15 height 6
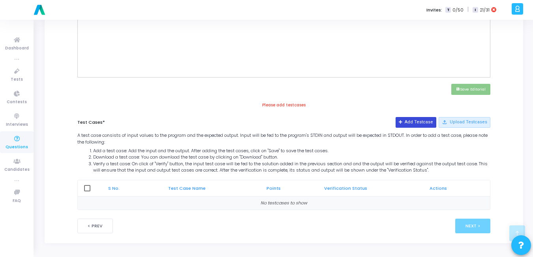
click at [425, 124] on button "Add Testcase" at bounding box center [416, 122] width 41 height 10
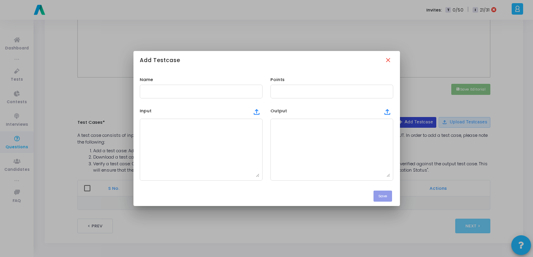
scroll to position [0, 0]
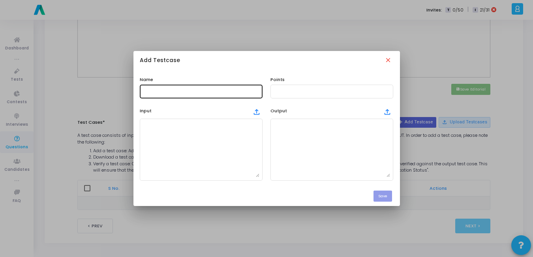
click at [183, 89] on input "text" at bounding box center [201, 91] width 117 height 6
type input "t"
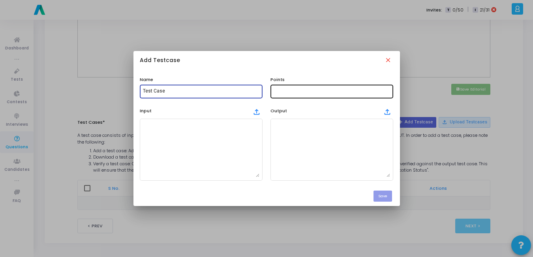
type input "Test Case"
click at [284, 92] on input "text" at bounding box center [332, 91] width 117 height 6
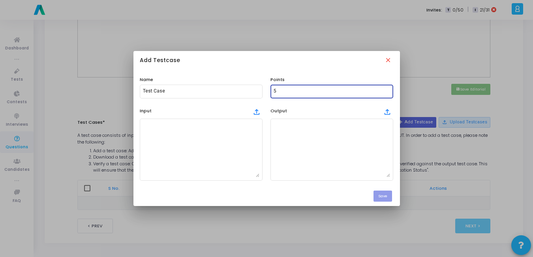
type input "5"
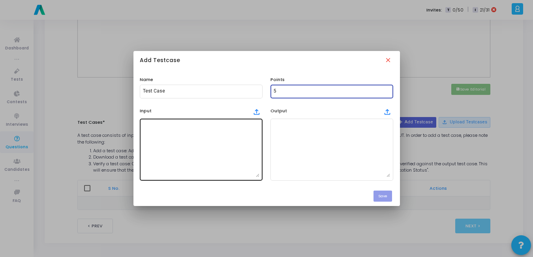
click at [211, 136] on textarea at bounding box center [201, 149] width 117 height 55
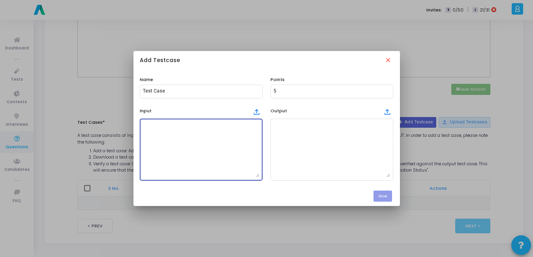
paste textarea "sales = [120, 150, 170, 130, 180, 200, 220, 210, 190, 230, 250, 300]"
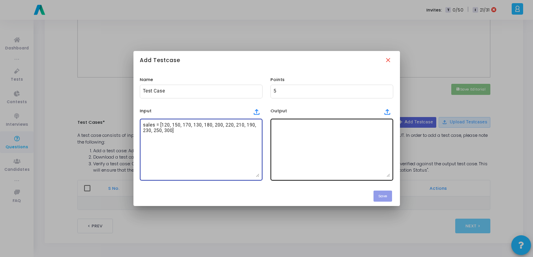
type textarea "sales = [120, 150, 170, 130, 180, 200, 220, 210, 190, 230, 250, 300]"
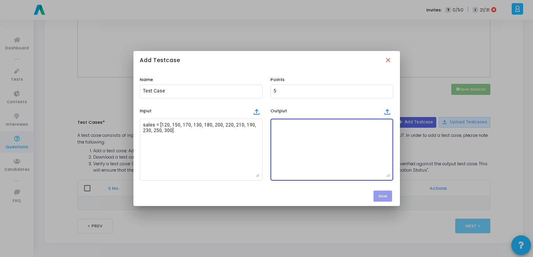
click at [292, 134] on textarea at bounding box center [332, 149] width 117 height 55
paste textarea "Jan: ######################################################## (120) Feb: ######…"
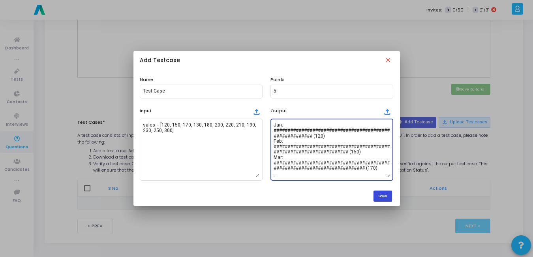
type textarea "Jan: ######################################################## (120) Feb: ######…"
click at [381, 199] on button "Save" at bounding box center [383, 195] width 19 height 11
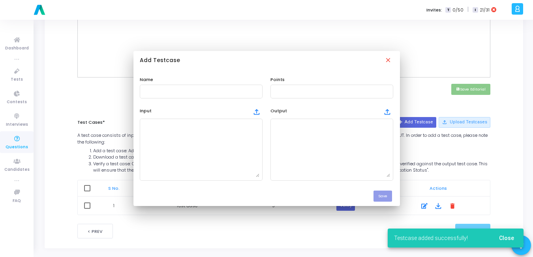
scroll to position [318, 0]
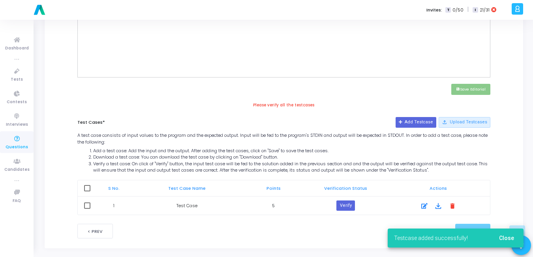
click at [87, 187] on span at bounding box center [87, 188] width 6 height 6
click at [87, 191] on input "checkbox" at bounding box center [87, 191] width 0 height 0
checkbox input "true"
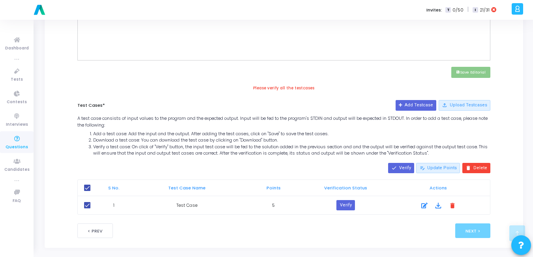
scroll to position [335, 0]
click at [407, 168] on button "done Verify" at bounding box center [401, 167] width 26 height 10
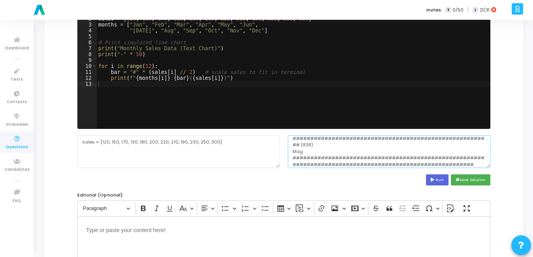
scroll to position [261, 0]
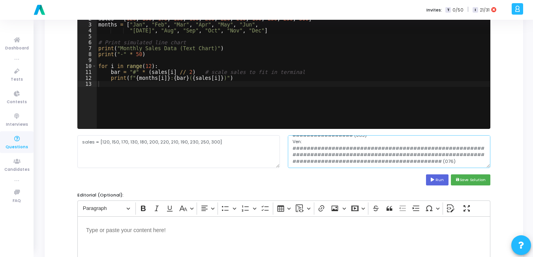
drag, startPoint x: 293, startPoint y: 142, endPoint x: 359, endPoint y: 172, distance: 72.1
click at [359, 172] on cj-code-editor "Solution*: Save the solution for the problem statement in any language of your …" at bounding box center [283, 89] width 413 height 191
drag, startPoint x: 176, startPoint y: 143, endPoint x: 43, endPoint y: 146, distance: 132.4
click at [43, 146] on div "My Questions Build Question Create New Question Try AI Assist New 1 Basic Infor…" at bounding box center [284, 208] width 498 height 566
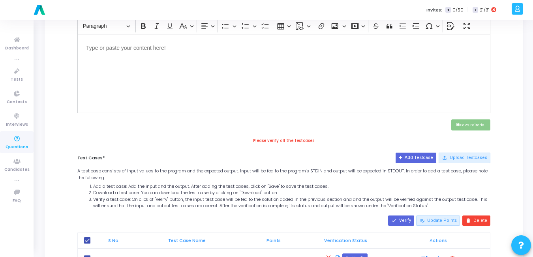
scroll to position [341, 0]
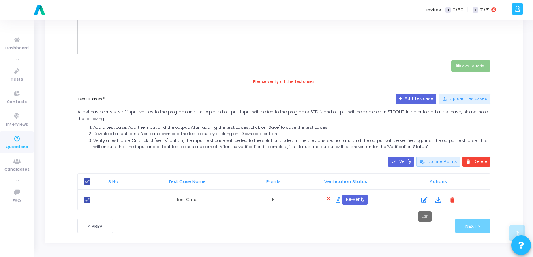
click at [426, 201] on icon at bounding box center [424, 199] width 6 height 9
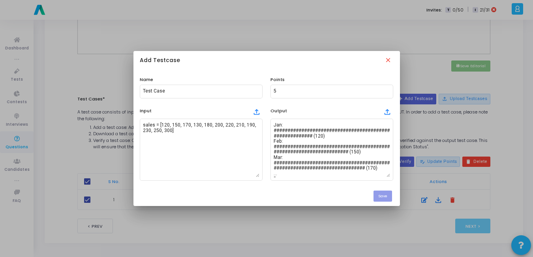
scroll to position [0, 0]
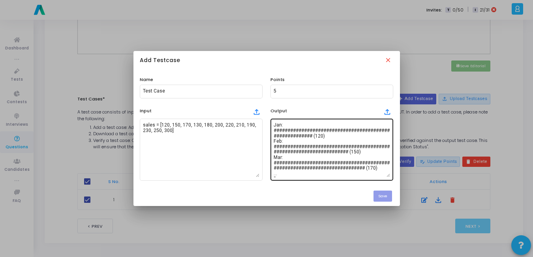
click at [280, 146] on textarea "Jan: ######################################################## (120) Feb: ######…" at bounding box center [332, 149] width 117 height 55
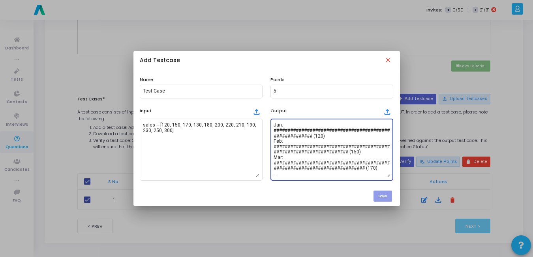
paste textarea "Monthly Sales Data (Text Chart) -----------------------------------------------…"
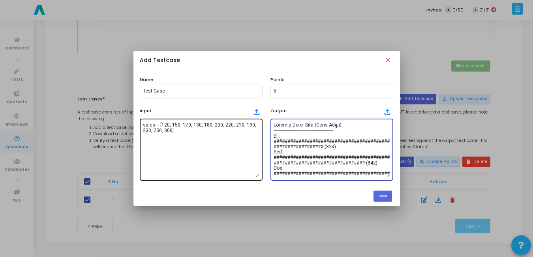
type textarea "Monthly Sales Data (Text Chart) -----------------------------------------------…"
click at [213, 152] on textarea "sales = [120, 150, 170, 130, 180, 200, 220, 210, 190, 230, 250, 300]" at bounding box center [201, 149] width 117 height 55
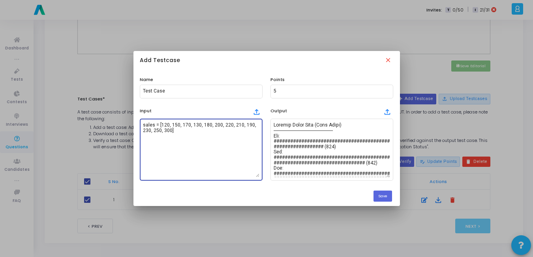
paste textarea "sales = [120, 150, 170, 130, 180, 200, 220, 210, 190, 230, 250, 300]"
type textarea "sales = [120, 150, 170, 130, 180, 200, 220, 210, 190, 230, 250, 300]"
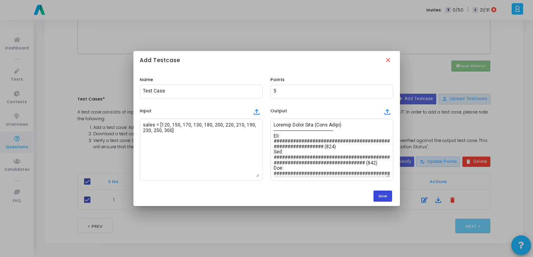
click at [382, 195] on button "Save" at bounding box center [383, 195] width 19 height 11
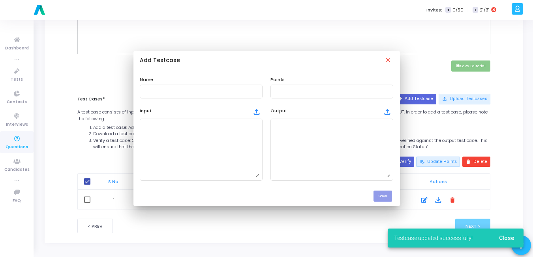
scroll to position [341, 0]
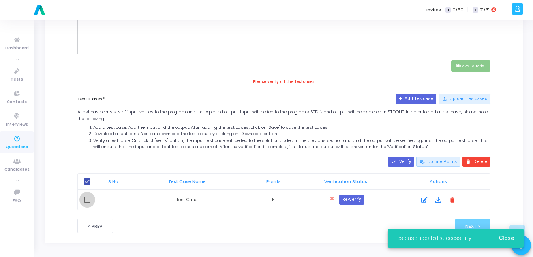
click at [87, 201] on span at bounding box center [87, 199] width 6 height 6
click at [87, 203] on input "checkbox" at bounding box center [87, 203] width 0 height 0
checkbox input "true"
checkbox input "false"
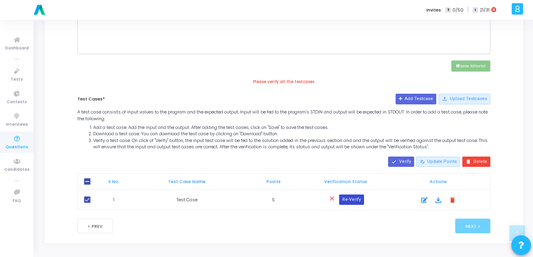
click at [355, 201] on button "Re-Verify" at bounding box center [351, 199] width 25 height 10
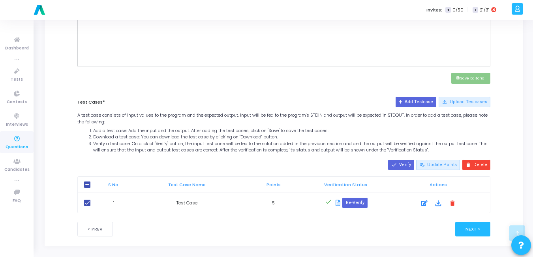
scroll to position [332, 0]
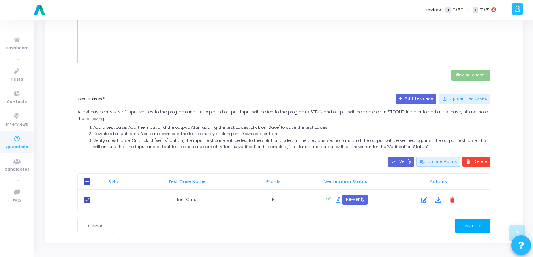
click at [472, 229] on button "Next >" at bounding box center [472, 225] width 35 height 15
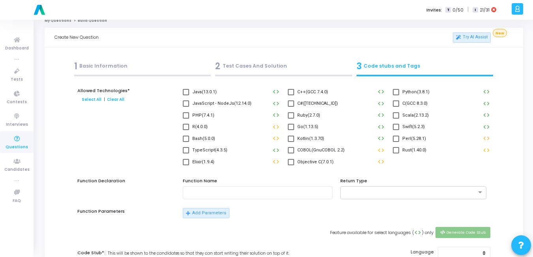
scroll to position [0, 0]
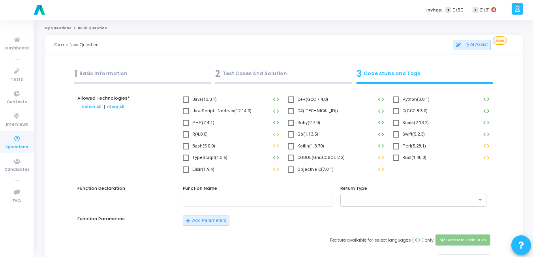
click at [398, 100] on span at bounding box center [396, 99] width 6 height 6
click at [396, 103] on input "Python(3.8.1)" at bounding box center [396, 103] width 0 height 0
checkbox input "true"
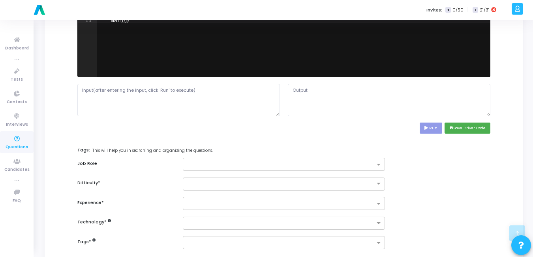
scroll to position [364, 0]
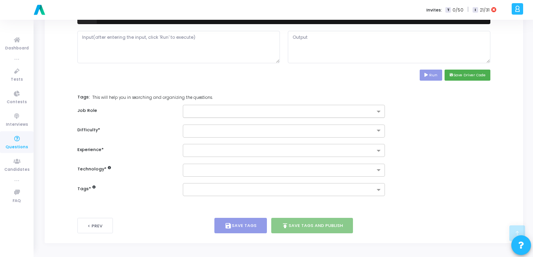
click at [218, 109] on input "text" at bounding box center [281, 112] width 188 height 7
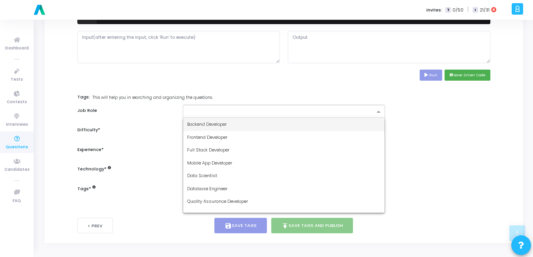
click at [211, 123] on span "Backend Developer" at bounding box center [206, 124] width 39 height 6
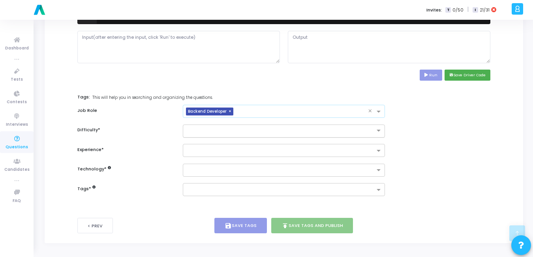
click at [205, 130] on input "text" at bounding box center [276, 130] width 178 height 7
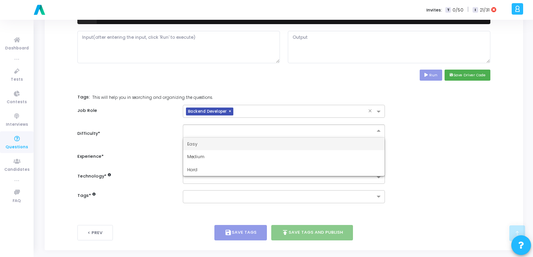
click at [193, 146] on span "Easy" at bounding box center [192, 144] width 10 height 6
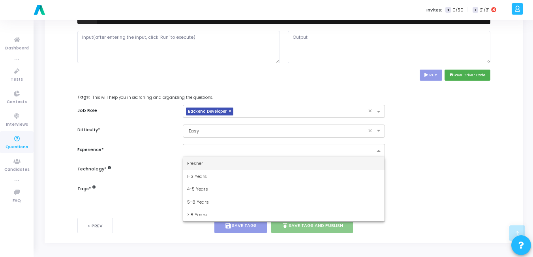
click at [211, 157] on ng-select "Fresher 1-3 Years 4-5 Years 5-8 Years > 8 Years" at bounding box center [284, 150] width 203 height 13
click at [205, 162] on div "Fresher" at bounding box center [284, 163] width 202 height 13
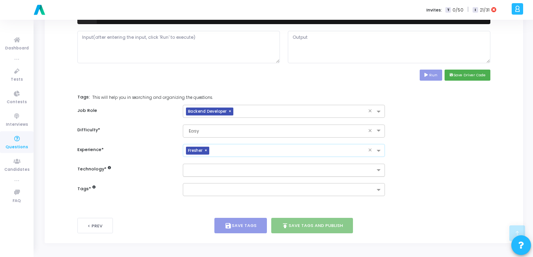
click at [203, 169] on input "text" at bounding box center [281, 170] width 188 height 7
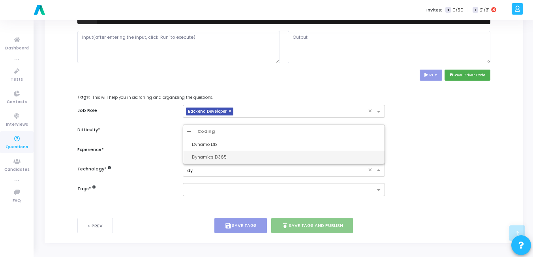
type input "d"
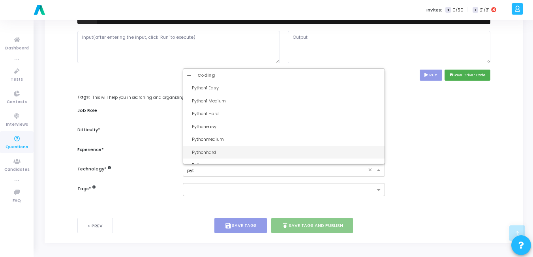
type input "pyth"
click at [207, 160] on div "Python" at bounding box center [286, 157] width 189 height 7
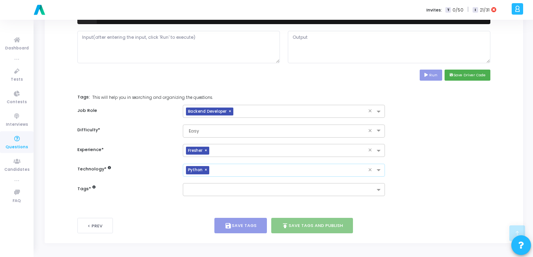
click at [206, 169] on span "×" at bounding box center [207, 170] width 5 height 8
click at [208, 170] on input "text" at bounding box center [281, 170] width 188 height 7
type input "python_program"
click at [239, 192] on input "text" at bounding box center [281, 190] width 188 height 7
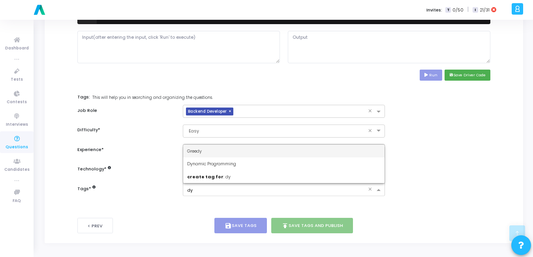
type input "dyn"
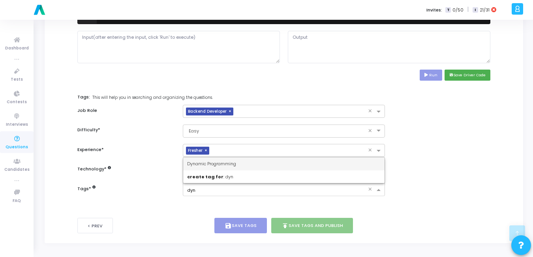
click at [220, 161] on span "Dynamic Programming" at bounding box center [211, 163] width 49 height 6
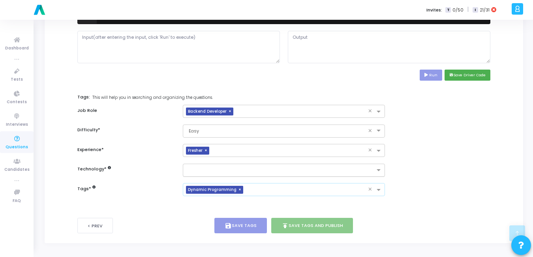
click at [226, 170] on input "text" at bounding box center [281, 170] width 188 height 7
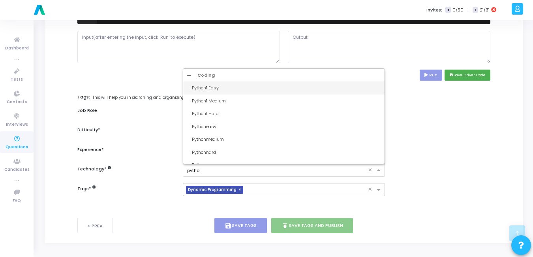
type input "python"
click at [225, 128] on div "Pythoneasy" at bounding box center [286, 126] width 189 height 7
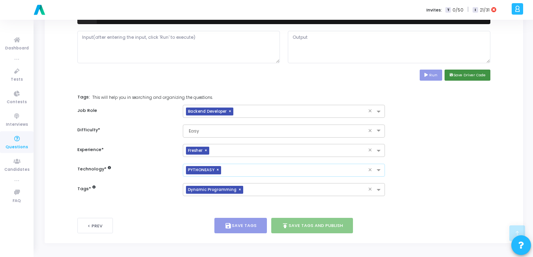
click at [479, 76] on button "save Save Driver Code" at bounding box center [468, 75] width 46 height 11
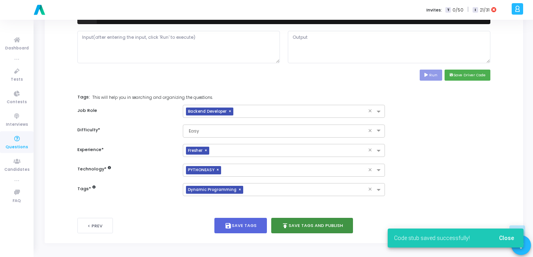
click at [321, 225] on button "publish Save Tags and Publish" at bounding box center [312, 225] width 82 height 15
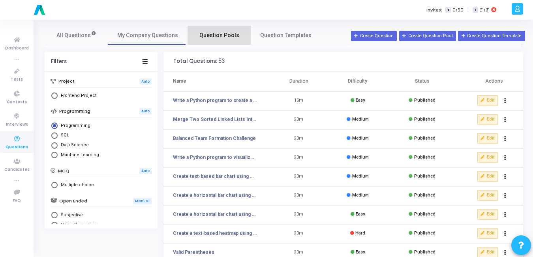
click at [220, 36] on span "Question Pools" at bounding box center [219, 35] width 40 height 8
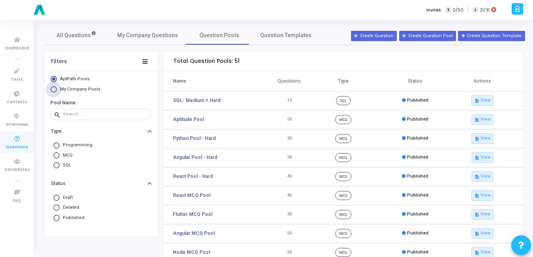
click at [87, 91] on span "My Company Pools" at bounding box center [80, 89] width 40 height 5
click at [57, 91] on input "My Company Pools" at bounding box center [54, 89] width 6 height 6
radio input "true"
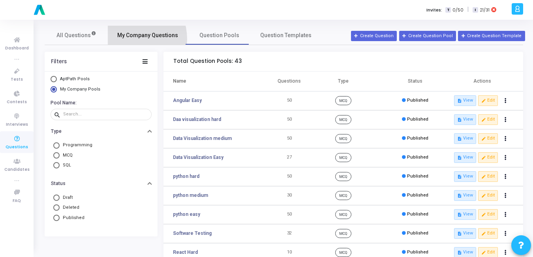
click at [128, 39] on span "My Company Questions" at bounding box center [147, 35] width 61 height 8
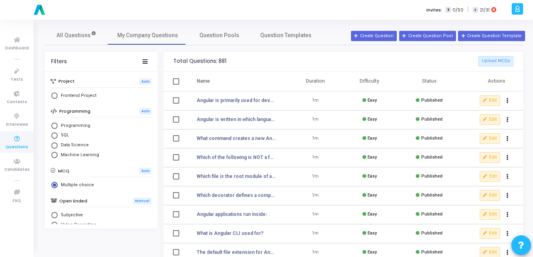
click at [381, 30] on div "All Questions My Company Questions Question Pools Question Templates" at bounding box center [284, 35] width 479 height 19
click at [55, 125] on span "Select Library" at bounding box center [54, 125] width 6 height 6
click at [55, 125] on input "Programming" at bounding box center [54, 125] width 6 height 6
radio input "true"
radio input "false"
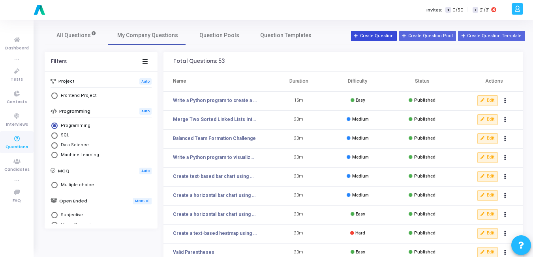
click at [390, 34] on button "Create Question" at bounding box center [374, 36] width 46 height 10
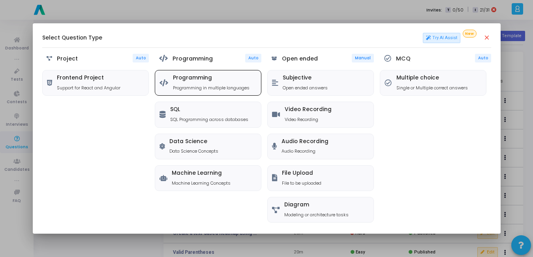
click at [206, 87] on p "Programming in multiple languages" at bounding box center [211, 88] width 77 height 7
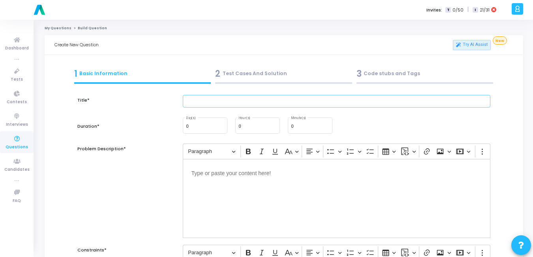
click at [212, 102] on input "text" at bounding box center [337, 101] width 308 height 13
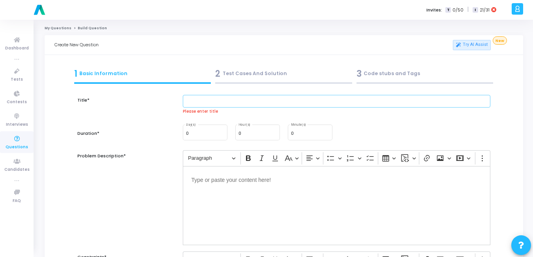
paste input "the number of students enrolled in different courses: Python (50), Java (40), A…"
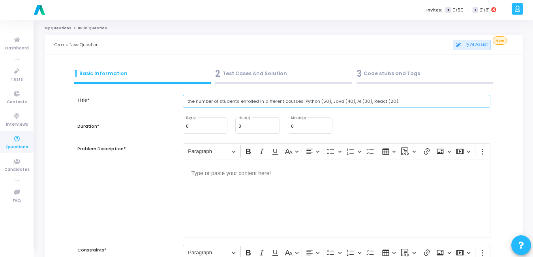
click at [188, 98] on input "the number of students enrolled in different courses: Python (50), Java (40), A…" at bounding box center [337, 101] width 308 height 13
paste input "ext-based Bar Chart"
click at [189, 101] on input "Text-based Bar Chart for number of students enrolled in different courses: Pyth…" at bounding box center [337, 101] width 308 height 13
type input "Write python program for Text-based Bar Chart for number of students enrolled i…"
click at [305, 124] on input "0" at bounding box center [310, 126] width 38 height 5
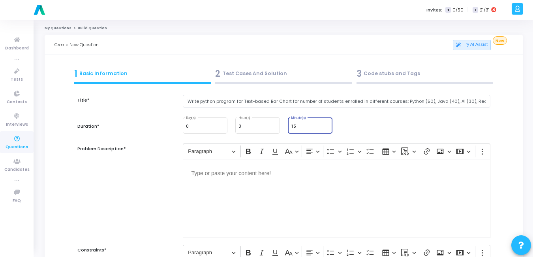
type input "15"
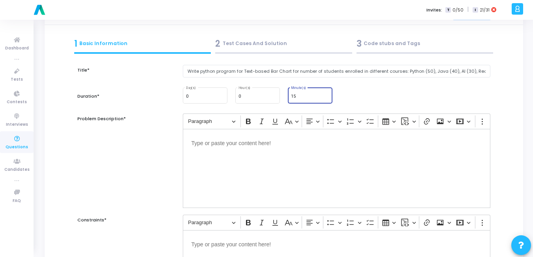
click at [310, 152] on div "Editor editing area: main" at bounding box center [337, 168] width 308 height 79
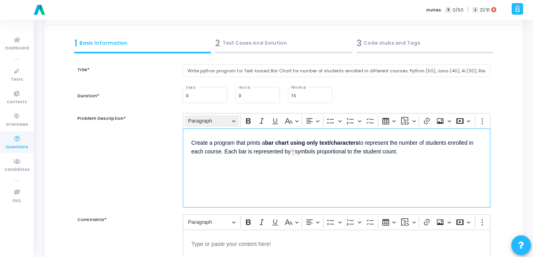
scroll to position [88, 0]
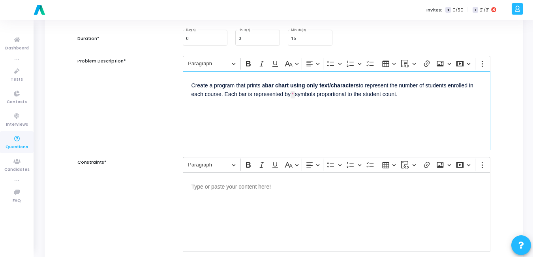
click at [246, 201] on div "Editor editing area: main" at bounding box center [337, 211] width 308 height 79
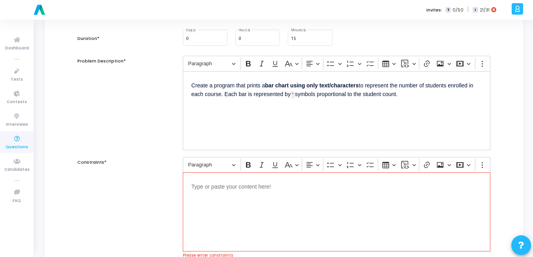
click at [212, 190] on p "Editor editing area: main" at bounding box center [337, 186] width 290 height 10
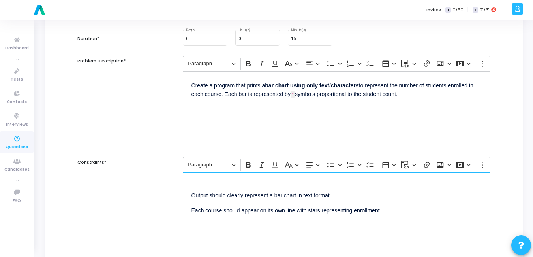
click at [212, 190] on p "Output should clearly represent a bar chart in text format." at bounding box center [337, 190] width 290 height 19
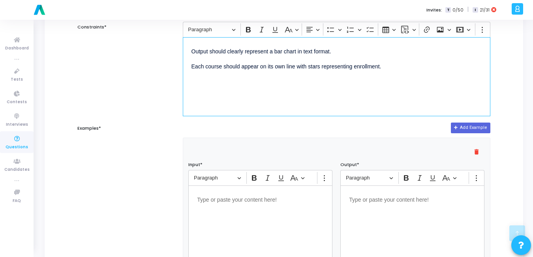
scroll to position [224, 0]
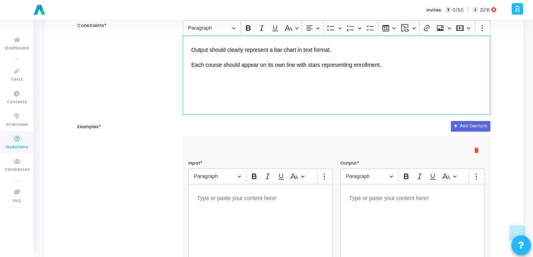
click at [223, 200] on p "Editor editing area: main" at bounding box center [260, 197] width 127 height 10
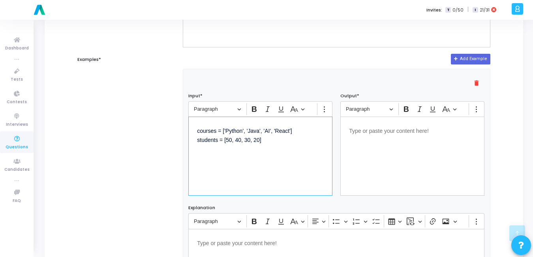
scroll to position [293, 0]
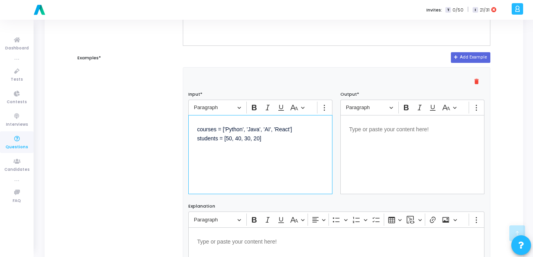
click at [379, 150] on div "Editor editing area: main" at bounding box center [412, 154] width 144 height 79
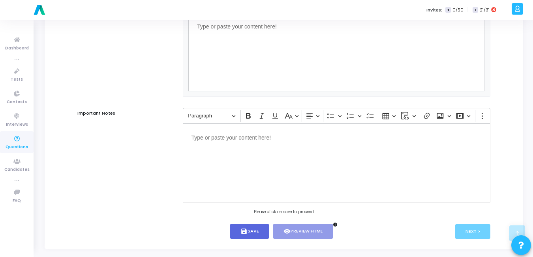
scroll to position [517, 0]
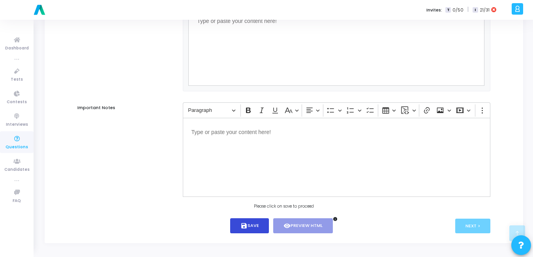
click at [235, 228] on button "save Save" at bounding box center [249, 225] width 39 height 15
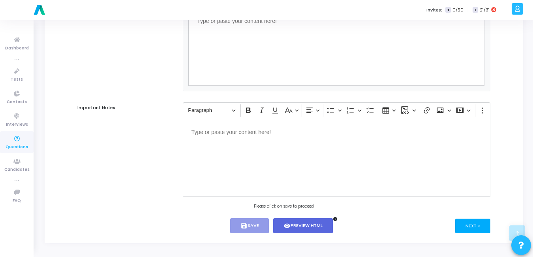
click at [466, 229] on button "Next >" at bounding box center [472, 225] width 35 height 15
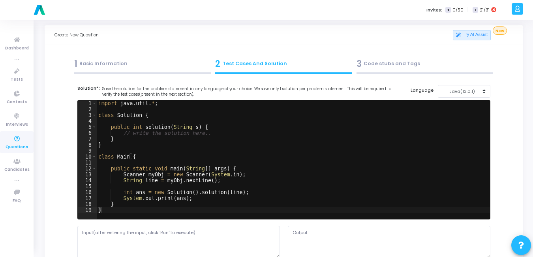
scroll to position [0, 0]
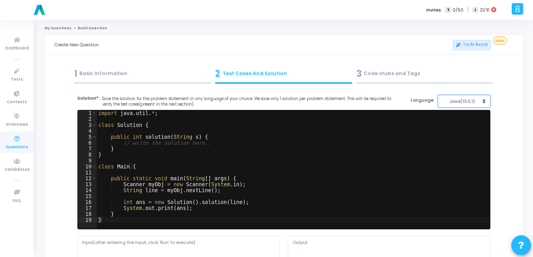
click at [472, 102] on div "Java(13.0.1)" at bounding box center [462, 101] width 39 height 7
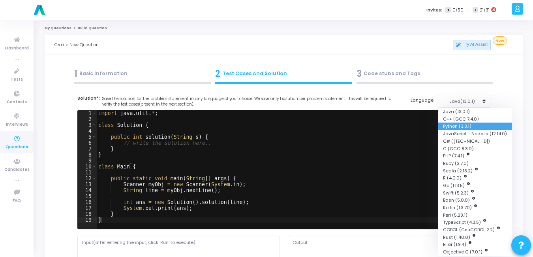
click at [471, 122] on button "Python (3.8.1)" at bounding box center [475, 126] width 74 height 8
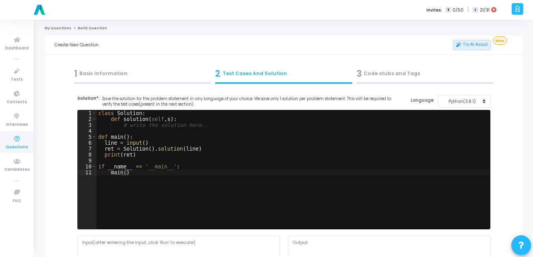
click at [258, 167] on div "class Solution : def solution ( self , s ) : # write the solution here.. def ma…" at bounding box center [293, 175] width 393 height 130
type textarea "if __name__ == '__main__': main()"
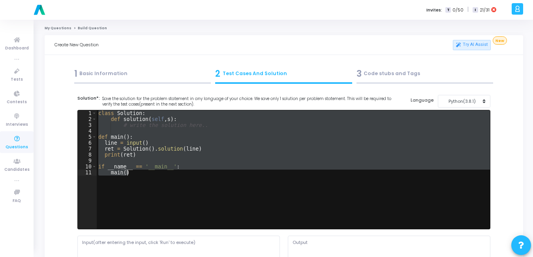
paste textarea
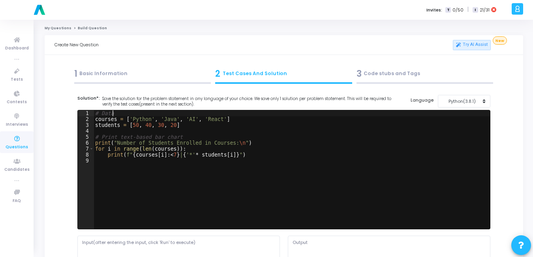
click at [116, 113] on div "# Data courses = [ 'Python' , 'Java' , 'AI' , 'React' ] students = [ 50 , 40 , …" at bounding box center [292, 175] width 397 height 130
type textarea "# Data"
drag, startPoint x: 116, startPoint y: 113, endPoint x: 96, endPoint y: 113, distance: 20.2
click at [96, 113] on div "# Data courses = [ 'Python' , 'Java' , 'AI' , 'React' ] students = [ 50 , 40 , …" at bounding box center [292, 175] width 397 height 130
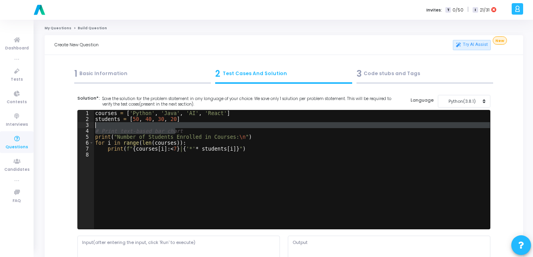
drag, startPoint x: 145, startPoint y: 126, endPoint x: 89, endPoint y: 127, distance: 56.1
click at [89, 127] on div "courses = ['Python', 'Java', 'AI', 'React'] 1 2 3 4 5 6 7 8 courses = [ 'Python…" at bounding box center [284, 169] width 412 height 118
type textarea "# Print text-based bar chart"
click at [207, 177] on div "courses = [ 'Python' , 'Java' , 'AI' , 'React' ] students = [ 50 , 40 , 30 , 20…" at bounding box center [292, 175] width 397 height 130
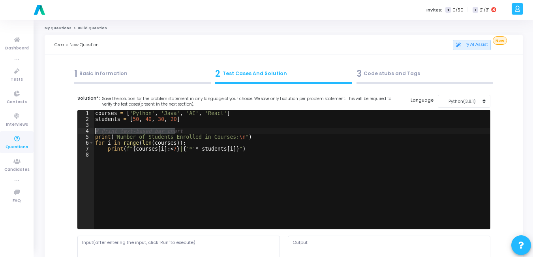
drag, startPoint x: 172, startPoint y: 130, endPoint x: 88, endPoint y: 132, distance: 83.4
click at [88, 132] on div "1 2 3 4 5 6 7 8 courses = [ 'Python' , 'Java' , 'AI' , 'React' ] students = [ 5…" at bounding box center [284, 169] width 412 height 118
type textarea "# Print text-based bar chart"
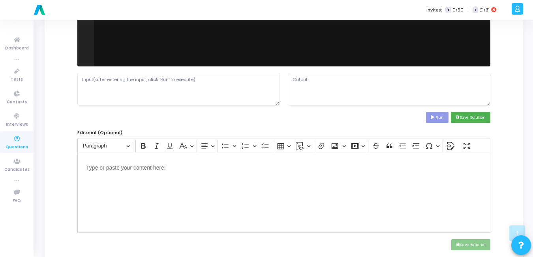
scroll to position [162, 0]
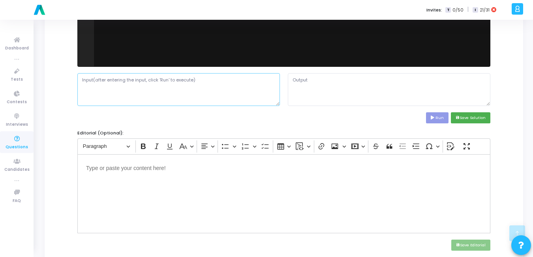
click at [160, 87] on textarea at bounding box center [178, 89] width 203 height 32
paste textarea "**********"
paste textarea "courses = ['Python', 'Java', 'AI', 'React'] students = [50, 40, 30, 20]"
type textarea "courses = ['Python', 'Java', 'AI', 'React'] students = [50, 40, 30, 20]"
click at [332, 91] on textarea at bounding box center [389, 89] width 203 height 32
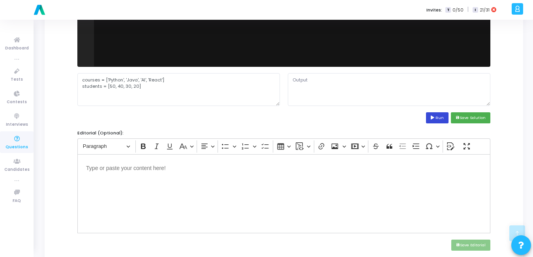
click at [435, 118] on icon at bounding box center [433, 118] width 5 height 4
type textarea "**********"
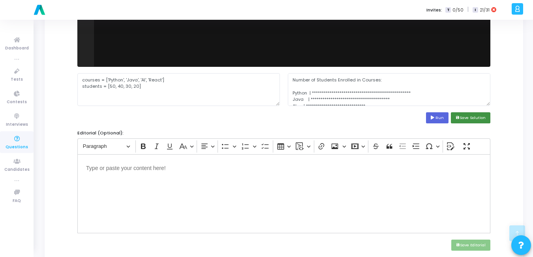
click at [475, 120] on button "save Save Solution" at bounding box center [470, 117] width 39 height 11
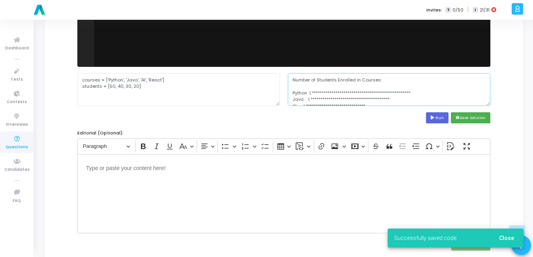
click at [379, 87] on textarea "**********" at bounding box center [389, 89] width 203 height 32
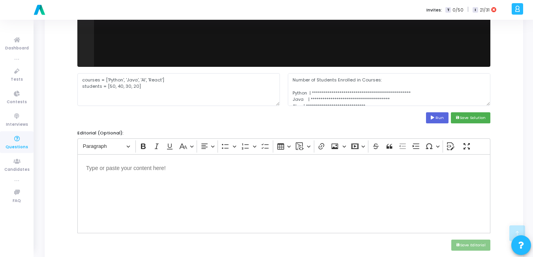
click at [213, 116] on div "Run save Save Solution" at bounding box center [283, 117] width 413 height 11
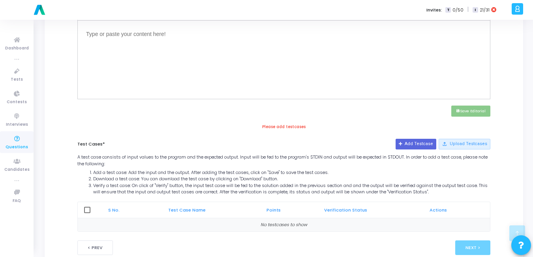
scroll to position [318, 0]
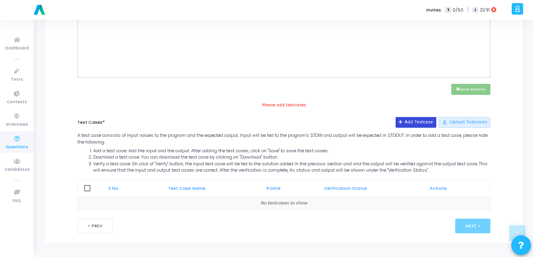
click at [427, 118] on button "Add Testcase" at bounding box center [416, 122] width 41 height 10
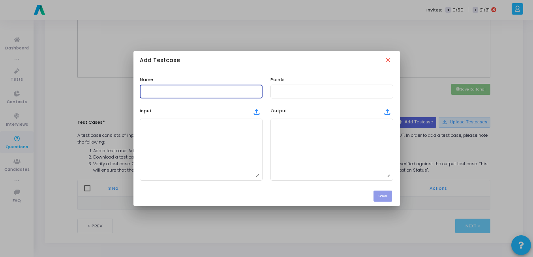
click at [189, 91] on input "text" at bounding box center [201, 91] width 117 height 6
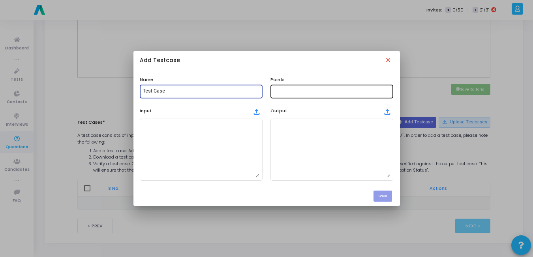
type input "Test Case"
click at [295, 91] on input "text" at bounding box center [332, 91] width 117 height 6
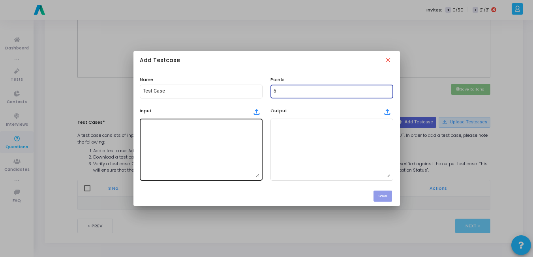
type input "5"
click at [204, 160] on textarea at bounding box center [201, 149] width 117 height 55
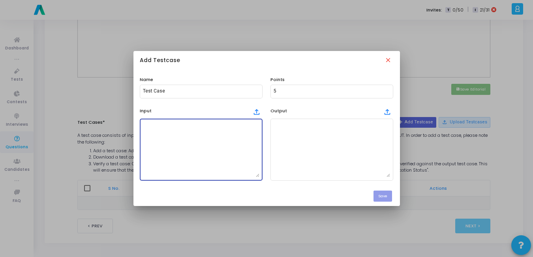
paste textarea "courses = ['Python', 'Java', 'AI', 'React'] students = [50, 40, 30, 20]"
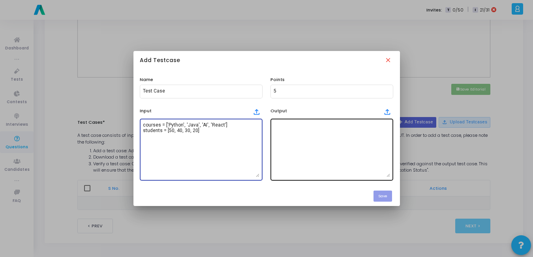
type textarea "courses = ['Python', 'Java', 'AI', 'React'] students = [50, 40, 30, 20]"
click at [298, 126] on textarea at bounding box center [332, 149] width 117 height 55
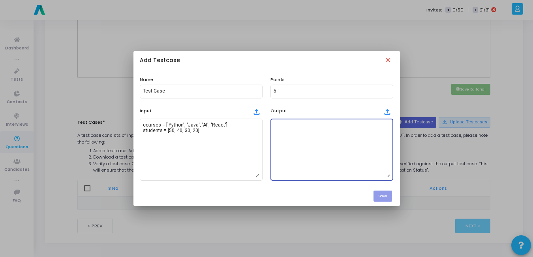
paste textarea "**********"
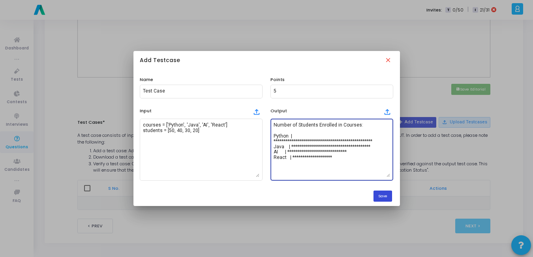
type textarea "**********"
click at [381, 193] on button "Save" at bounding box center [383, 195] width 19 height 11
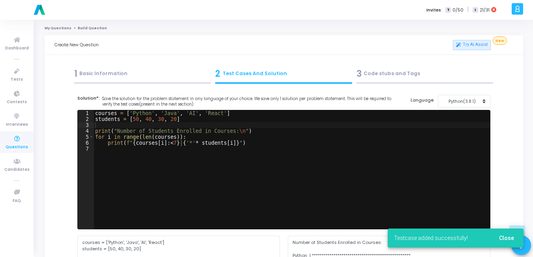
scroll to position [318, 0]
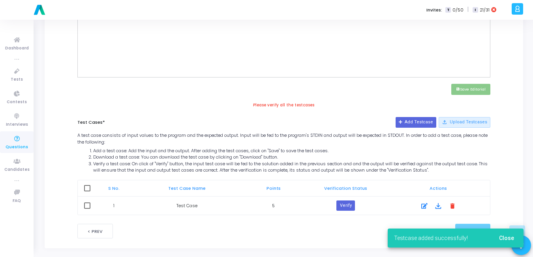
click at [89, 189] on span at bounding box center [87, 188] width 6 height 6
click at [87, 191] on input "checkbox" at bounding box center [87, 191] width 0 height 0
checkbox input "true"
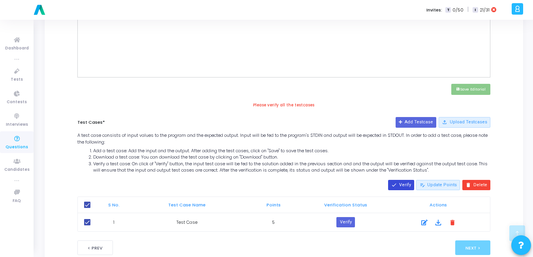
click at [409, 184] on button "done Verify" at bounding box center [401, 185] width 26 height 10
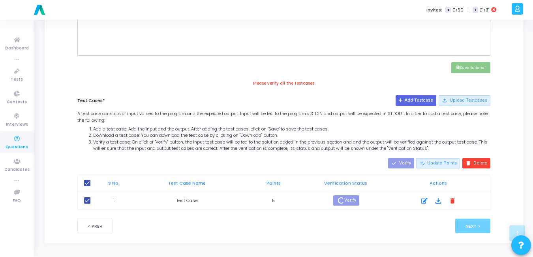
scroll to position [332, 0]
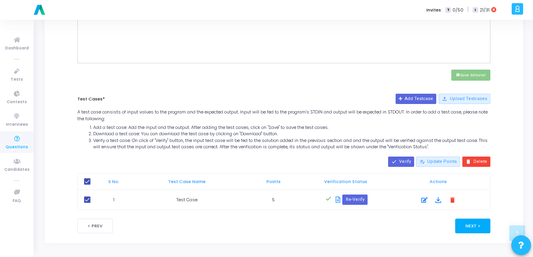
click at [480, 229] on button "Next >" at bounding box center [472, 225] width 35 height 15
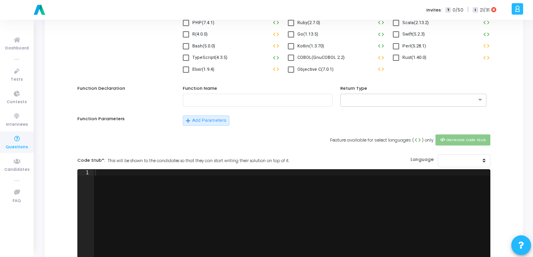
scroll to position [0, 0]
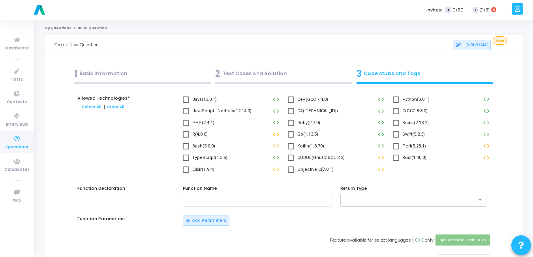
click at [394, 99] on span at bounding box center [396, 99] width 6 height 6
click at [396, 103] on input "Python(3.8.1)" at bounding box center [396, 103] width 0 height 0
checkbox input "true"
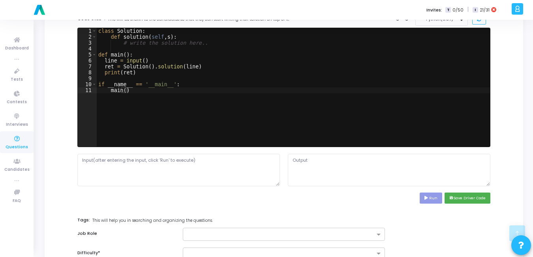
scroll to position [242, 0]
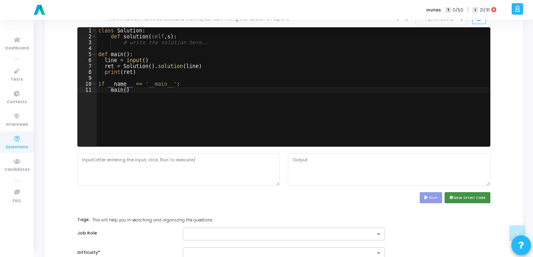
click at [463, 198] on button "save Save Driver Code" at bounding box center [468, 197] width 46 height 11
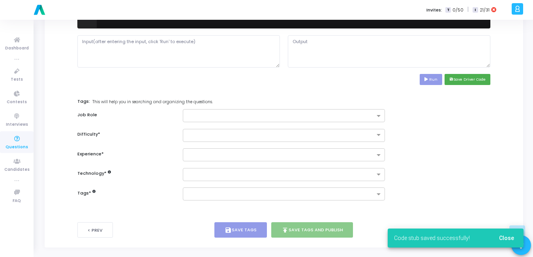
scroll to position [364, 0]
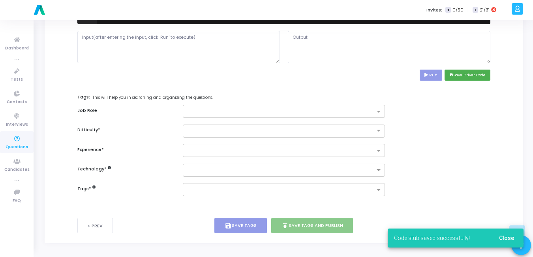
click at [510, 234] on button "Close" at bounding box center [507, 238] width 28 height 14
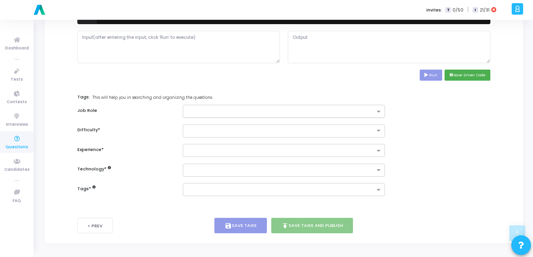
click at [305, 115] on input "text" at bounding box center [281, 112] width 188 height 7
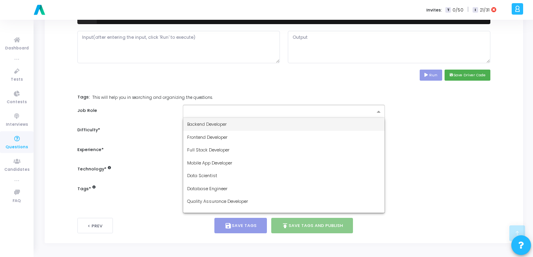
click at [207, 122] on span "Backend Developer" at bounding box center [206, 124] width 39 height 6
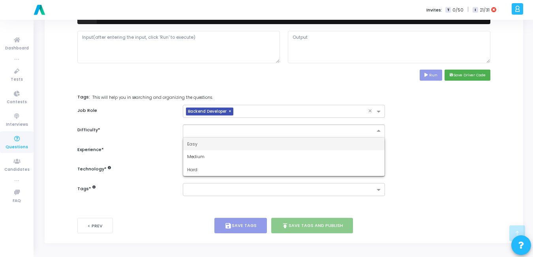
click at [208, 129] on input "text" at bounding box center [276, 130] width 178 height 7
click at [200, 145] on div "Easy" at bounding box center [284, 143] width 202 height 13
click at [200, 145] on div at bounding box center [284, 150] width 203 height 13
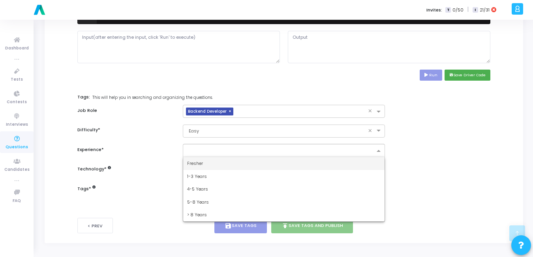
click at [192, 160] on span "Fresher" at bounding box center [195, 163] width 16 height 6
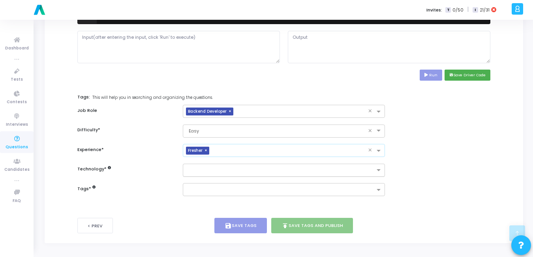
click at [202, 168] on input "text" at bounding box center [281, 170] width 188 height 7
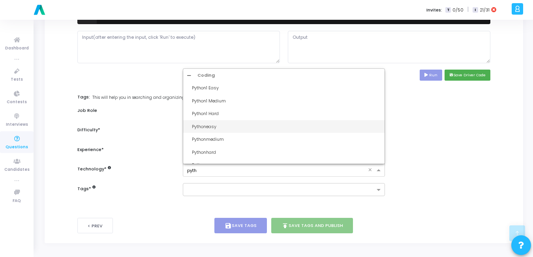
click at [221, 128] on div "Pythoneasy" at bounding box center [286, 126] width 189 height 7
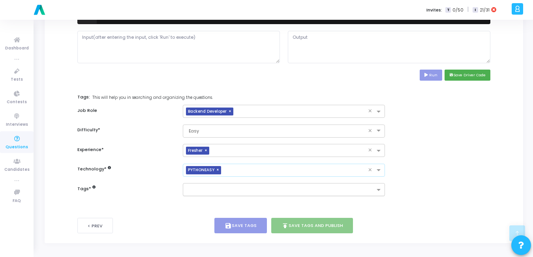
click at [214, 193] on input "text" at bounding box center [281, 190] width 188 height 7
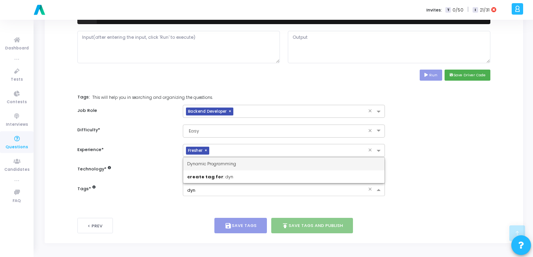
click at [198, 167] on div "Dynamic Programming" at bounding box center [284, 163] width 202 height 13
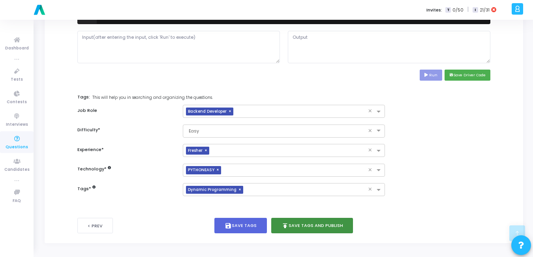
click at [297, 225] on button "publish Save Tags and Publish" at bounding box center [312, 225] width 82 height 15
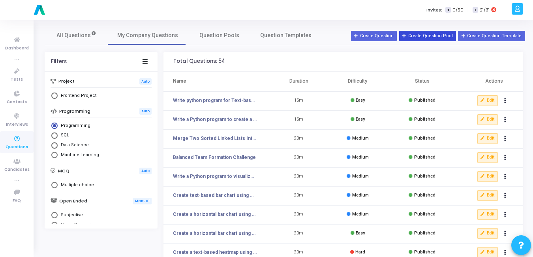
click at [436, 36] on button "Create Question Pool" at bounding box center [427, 36] width 57 height 10
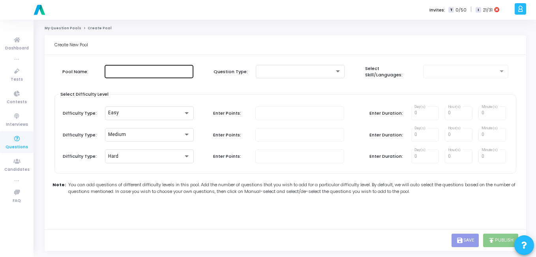
click at [145, 71] on input "text" at bounding box center [149, 72] width 83 height 6
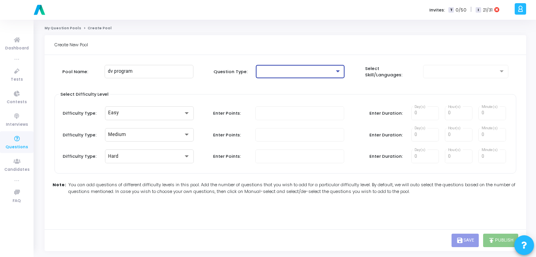
click at [294, 69] on div at bounding box center [296, 72] width 75 height 6
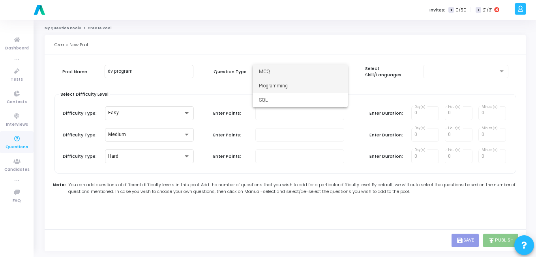
click at [287, 88] on span "Programming" at bounding box center [300, 86] width 83 height 14
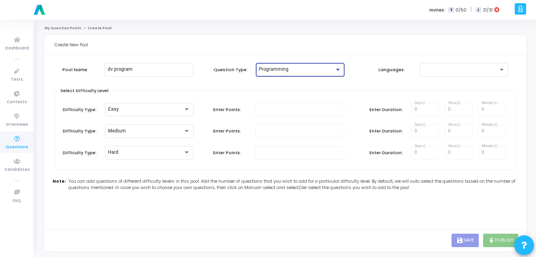
click at [477, 77] on div "Pool Name: dv program Question Type: Programming Languages:" at bounding box center [286, 77] width 462 height 28
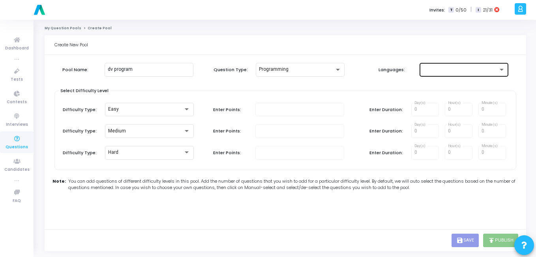
click at [480, 73] on div at bounding box center [464, 69] width 83 height 15
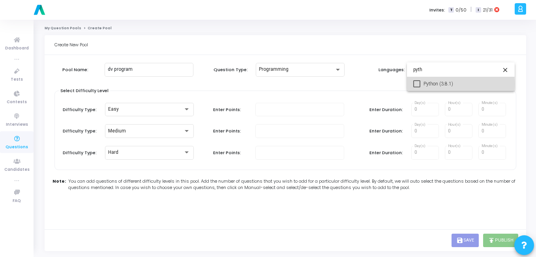
click at [421, 84] on mat-pseudo-checkbox at bounding box center [417, 83] width 7 height 7
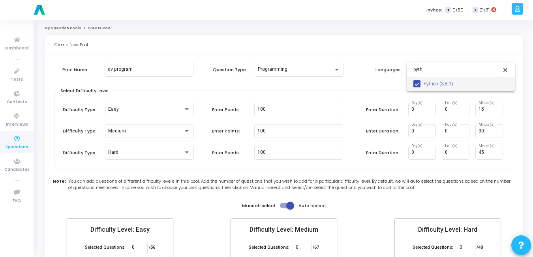
click at [339, 87] on div at bounding box center [266, 128] width 533 height 257
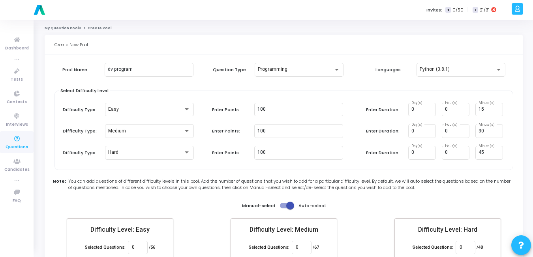
scroll to position [46, 0]
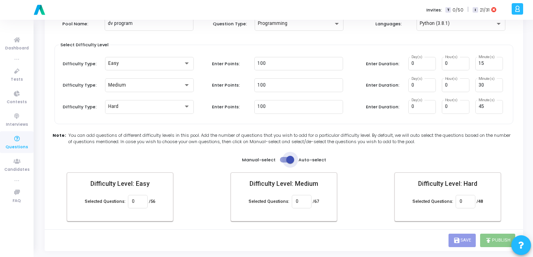
click at [289, 157] on span at bounding box center [290, 160] width 8 height 8
click at [284, 162] on input "checkbox" at bounding box center [284, 162] width 0 height 0
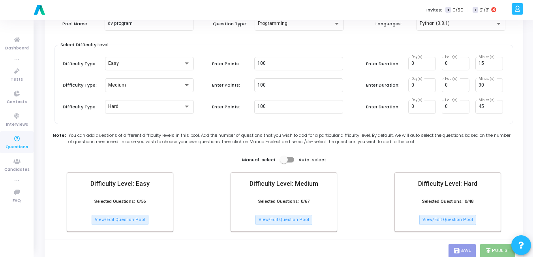
scroll to position [56, 0]
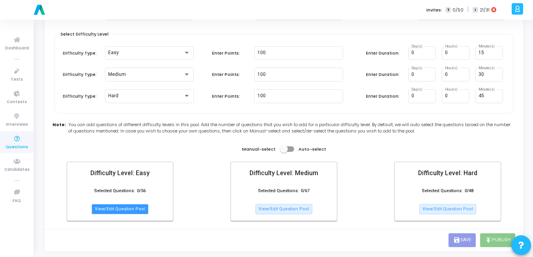
click at [116, 209] on button "View/Edit Question Pool" at bounding box center [120, 209] width 57 height 10
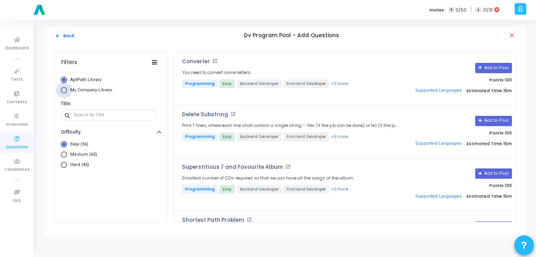
click at [64, 92] on span "Select Library" at bounding box center [64, 90] width 6 height 6
click at [64, 92] on input "My Company Library" at bounding box center [64, 90] width 6 height 6
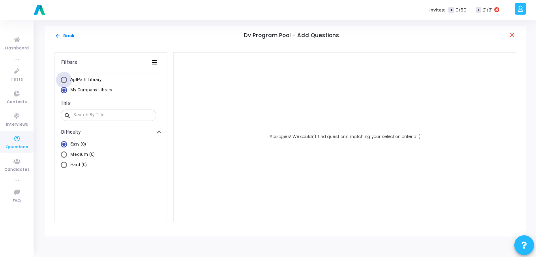
click at [64, 79] on span "Select Library" at bounding box center [64, 80] width 6 height 6
click at [64, 79] on input "AptPath Library" at bounding box center [64, 80] width 6 height 6
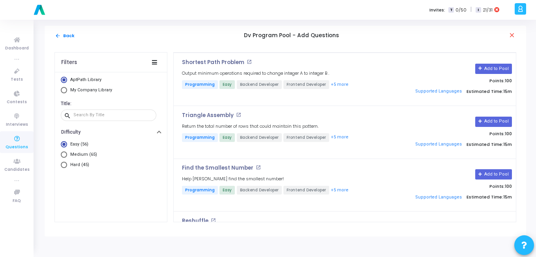
scroll to position [158, 0]
drag, startPoint x: 513, startPoint y: 87, endPoint x: 514, endPoint y: 111, distance: 23.7
click at [514, 111] on div "Converter open_in_new You need to convert some letters Programming Easy Backend…" at bounding box center [345, 137] width 342 height 169
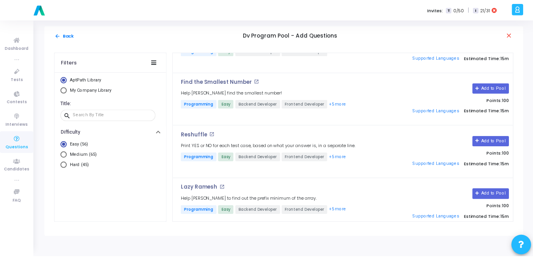
scroll to position [0, 0]
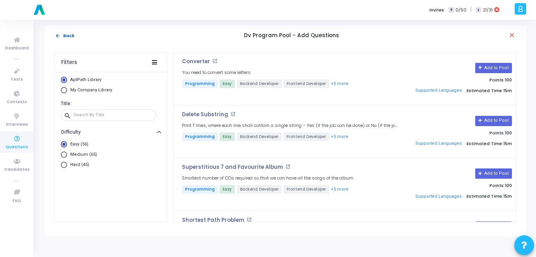
click at [56, 37] on mat-icon "arrow_back" at bounding box center [58, 36] width 6 height 6
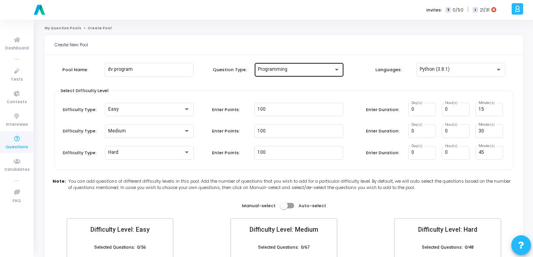
click at [333, 68] on div "Programming" at bounding box center [299, 70] width 83 height 6
click at [381, 48] on div at bounding box center [266, 128] width 533 height 257
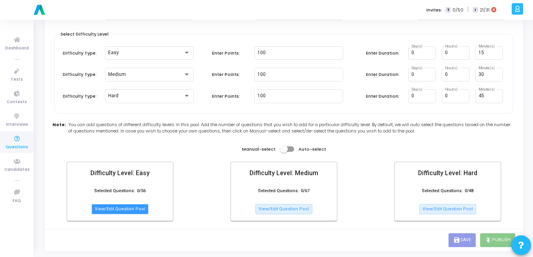
click at [120, 207] on button "View/Edit Question Pool" at bounding box center [120, 209] width 57 height 10
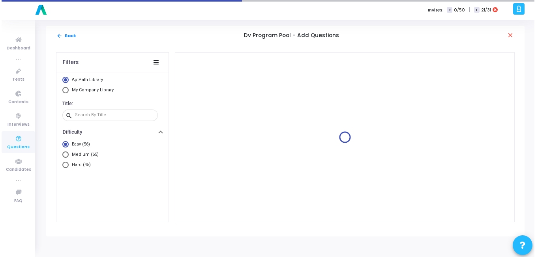
scroll to position [0, 0]
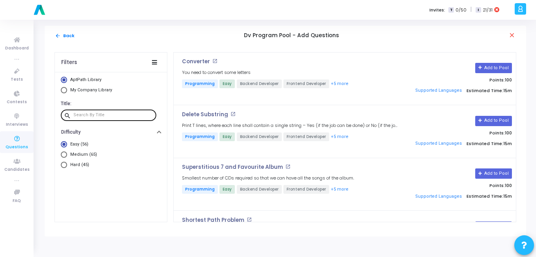
click at [85, 116] on input "text" at bounding box center [113, 115] width 80 height 5
click at [11, 149] on span "Questions" at bounding box center [17, 147] width 23 height 7
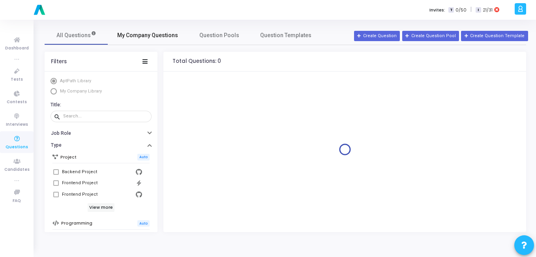
click at [143, 34] on span "My Company Questions" at bounding box center [147, 35] width 61 height 8
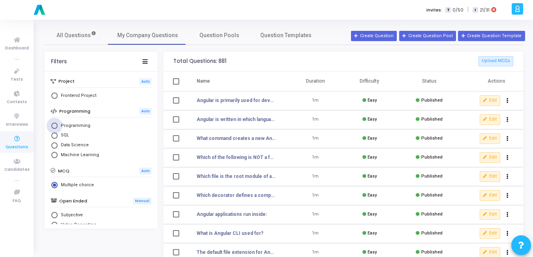
click at [56, 125] on span "Select Library" at bounding box center [54, 125] width 6 height 6
click at [56, 125] on input "Programming" at bounding box center [54, 125] width 6 height 6
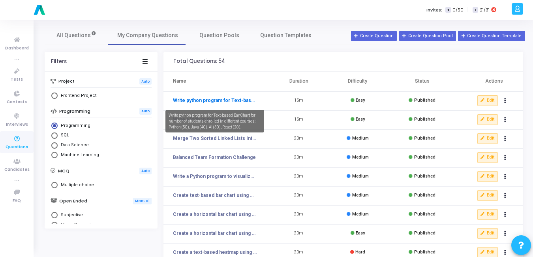
click at [226, 103] on link "Write python program for Text-based Bar Chart for number of students enrolled i…" at bounding box center [215, 100] width 84 height 7
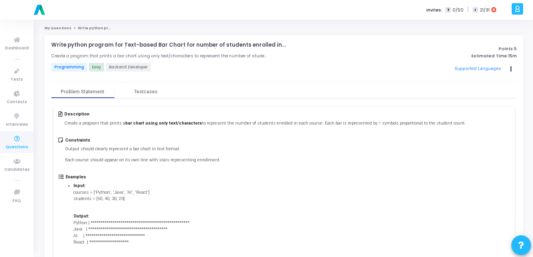
drag, startPoint x: 52, startPoint y: 44, endPoint x: 271, endPoint y: 89, distance: 223.8
click at [269, 80] on div "Write python program for Text-based Bar Chart for number of students enrolled i…" at bounding box center [284, 62] width 466 height 40
click at [249, 117] on div "Description Create a program that prints a bar chart using only text/characters…" at bounding box center [264, 120] width 401 height 19
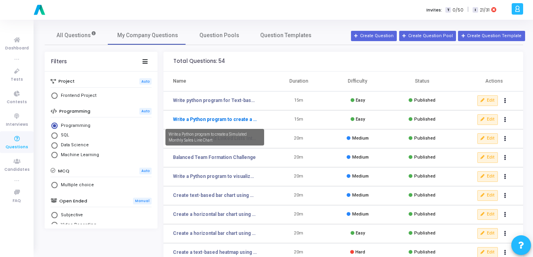
click at [229, 120] on link "Write a Python program to create a Simulated Monthly Sales Line Chart" at bounding box center [215, 119] width 84 height 7
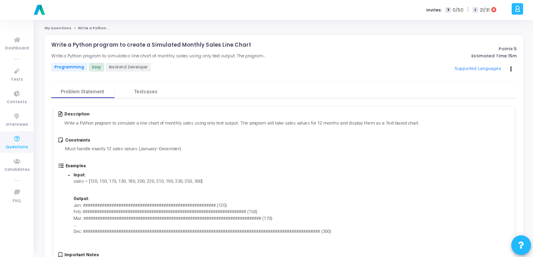
click at [63, 31] on div "My Questions Write a Python program to create a Simulated Monthly Sales Line Ch…" at bounding box center [284, 161] width 479 height 270
drag, startPoint x: 241, startPoint y: 43, endPoint x: 49, endPoint y: 39, distance: 191.6
click at [49, 39] on div "Write a Python program to create a Simulated Monthly Sales Line Chart open_in_n…" at bounding box center [284, 161] width 479 height 253
copy p "Write a Python program to create a Simulated Monthly Sales Line Chart"
click at [288, 87] on div "Problem Statement Testcases" at bounding box center [284, 92] width 466 height 12
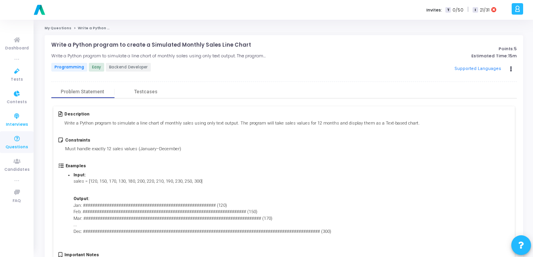
click at [15, 125] on span "Interviews" at bounding box center [17, 124] width 22 height 7
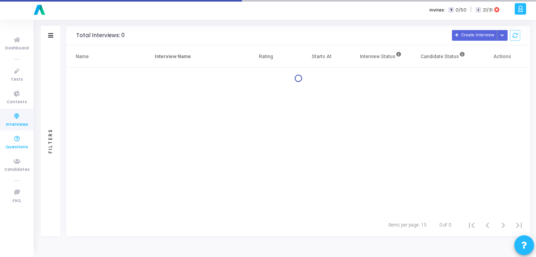
click at [15, 137] on icon at bounding box center [17, 139] width 17 height 10
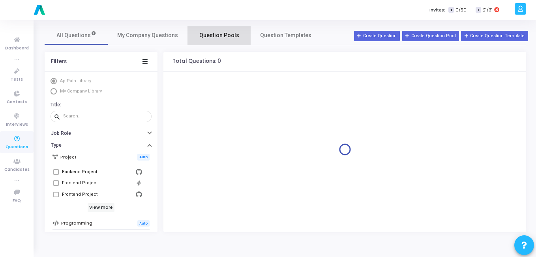
click at [212, 29] on link "Question Pools" at bounding box center [219, 35] width 63 height 19
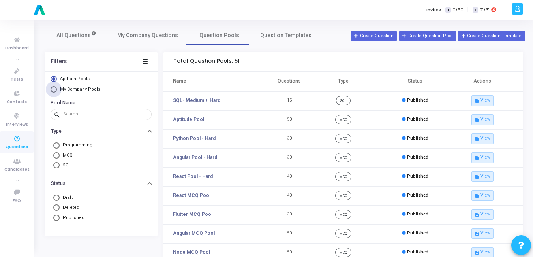
click at [57, 90] on span "My Company Pools" at bounding box center [79, 89] width 45 height 7
click at [57, 90] on input "My Company Pools" at bounding box center [54, 89] width 6 height 6
radio input "true"
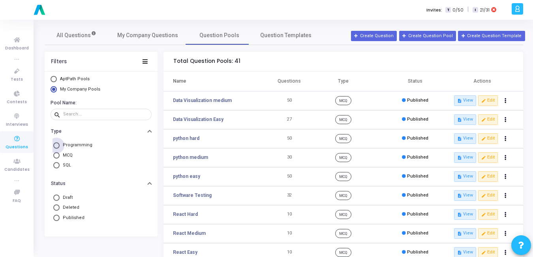
click at [56, 145] on span at bounding box center [56, 145] width 0 height 0
click at [56, 145] on input "Programming" at bounding box center [56, 145] width 6 height 6
radio input "true"
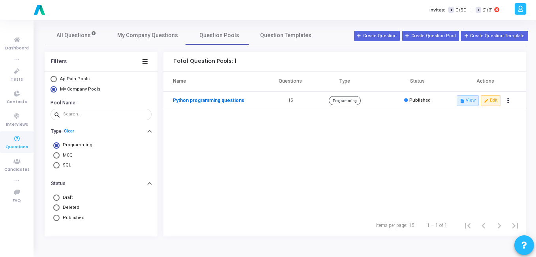
click at [194, 104] on link "Python programming questions" at bounding box center [208, 100] width 71 height 7
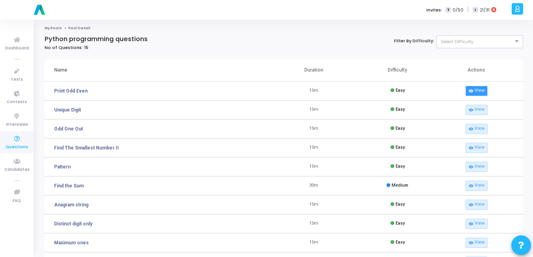
click at [480, 87] on link "visibility View" at bounding box center [477, 91] width 22 height 10
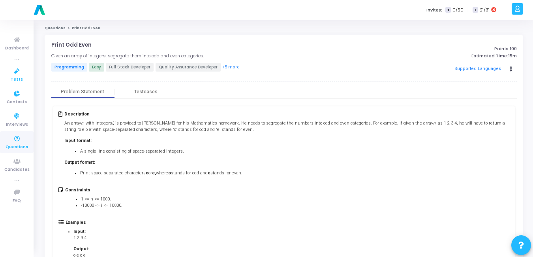
click at [12, 79] on span "Tests" at bounding box center [17, 79] width 12 height 7
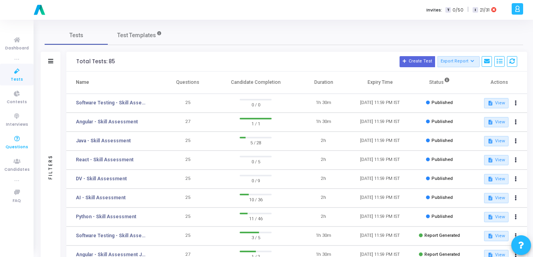
click at [24, 138] on icon at bounding box center [17, 139] width 17 height 10
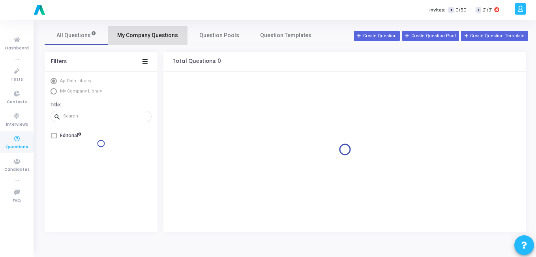
click at [150, 38] on span "My Company Questions" at bounding box center [147, 35] width 61 height 8
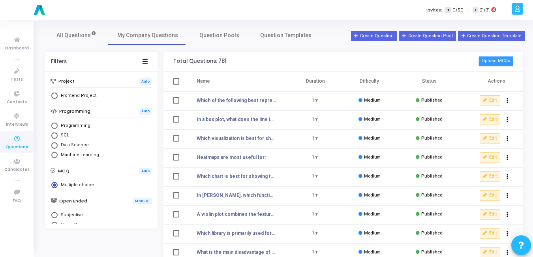
click at [485, 60] on button "Upload MCQs" at bounding box center [496, 61] width 35 height 10
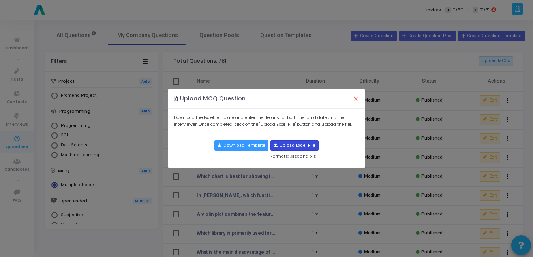
click at [295, 145] on input "file" at bounding box center [294, 145] width 47 height 9
type input "C:\fakepath\java_quiz_questions.csv"
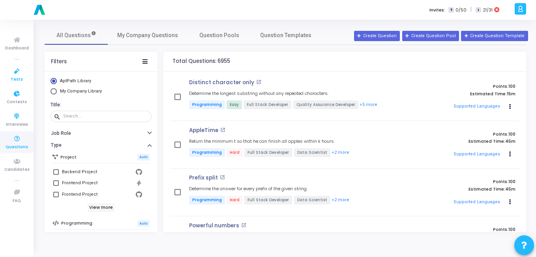
click at [16, 83] on link "Tests" at bounding box center [17, 75] width 34 height 22
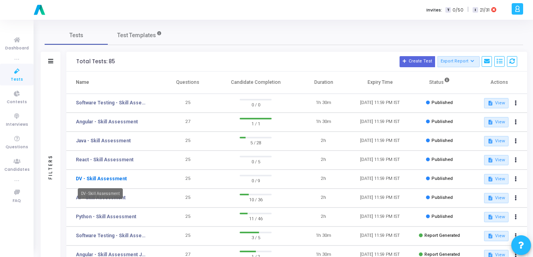
click at [87, 180] on link "DV - Skill Assessment" at bounding box center [101, 178] width 51 height 7
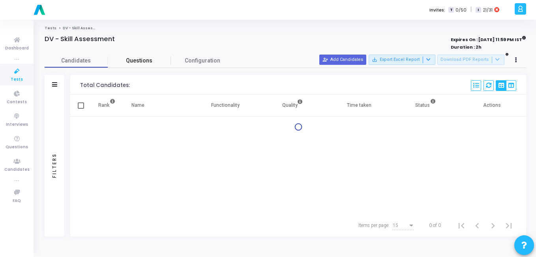
click at [145, 63] on span "Questions" at bounding box center [139, 60] width 63 height 8
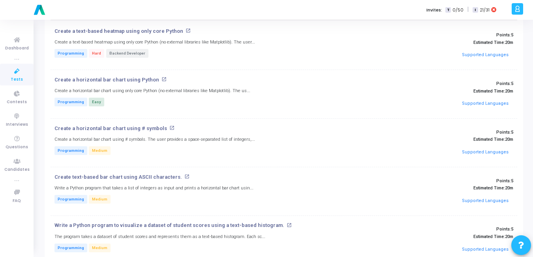
scroll to position [100, 0]
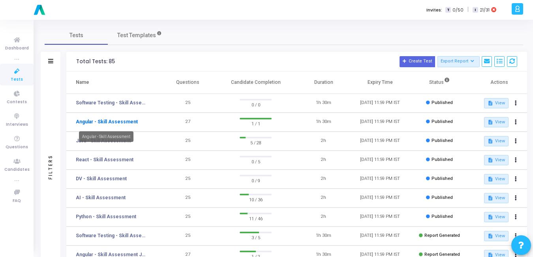
click at [105, 118] on link "Angular - Skill Assessment" at bounding box center [107, 121] width 62 height 7
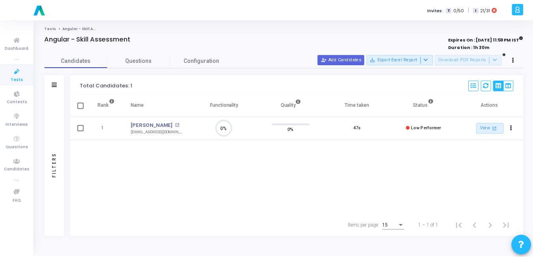
scroll to position [17, 20]
click at [141, 63] on span "Questions" at bounding box center [139, 60] width 63 height 8
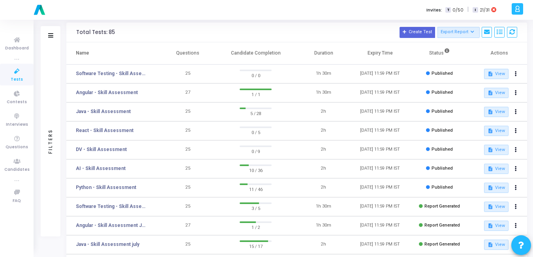
scroll to position [30, 0]
click at [109, 111] on link "Java - Skill Assessment" at bounding box center [103, 110] width 55 height 7
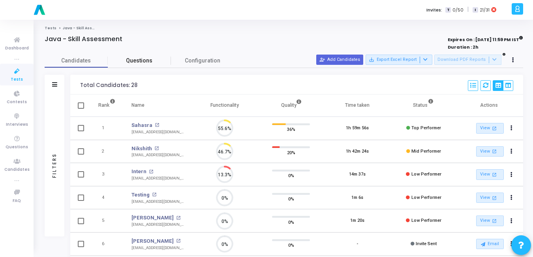
click at [133, 58] on span "Questions" at bounding box center [139, 60] width 63 height 8
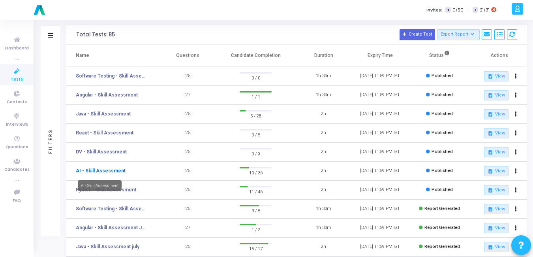
click at [116, 172] on link "AI - Skill Assessment" at bounding box center [101, 170] width 50 height 7
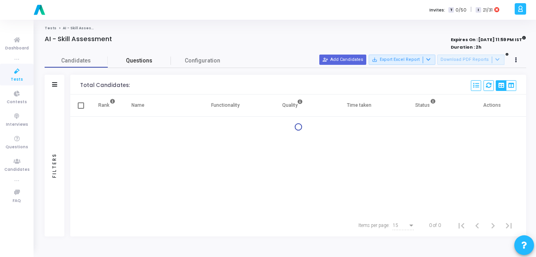
click at [147, 59] on span "Questions" at bounding box center [139, 60] width 63 height 8
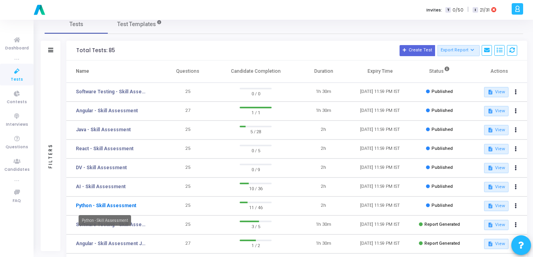
click at [117, 203] on link "Python - Skill Assessment" at bounding box center [106, 205] width 60 height 7
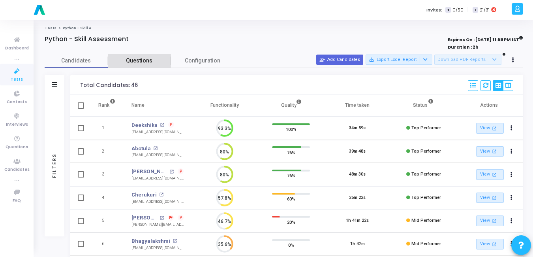
click at [142, 64] on span "Questions" at bounding box center [139, 60] width 63 height 8
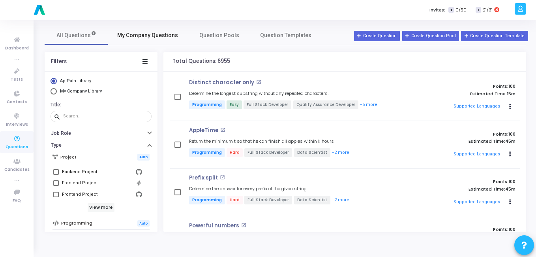
click at [160, 33] on span "My Company Questions" at bounding box center [147, 35] width 61 height 8
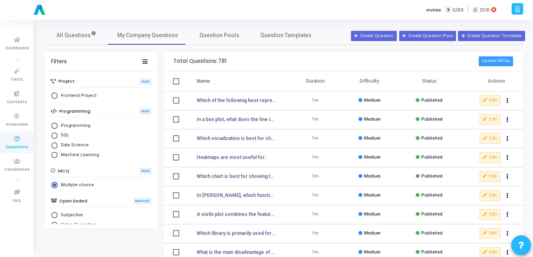
click at [501, 60] on button "Upload MCQs" at bounding box center [496, 61] width 35 height 10
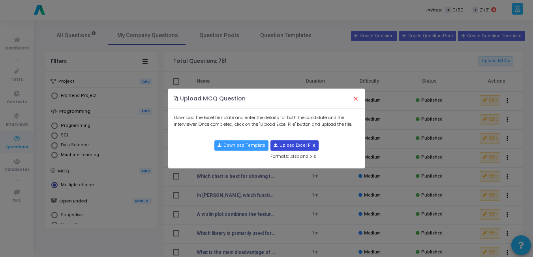
click at [295, 147] on input "file" at bounding box center [294, 145] width 47 height 9
type input "C:\fakepath\expert_data_visualization_mcqs1.csv"
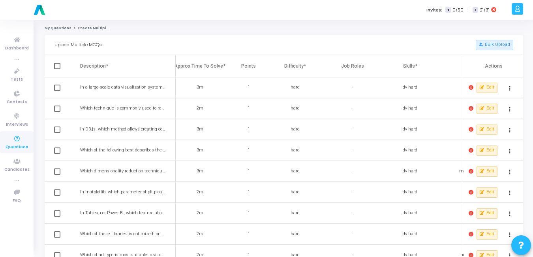
scroll to position [0, 324]
click at [470, 85] on span at bounding box center [471, 87] width 5 height 6
click at [406, 94] on div at bounding box center [266, 128] width 533 height 257
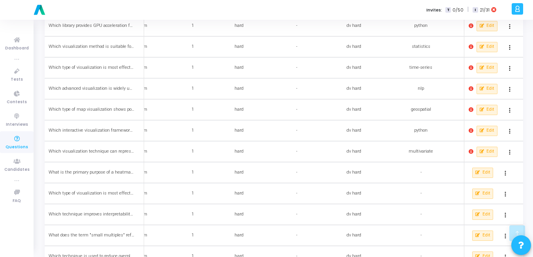
scroll to position [735, 0]
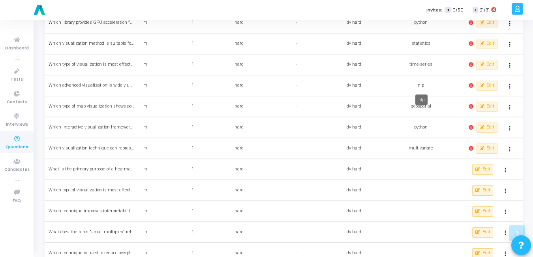
click at [420, 83] on div "nlp" at bounding box center [420, 85] width 67 height 7
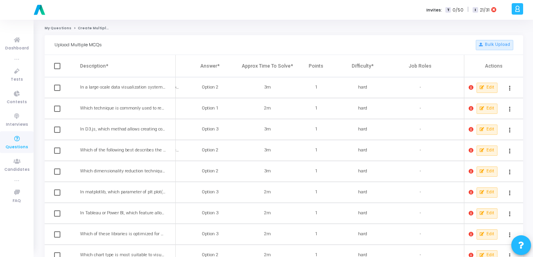
scroll to position [0, 0]
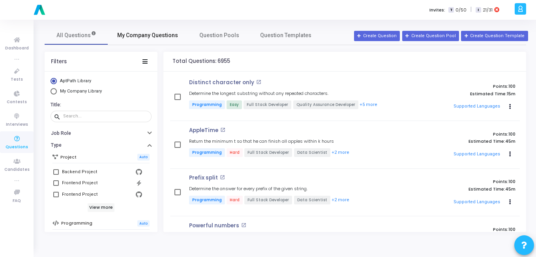
click at [159, 38] on span "My Company Questions" at bounding box center [147, 35] width 61 height 8
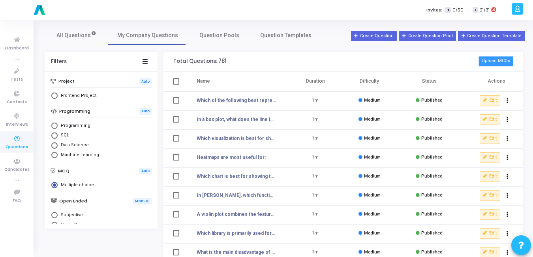
click at [504, 63] on button "Upload MCQs" at bounding box center [496, 61] width 35 height 10
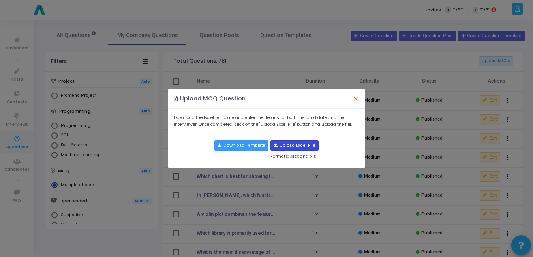
click at [311, 146] on input "file" at bounding box center [294, 145] width 47 height 9
type input "C:\fakepath\expert_data_visualization_mcqs1.csv"
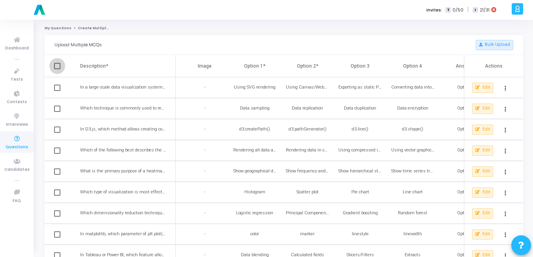
click at [55, 67] on span at bounding box center [57, 66] width 6 height 6
click at [57, 69] on input "checkbox" at bounding box center [57, 69] width 0 height 0
checkbox input "true"
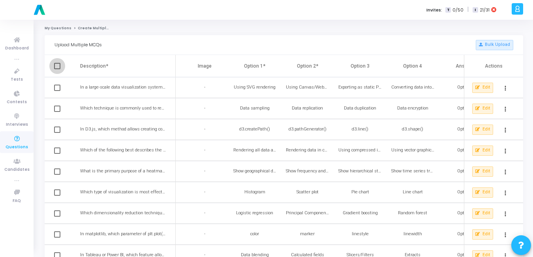
checkbox input "true"
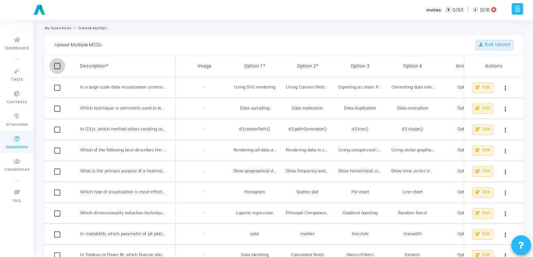
checkbox input "true"
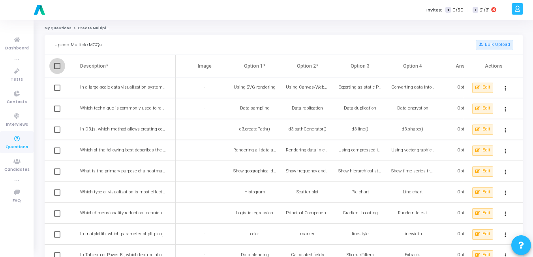
checkbox input "true"
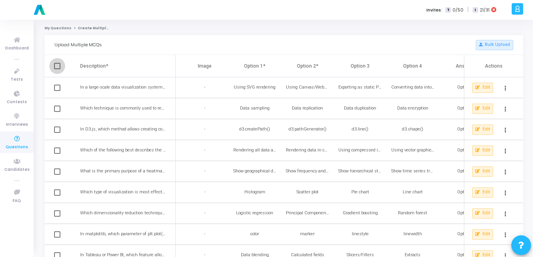
checkbox input "true"
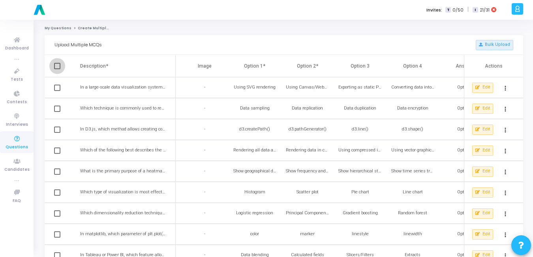
checkbox input "true"
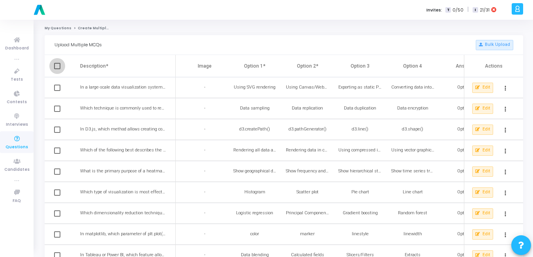
checkbox input "true"
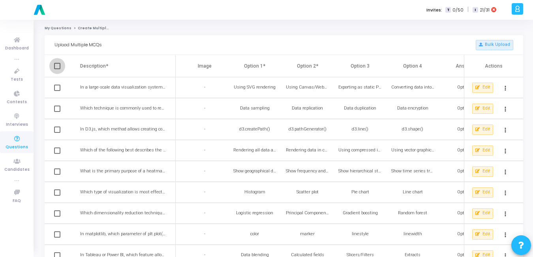
checkbox input "true"
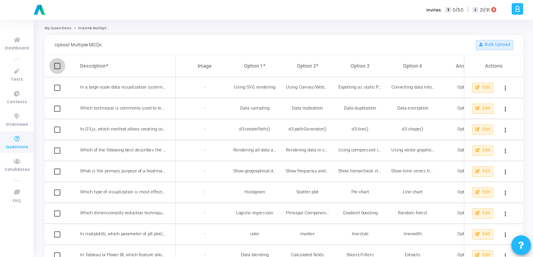
checkbox input "true"
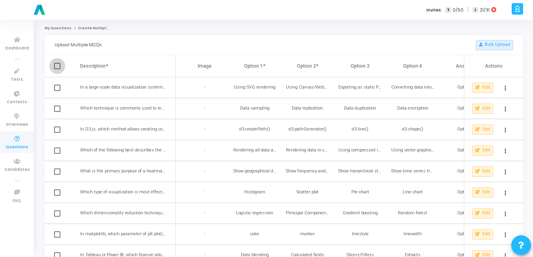
checkbox input "true"
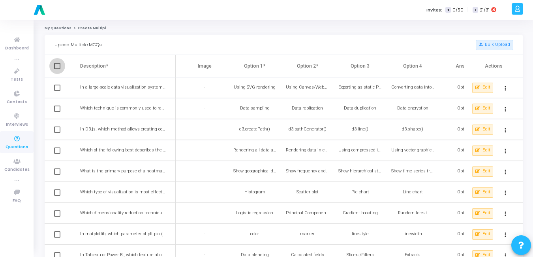
checkbox input "true"
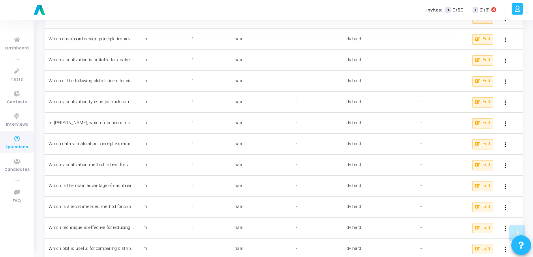
scroll to position [903, 0]
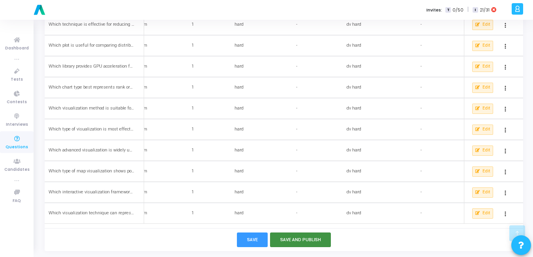
click at [297, 235] on button "Save and Publish" at bounding box center [300, 239] width 61 height 15
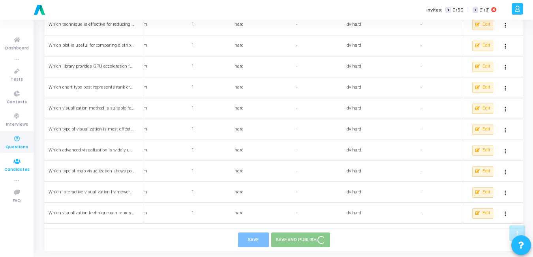
checkbox input "false"
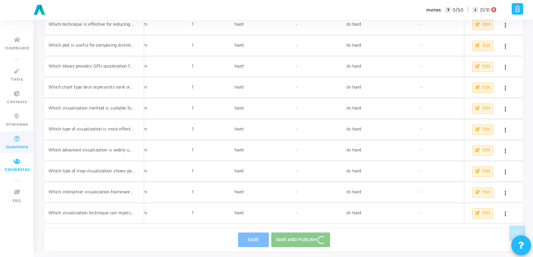
checkbox input "false"
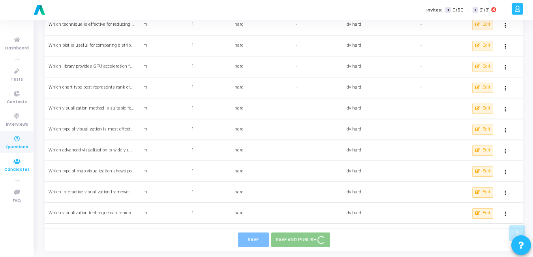
checkbox input "false"
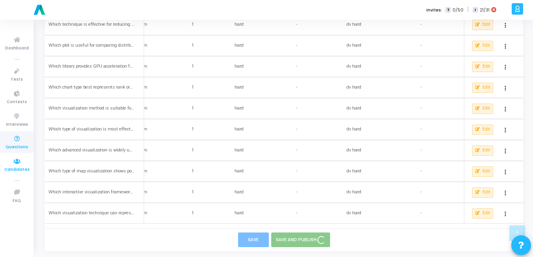
checkbox input "false"
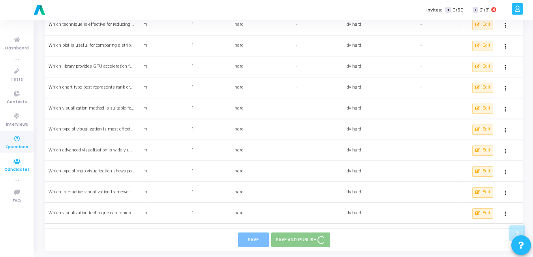
checkbox input "false"
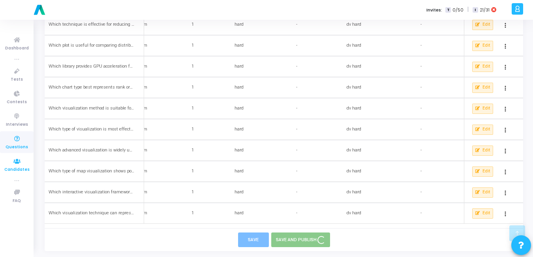
checkbox input "false"
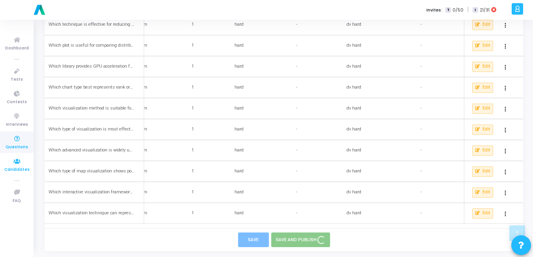
checkbox input "false"
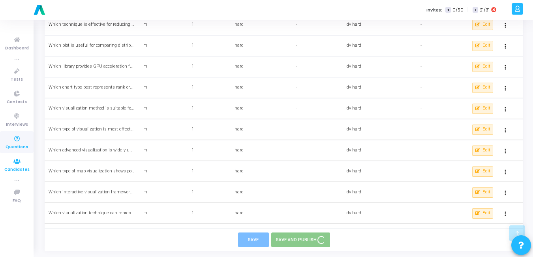
checkbox input "false"
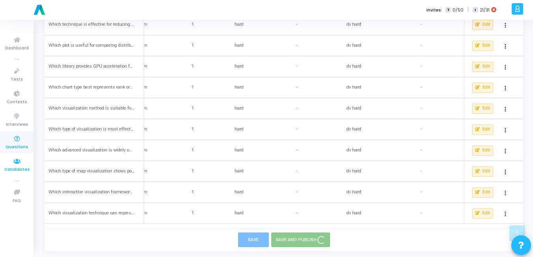
checkbox input "false"
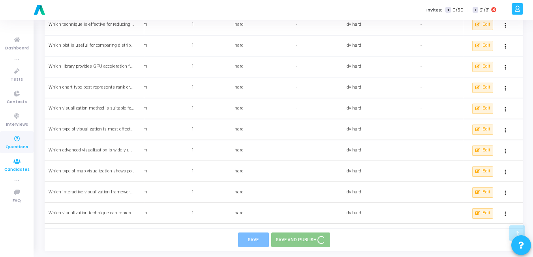
checkbox input "false"
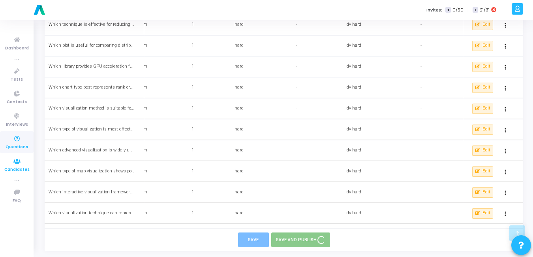
checkbox input "false"
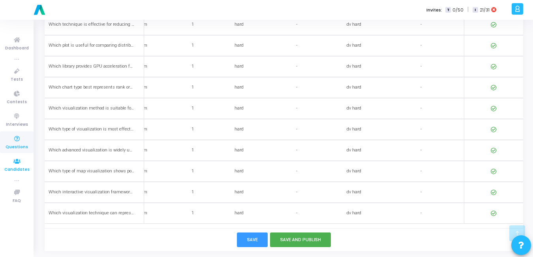
click at [17, 164] on icon at bounding box center [17, 161] width 17 height 10
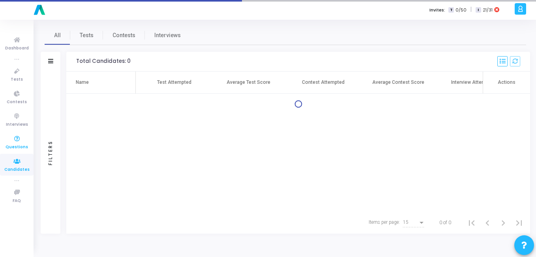
click at [11, 141] on icon at bounding box center [17, 139] width 17 height 10
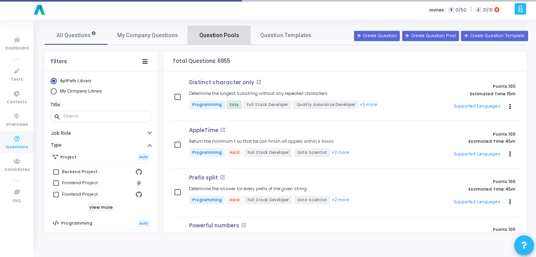
click at [229, 37] on span "Question Pools" at bounding box center [219, 35] width 40 height 8
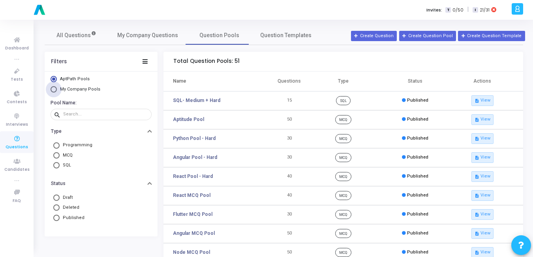
click at [77, 92] on span "My Company Pools" at bounding box center [79, 89] width 45 height 7
click at [57, 92] on input "My Company Pools" at bounding box center [54, 89] width 6 height 6
radio input "true"
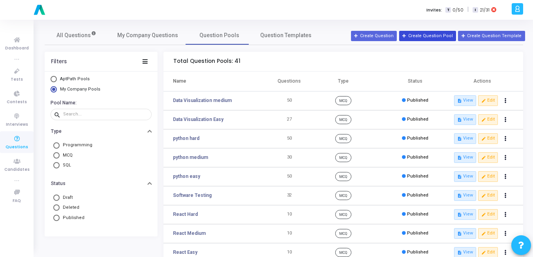
click at [427, 33] on button "Create Question Pool" at bounding box center [427, 36] width 57 height 10
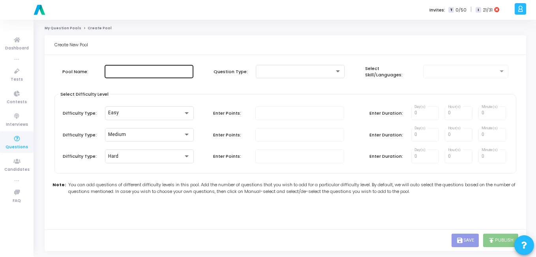
click at [139, 76] on div at bounding box center [149, 71] width 83 height 15
type input "Daa visualization hard"
click at [273, 63] on div "Question Type:" at bounding box center [285, 71] width 143 height 17
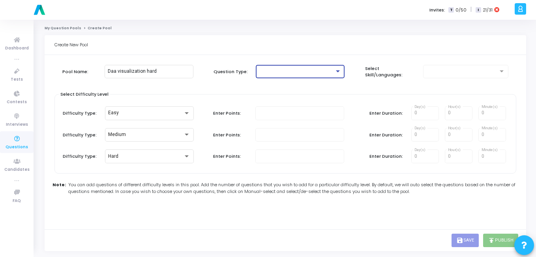
click at [272, 69] on div at bounding box center [296, 72] width 75 height 6
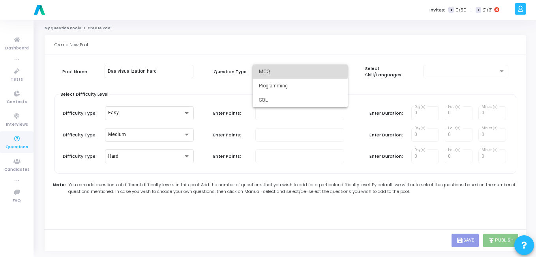
click at [279, 70] on span "MCQ" at bounding box center [300, 71] width 83 height 14
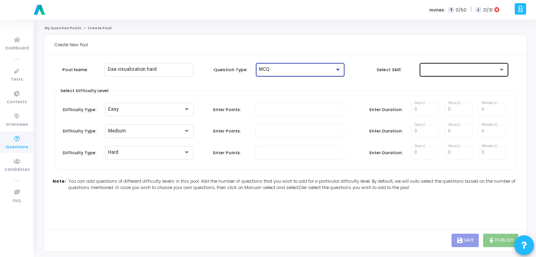
click at [425, 68] on div at bounding box center [460, 70] width 75 height 6
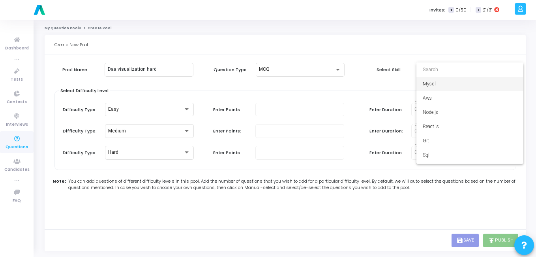
type input "p"
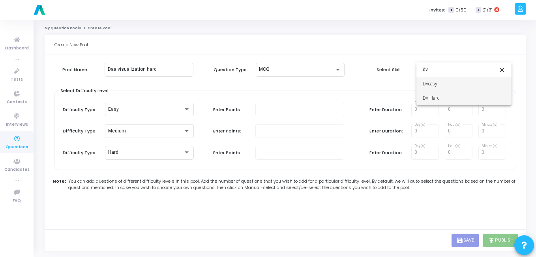
type input "dv"
click at [435, 97] on span "Dv Hard" at bounding box center [464, 98] width 83 height 14
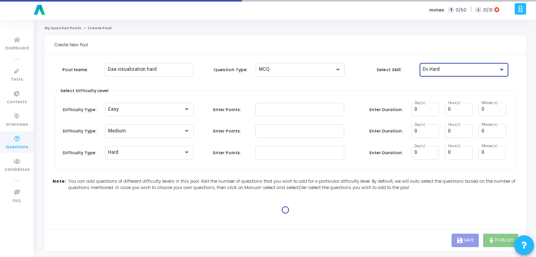
type input "1"
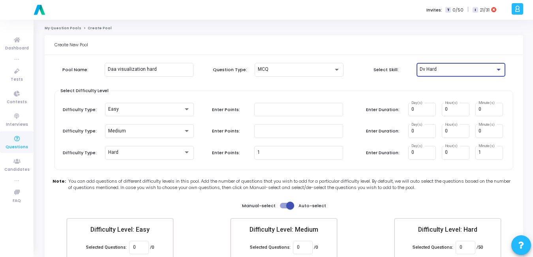
scroll to position [46, 0]
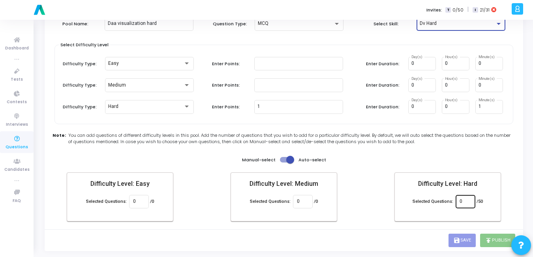
click at [467, 199] on input "0" at bounding box center [465, 202] width 11 height 6
type input "50"
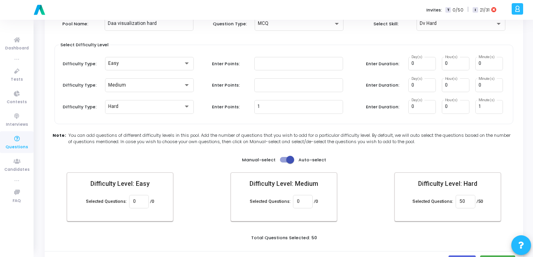
click at [424, 153] on div "Pool Name: Daa visualization hard Question Type: MCQ Select Skill: Dv Hard Sele…" at bounding box center [284, 132] width 459 height 238
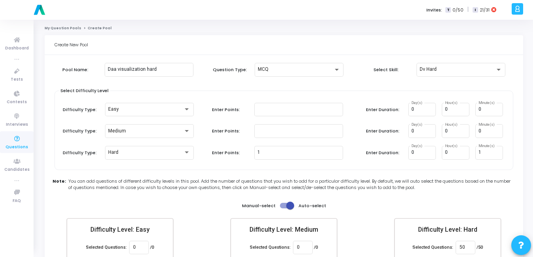
scroll to position [68, 0]
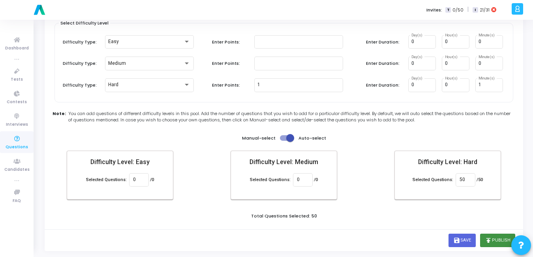
click at [496, 240] on button "publish Publish" at bounding box center [497, 239] width 35 height 13
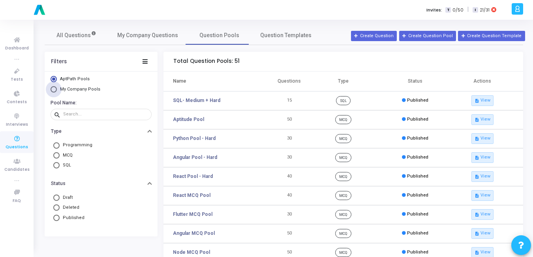
click at [67, 87] on span "My Company Pools" at bounding box center [80, 89] width 40 height 5
click at [57, 87] on input "My Company Pools" at bounding box center [54, 89] width 6 height 6
radio input "true"
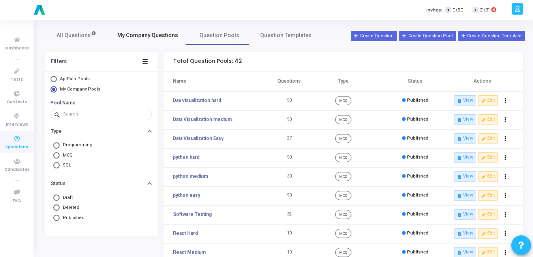
click at [153, 34] on span "My Company Questions" at bounding box center [147, 35] width 61 height 8
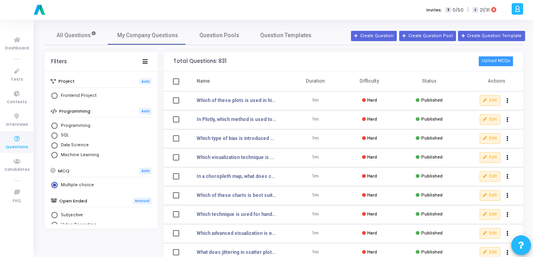
click at [502, 62] on button "Upload MCQs" at bounding box center [496, 61] width 35 height 10
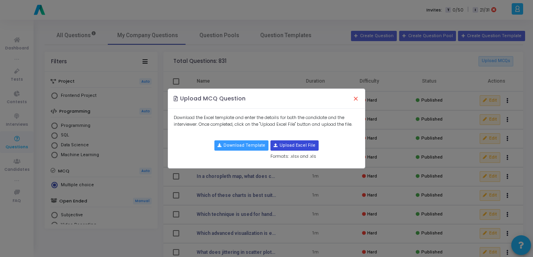
click at [314, 143] on input "file" at bounding box center [294, 145] width 47 height 9
type input "C:\fakepath\java_mcqs_1_to_50.csv"
click at [286, 148] on input "file" at bounding box center [294, 145] width 47 height 9
type input "C:\fakepath\java_mcqs_1_to_50.csv"
click at [354, 102] on button "×" at bounding box center [356, 98] width 17 height 17
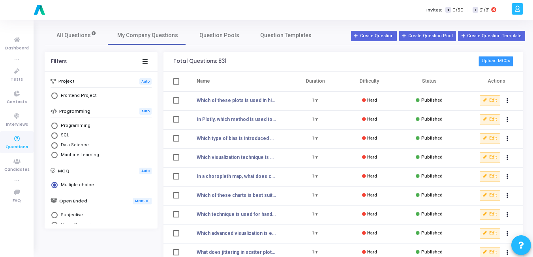
click at [503, 57] on button "Upload MCQs" at bounding box center [496, 61] width 35 height 10
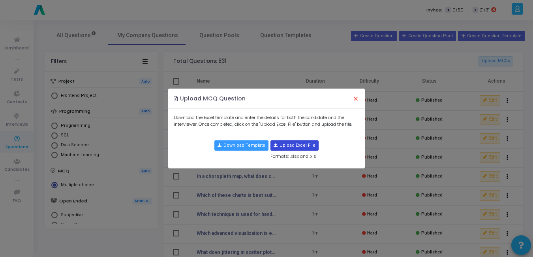
click at [301, 148] on input "file" at bounding box center [294, 145] width 47 height 9
type input "C:\fakepath\java_mcqs_1_to_50.csv"
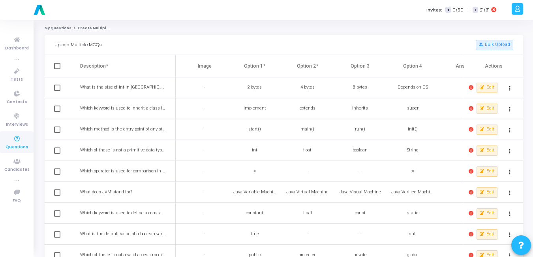
click at [470, 88] on icon at bounding box center [471, 87] width 5 height 5
click at [410, 135] on div at bounding box center [266, 128] width 533 height 257
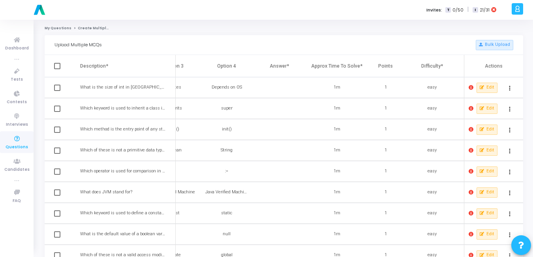
scroll to position [0, 186]
click at [275, 84] on td at bounding box center [284, 87] width 53 height 21
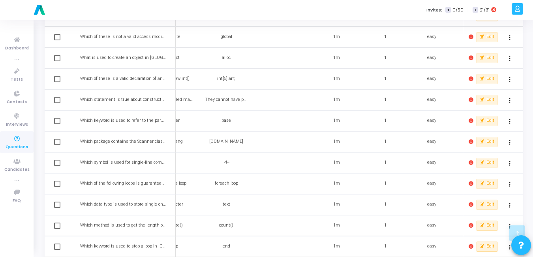
scroll to position [0, 0]
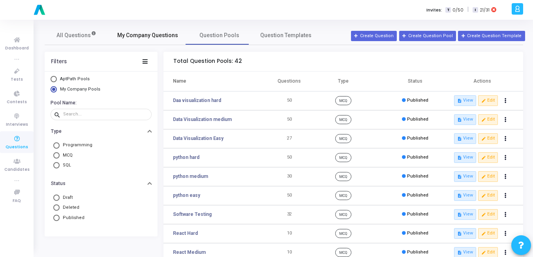
click at [136, 37] on span "My Company Questions" at bounding box center [147, 35] width 61 height 8
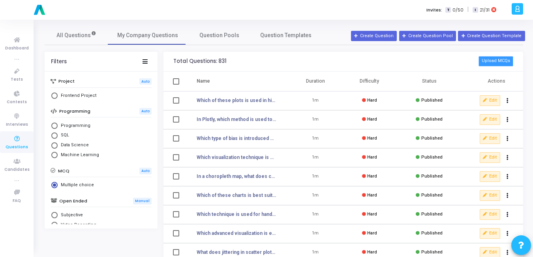
click at [501, 64] on button "Upload MCQs" at bounding box center [496, 61] width 35 height 10
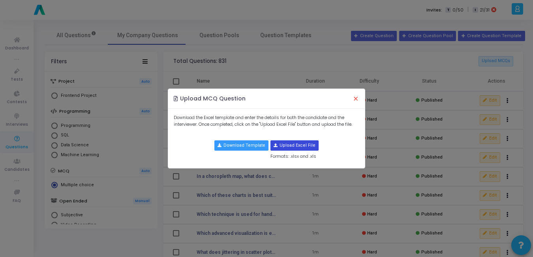
click at [291, 143] on input "file" at bounding box center [294, 145] width 47 height 9
type input "C:\fakepath\java_mcqs_1_to_50.csv"
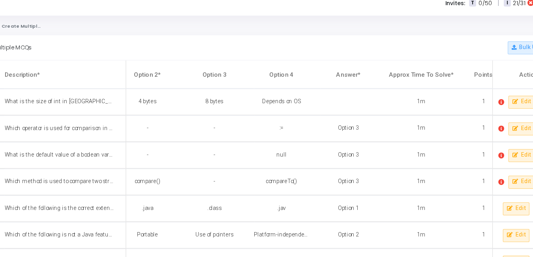
scroll to position [0, 115]
click at [472, 110] on icon at bounding box center [471, 108] width 5 height 5
click at [394, 123] on div at bounding box center [266, 128] width 533 height 257
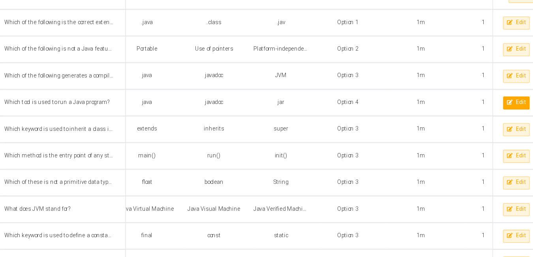
scroll to position [0, 0]
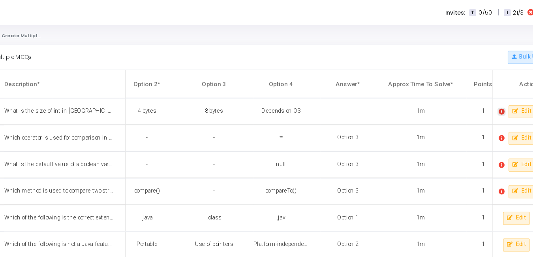
click at [470, 90] on span at bounding box center [471, 87] width 5 height 6
click at [468, 150] on div at bounding box center [266, 128] width 533 height 257
click at [470, 150] on icon at bounding box center [471, 150] width 5 height 5
click at [424, 140] on div at bounding box center [266, 128] width 533 height 257
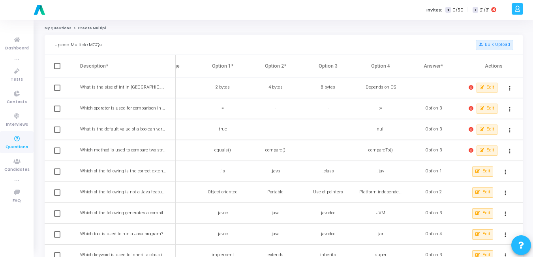
scroll to position [0, 31]
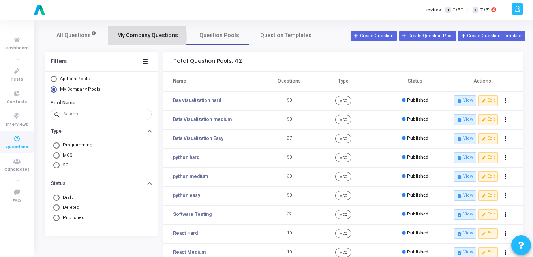
click at [134, 37] on span "My Company Questions" at bounding box center [147, 35] width 61 height 8
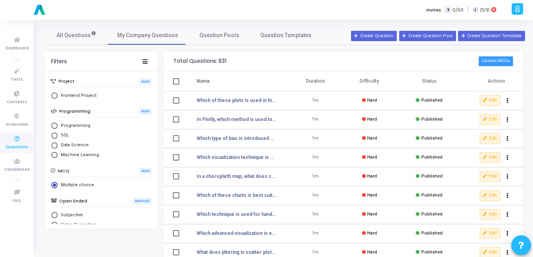
click at [495, 60] on button "Upload MCQs" at bounding box center [496, 61] width 35 height 10
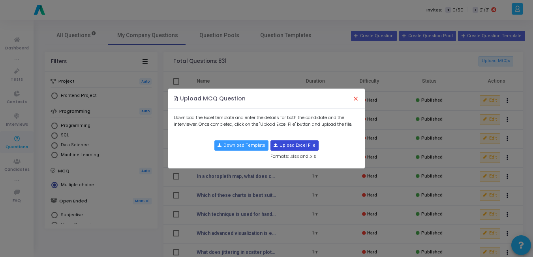
click at [284, 143] on input "file" at bounding box center [294, 145] width 47 height 9
type input "C:\fakepath\angular_mcqs1.csv"
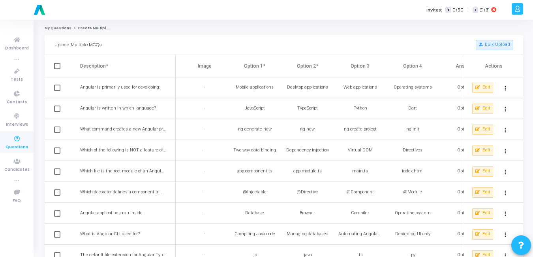
click at [62, 67] on th at bounding box center [63, 66] width 36 height 22
click at [60, 67] on span at bounding box center [57, 66] width 6 height 6
click at [57, 69] on input "checkbox" at bounding box center [57, 69] width 0 height 0
checkbox input "true"
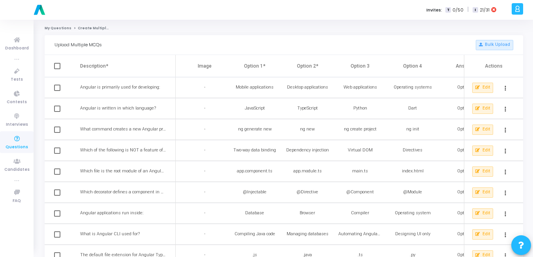
checkbox input "true"
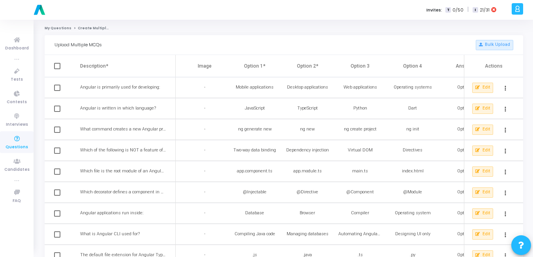
checkbox input "true"
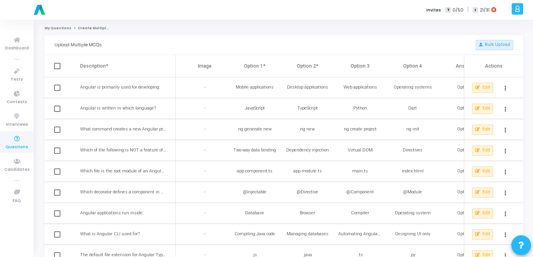
checkbox input "true"
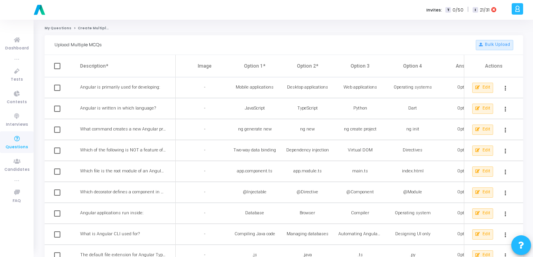
checkbox input "true"
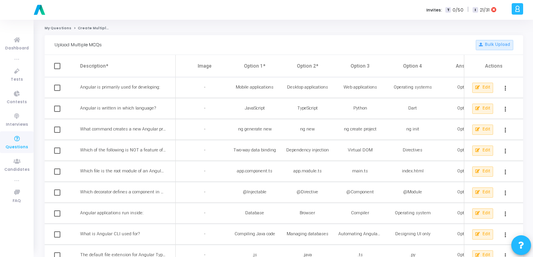
checkbox input "true"
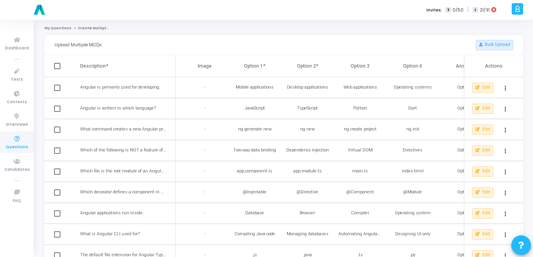
checkbox input "true"
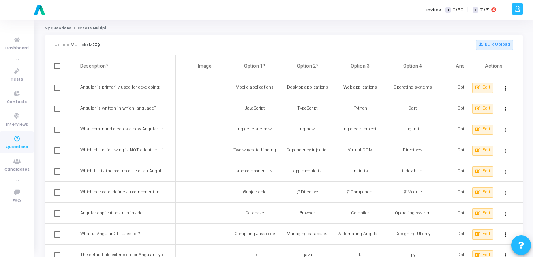
checkbox input "true"
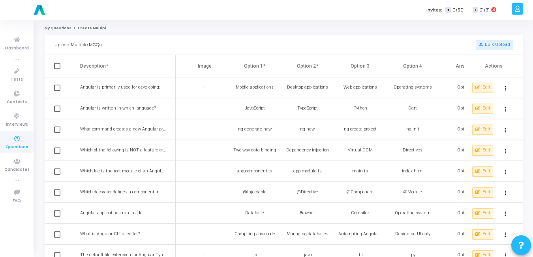
checkbox input "true"
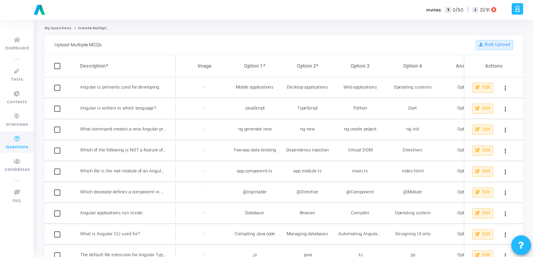
checkbox input "true"
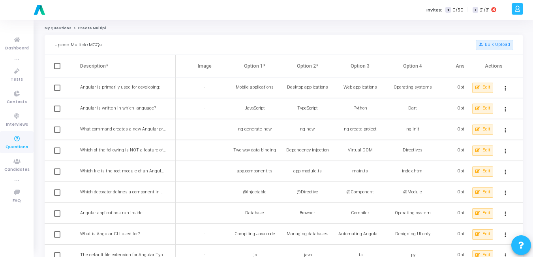
checkbox input "true"
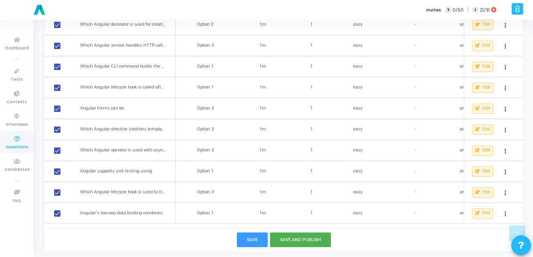
scroll to position [0, 379]
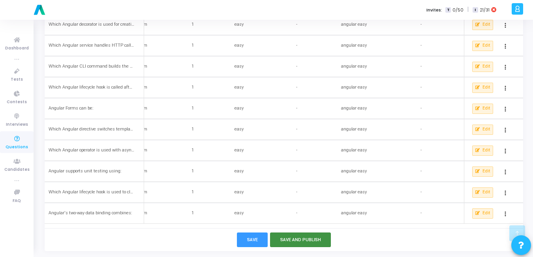
click at [300, 235] on button "Save and Publish" at bounding box center [300, 239] width 61 height 15
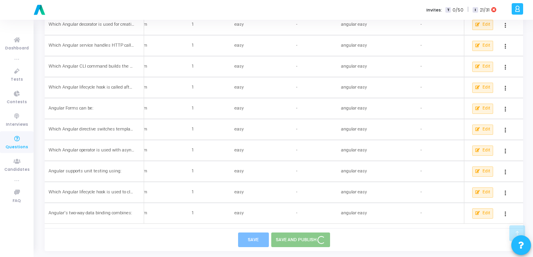
checkbox input "false"
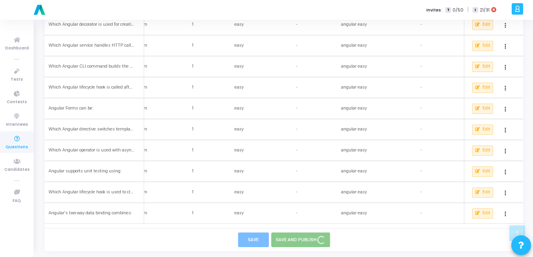
checkbox input "false"
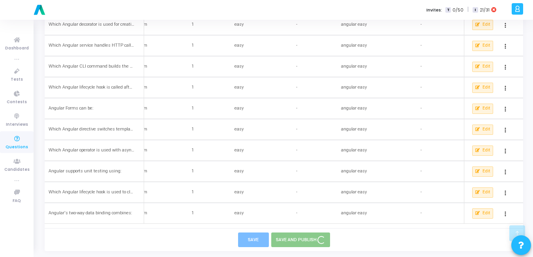
checkbox input "false"
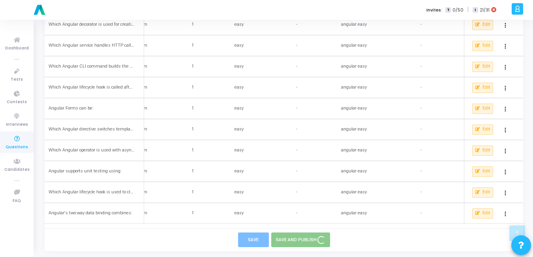
checkbox input "false"
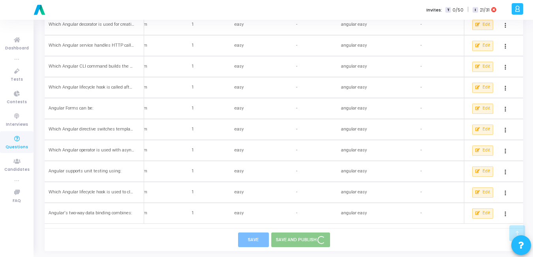
checkbox input "false"
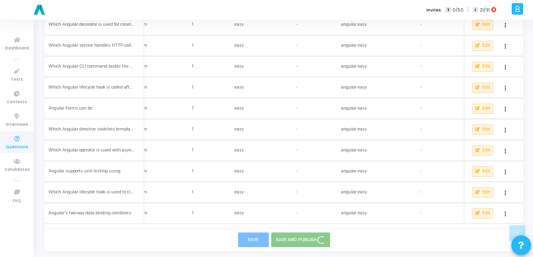
checkbox input "false"
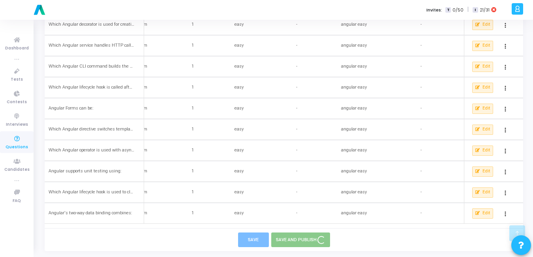
checkbox input "false"
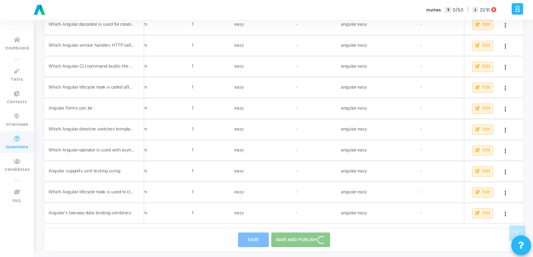
checkbox input "false"
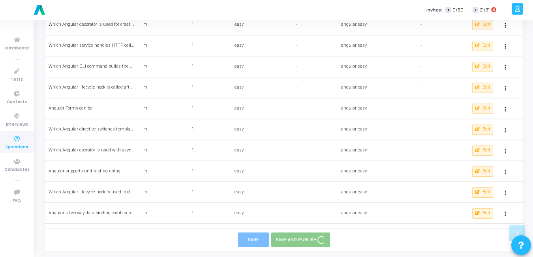
checkbox input "false"
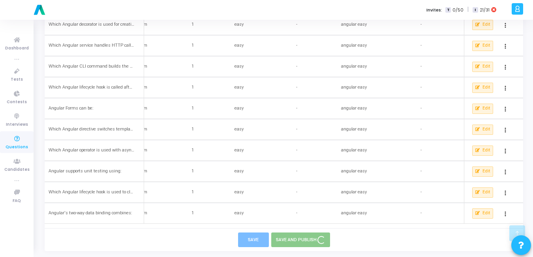
checkbox input "false"
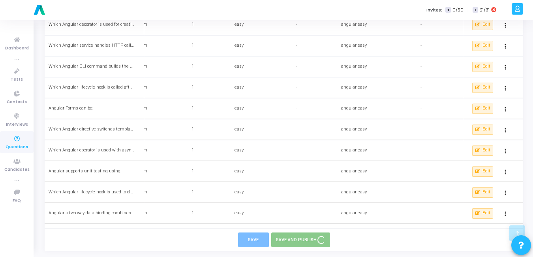
checkbox input "false"
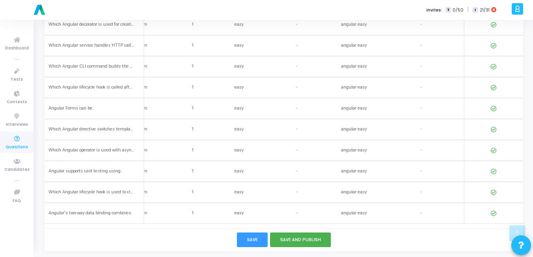
click at [16, 147] on span "Questions" at bounding box center [17, 147] width 23 height 7
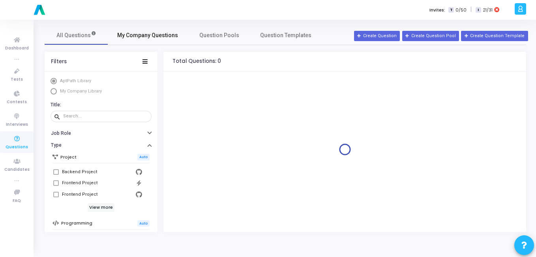
click at [159, 35] on span "My Company Questions" at bounding box center [147, 35] width 61 height 8
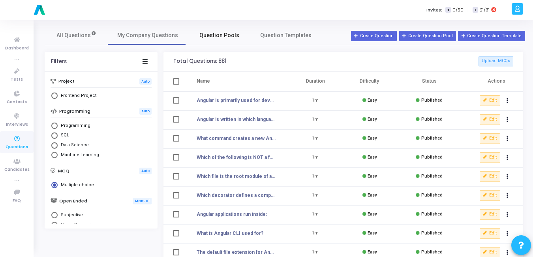
click at [226, 38] on span "Question Pools" at bounding box center [219, 35] width 40 height 8
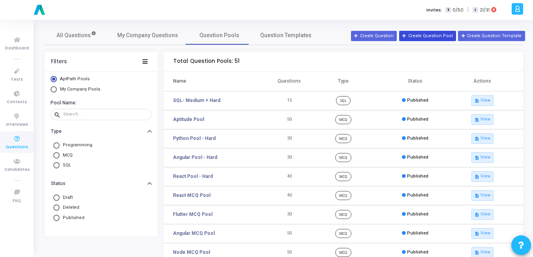
click at [438, 36] on button "Create Question Pool" at bounding box center [427, 36] width 57 height 10
click at [68, 87] on span "My Company Pools" at bounding box center [80, 89] width 40 height 5
click at [57, 87] on input "My Company Pools" at bounding box center [54, 89] width 6 height 6
radio input "true"
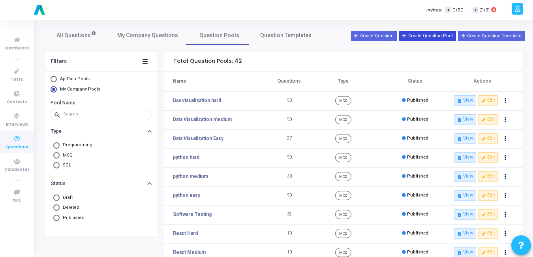
click at [434, 32] on button "Create Question Pool" at bounding box center [427, 36] width 57 height 10
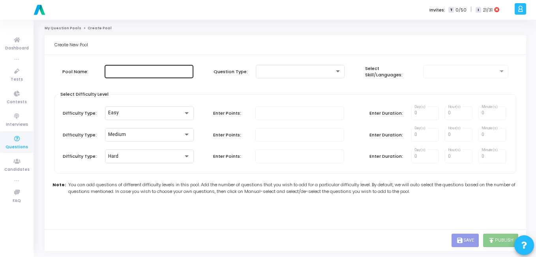
click at [131, 71] on input "text" at bounding box center [149, 72] width 83 height 6
type input "a"
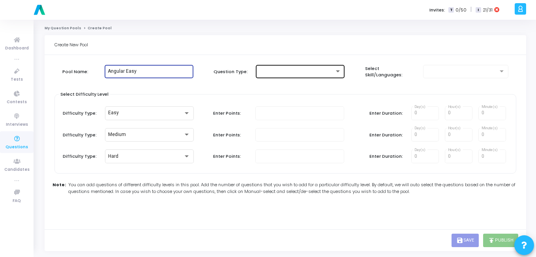
type input "Angular Easy"
click at [284, 72] on div at bounding box center [296, 72] width 75 height 6
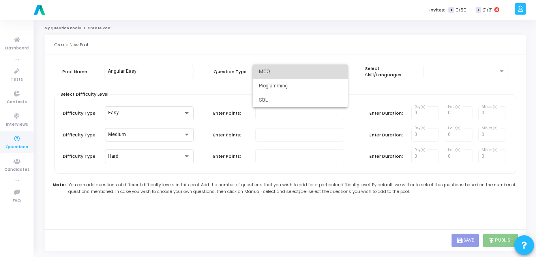
click at [302, 74] on span "MCQ" at bounding box center [300, 71] width 83 height 14
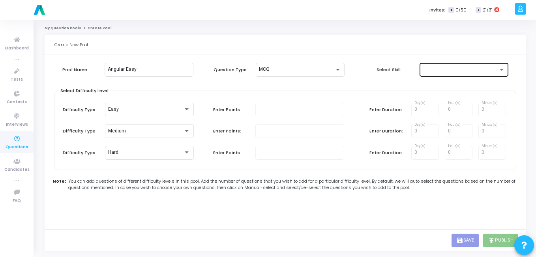
click at [442, 73] on div at bounding box center [464, 69] width 83 height 15
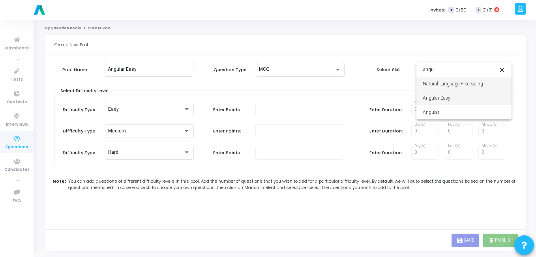
type input "angu"
click at [450, 96] on span "Angular Easy" at bounding box center [464, 98] width 83 height 14
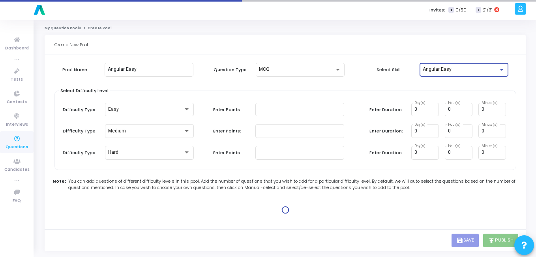
type input "1"
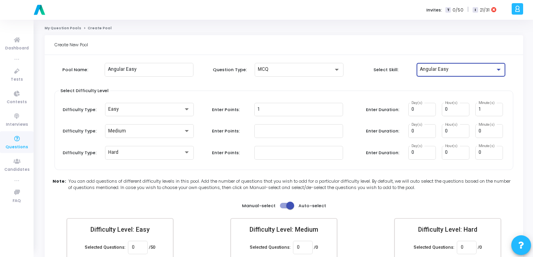
scroll to position [46, 0]
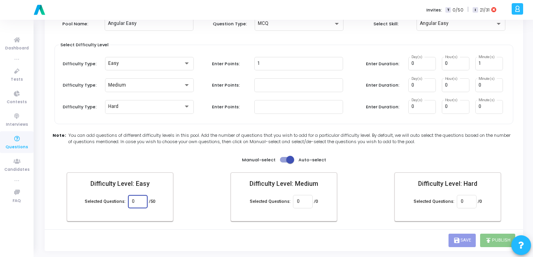
click at [136, 202] on input "0" at bounding box center [137, 202] width 11 height 6
type input "50"
click at [365, 229] on div "Pool Name: Angular Easy Question Type: MCQ Select Skill: Angular Easy Select Di…" at bounding box center [284, 121] width 459 height 216
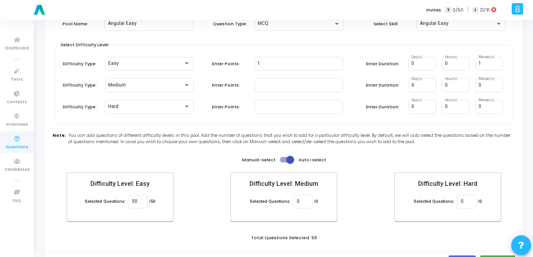
scroll to position [68, 0]
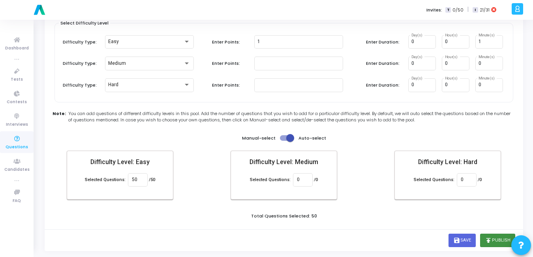
click at [492, 241] on button "publish Publish" at bounding box center [497, 239] width 35 height 13
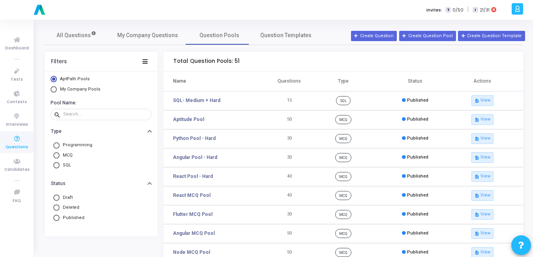
click at [83, 87] on span "My Company Pools" at bounding box center [80, 89] width 40 height 5
click at [57, 87] on input "My Company Pools" at bounding box center [54, 89] width 6 height 6
radio input "true"
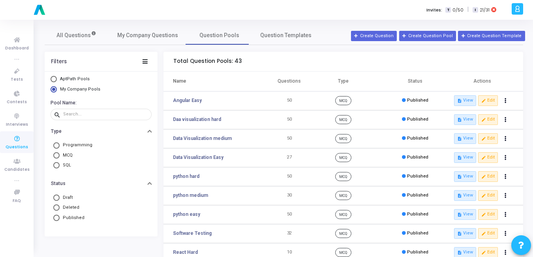
click at [57, 144] on span at bounding box center [56, 145] width 6 height 6
click at [57, 144] on input "Programming" at bounding box center [56, 145] width 6 height 6
radio input "true"
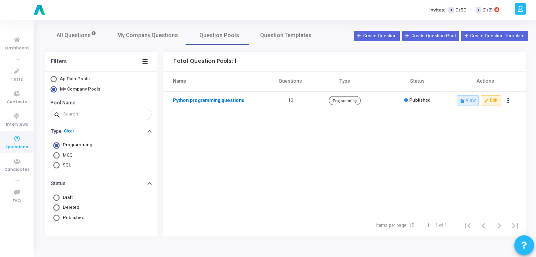
click at [199, 101] on link "Python programming questions" at bounding box center [208, 100] width 71 height 7
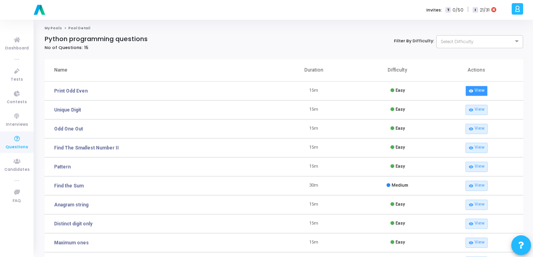
click at [474, 91] on link "visibility View" at bounding box center [477, 91] width 22 height 10
click at [17, 74] on icon at bounding box center [17, 71] width 17 height 10
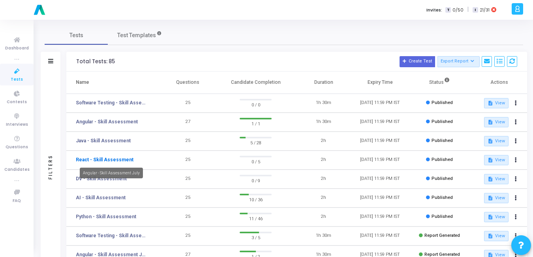
scroll to position [100, 0]
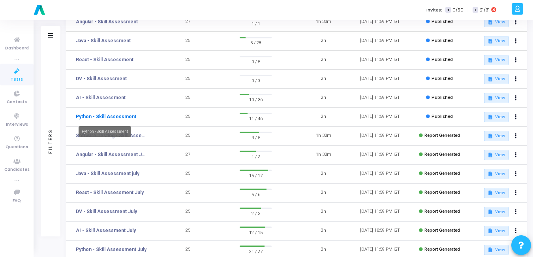
click at [101, 118] on link "Python - Skill Assessment" at bounding box center [106, 116] width 60 height 7
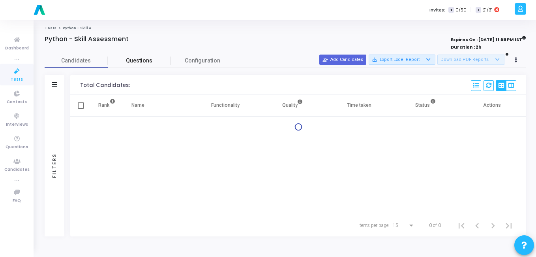
click at [153, 63] on span "Questions" at bounding box center [139, 60] width 63 height 8
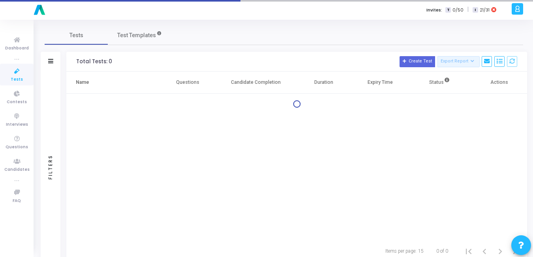
scroll to position [11, 0]
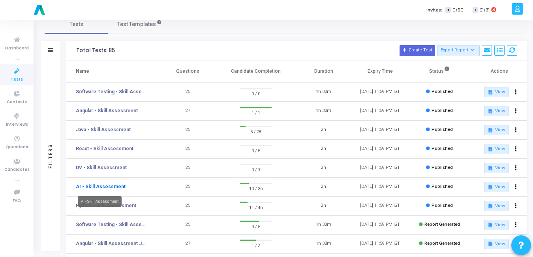
click at [96, 186] on link "AI - Skill Assessment" at bounding box center [101, 186] width 50 height 7
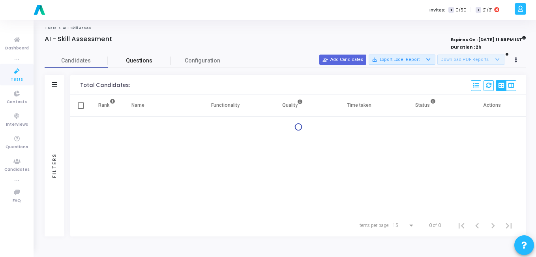
click at [135, 63] on span "Questions" at bounding box center [139, 60] width 63 height 8
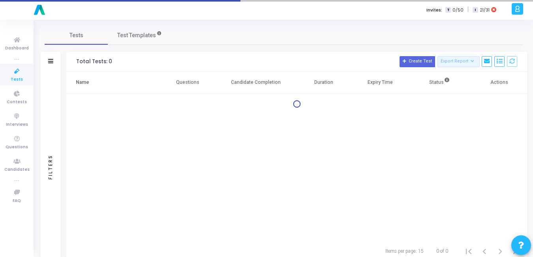
scroll to position [11, 0]
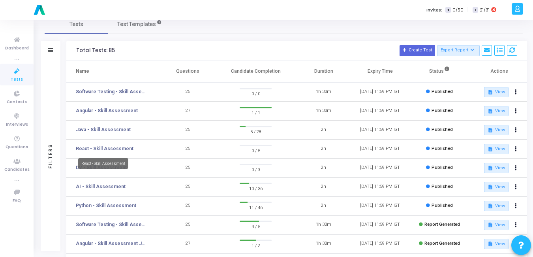
click at [115, 162] on div "React - Skill Assessment" at bounding box center [103, 163] width 50 height 11
click at [105, 166] on link "DV - Skill Assessment" at bounding box center [101, 167] width 51 height 7
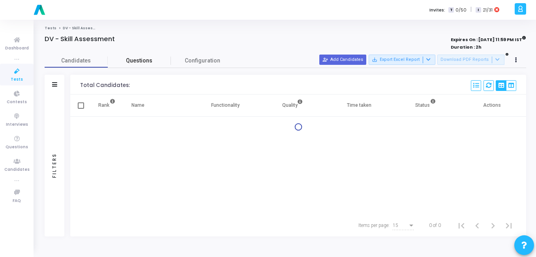
click at [140, 58] on span "Questions" at bounding box center [139, 60] width 63 height 8
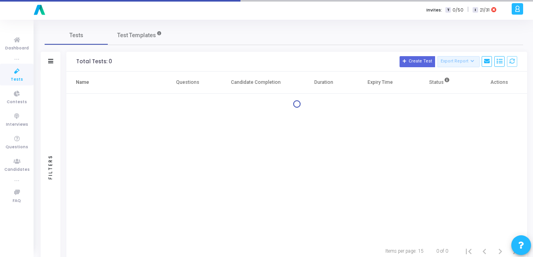
scroll to position [11, 0]
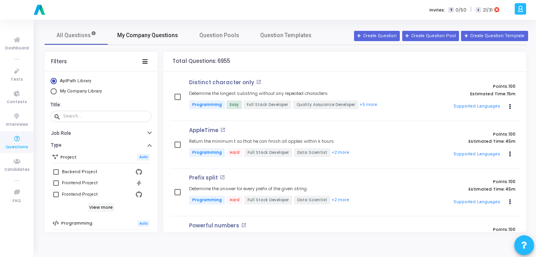
click at [133, 36] on span "My Company Questions" at bounding box center [147, 35] width 61 height 8
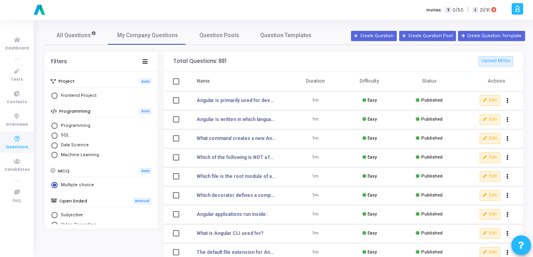
click at [53, 126] on span "Select Library" at bounding box center [54, 125] width 6 height 6
click at [53, 126] on input "Programming" at bounding box center [54, 125] width 6 height 6
radio input "true"
radio input "false"
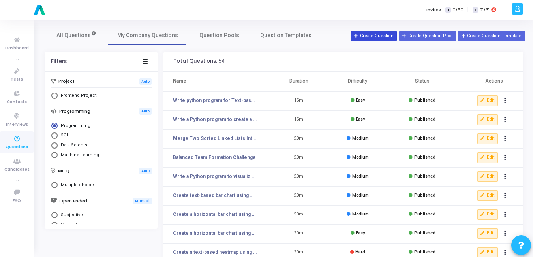
click at [364, 34] on button "Create Question" at bounding box center [374, 36] width 46 height 10
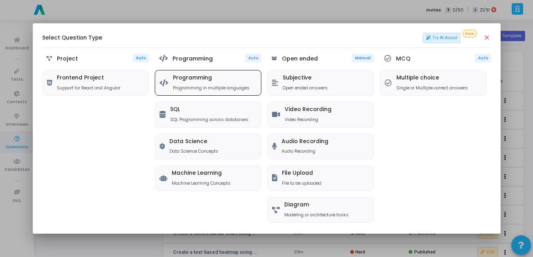
click at [228, 79] on h5 "Programming" at bounding box center [211, 78] width 77 height 7
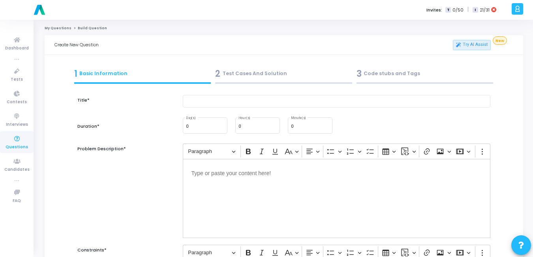
click at [256, 78] on div "2 Test Cases And Solution" at bounding box center [283, 73] width 137 height 13
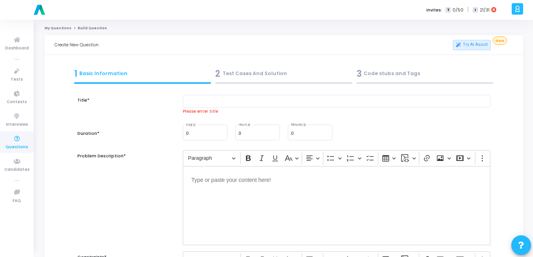
click at [421, 66] on div "3 Code stubs and Tags" at bounding box center [424, 75] width 141 height 21
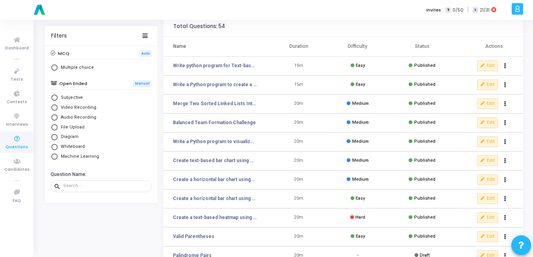
scroll to position [35, 0]
click at [85, 189] on div at bounding box center [105, 185] width 85 height 13
type input "chart"
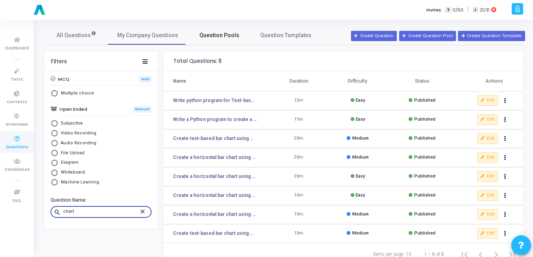
click at [220, 32] on span "Question Pools" at bounding box center [219, 35] width 40 height 8
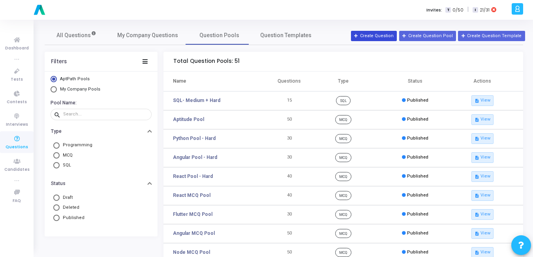
click at [384, 33] on button "Create Question" at bounding box center [374, 36] width 46 height 10
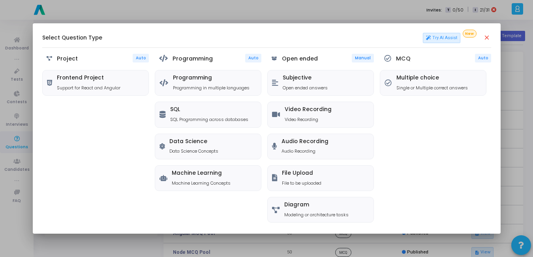
click at [486, 38] on mat-icon "close" at bounding box center [487, 38] width 8 height 8
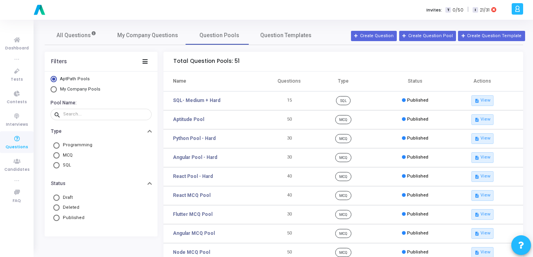
click at [56, 88] on span "Select Library" at bounding box center [54, 89] width 6 height 6
click at [56, 88] on input "My Company Pools" at bounding box center [54, 89] width 6 height 6
radio input "true"
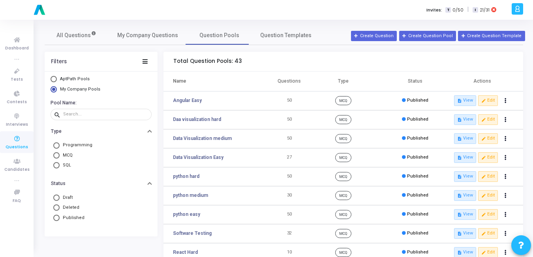
click at [67, 142] on span "Programming" at bounding box center [76, 145] width 33 height 7
click at [60, 142] on input "Programming" at bounding box center [56, 145] width 6 height 6
radio input "true"
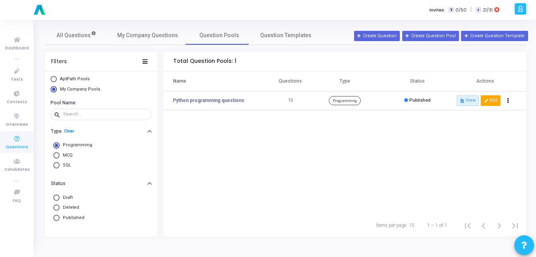
click at [495, 105] on button "edit Edit" at bounding box center [491, 100] width 20 height 10
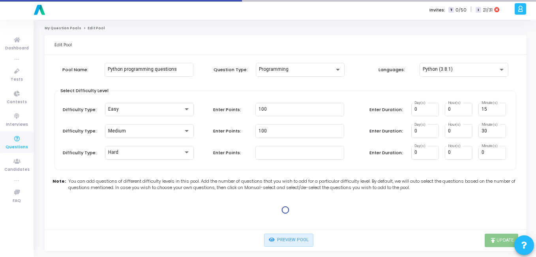
type input "100"
type input "45"
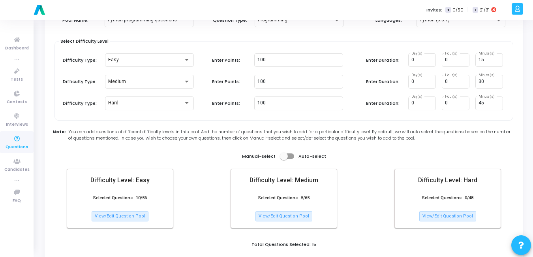
scroll to position [78, 0]
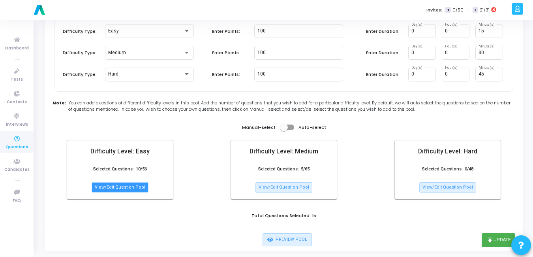
click at [127, 190] on button "View/Edit Question Pool" at bounding box center [120, 187] width 57 height 10
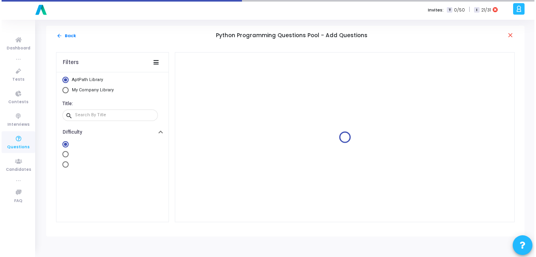
scroll to position [0, 0]
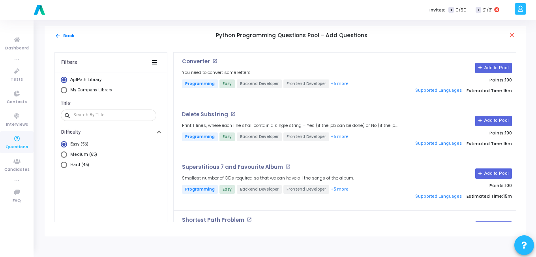
click at [66, 88] on span "Select Library" at bounding box center [64, 90] width 6 height 6
click at [66, 88] on input "My Company Library" at bounding box center [64, 90] width 6 height 6
radio input "true"
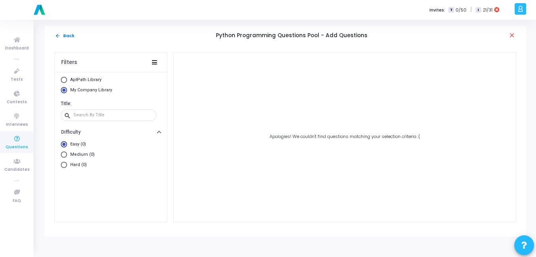
click at [73, 78] on span "AptPath Library" at bounding box center [85, 79] width 31 height 5
click at [67, 78] on input "AptPath Library" at bounding box center [64, 80] width 6 height 6
radio input "true"
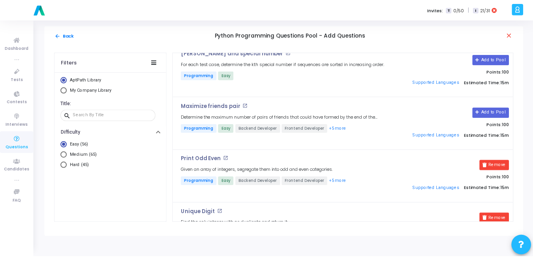
scroll to position [1580, 0]
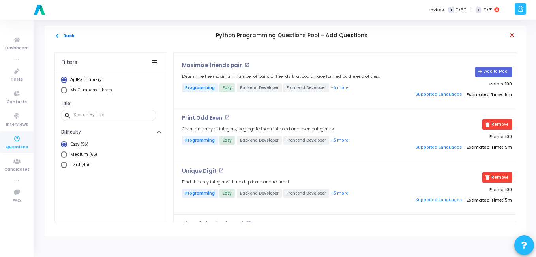
click at [512, 34] on mat-icon "close" at bounding box center [513, 36] width 8 height 8
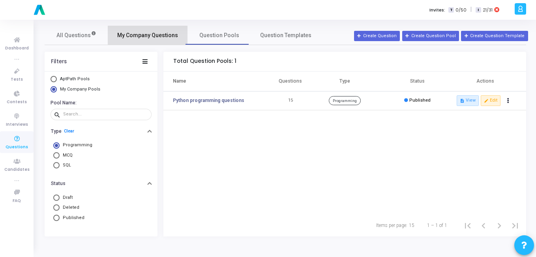
click at [152, 40] on link "My Company Questions" at bounding box center [148, 35] width 80 height 19
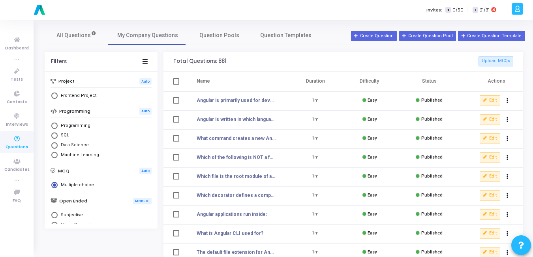
click at [57, 126] on span "Select Library" at bounding box center [54, 125] width 6 height 6
click at [57, 126] on input "Programming" at bounding box center [54, 125] width 6 height 6
radio input "true"
radio input "false"
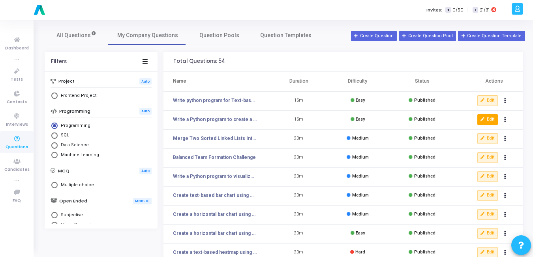
click at [486, 120] on button "Edit" at bounding box center [488, 119] width 21 height 10
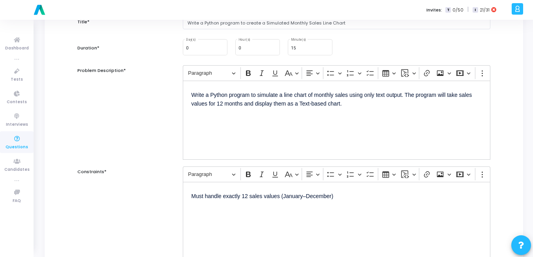
scroll to position [81, 0]
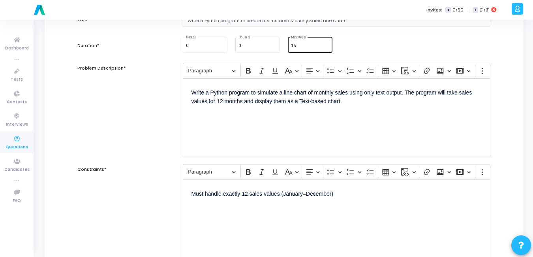
click at [299, 49] on div "15 Minute(s)" at bounding box center [310, 44] width 38 height 17
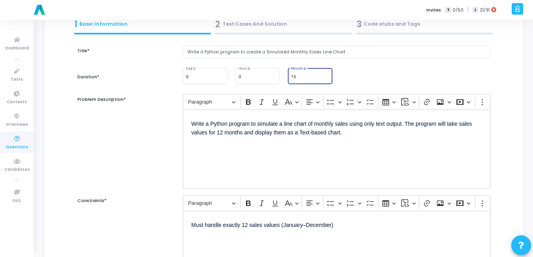
scroll to position [0, 0]
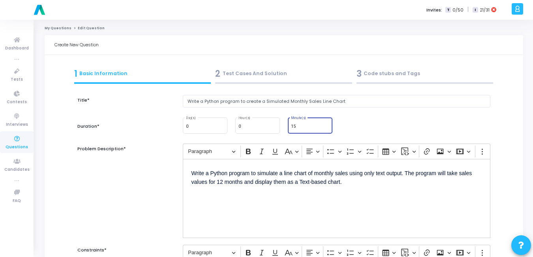
click at [249, 70] on div "2 Test Cases And Solution" at bounding box center [283, 73] width 137 height 13
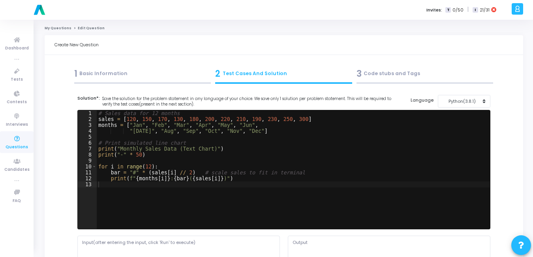
click at [367, 71] on div "3 Code stubs and Tags" at bounding box center [425, 73] width 137 height 13
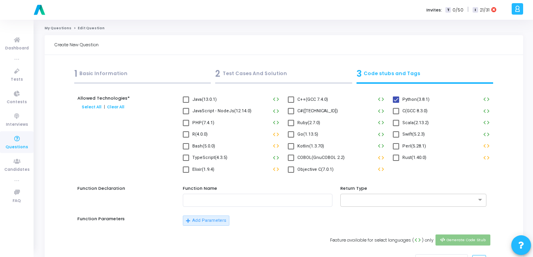
click at [234, 70] on div "2 Test Cases And Solution" at bounding box center [283, 73] width 137 height 13
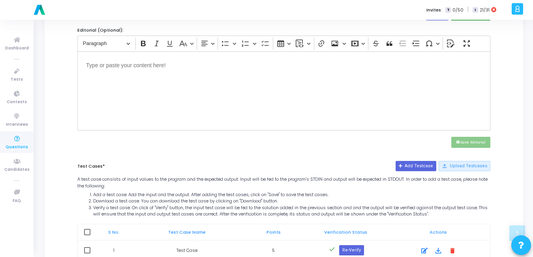
scroll to position [316, 0]
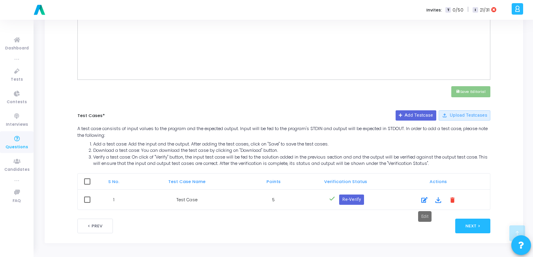
click at [427, 201] on icon at bounding box center [424, 199] width 6 height 9
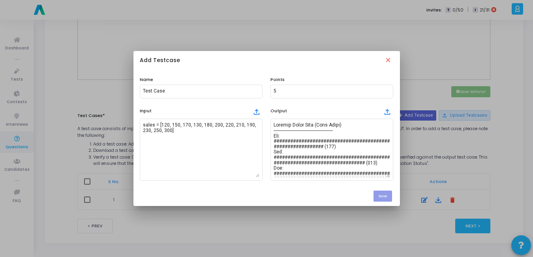
scroll to position [0, 0]
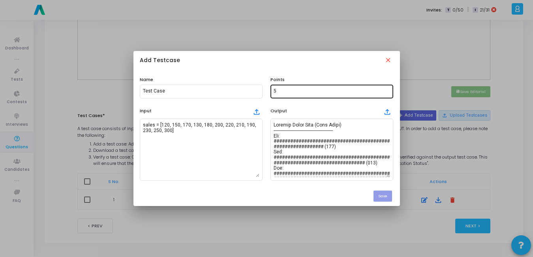
click at [298, 87] on div "5" at bounding box center [332, 90] width 117 height 15
type input "100"
click at [385, 193] on button "Save" at bounding box center [383, 195] width 19 height 11
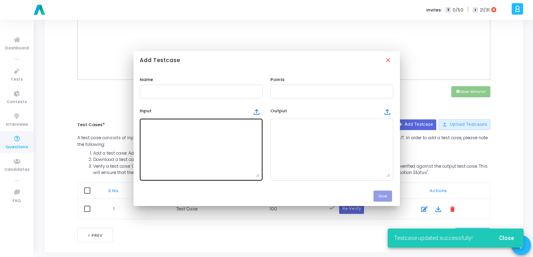
scroll to position [316, 0]
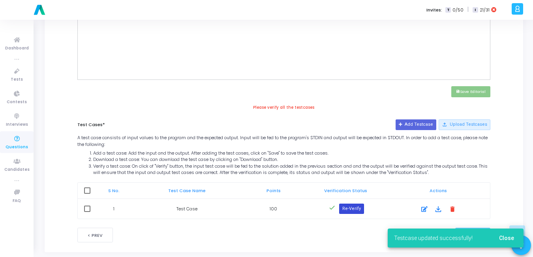
click at [352, 206] on button "Re-Verify" at bounding box center [351, 208] width 25 height 10
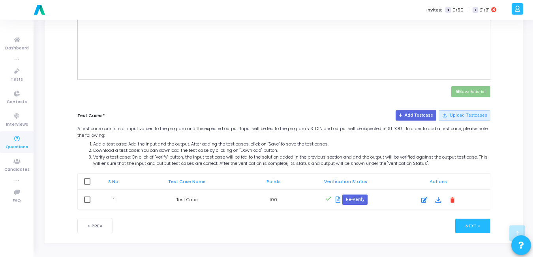
click at [87, 182] on span at bounding box center [87, 181] width 6 height 6
click at [87, 184] on input "checkbox" at bounding box center [87, 184] width 0 height 0
checkbox input "true"
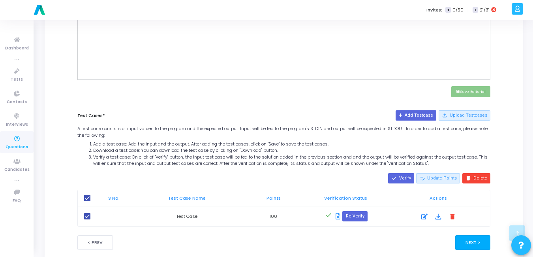
click at [478, 242] on button "Next >" at bounding box center [472, 242] width 35 height 15
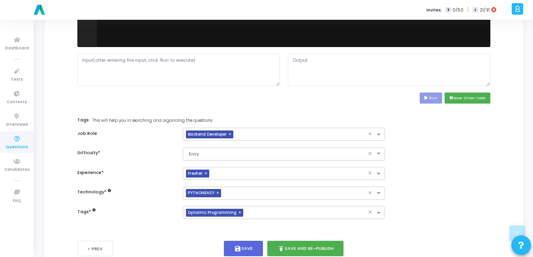
scroll to position [364, 0]
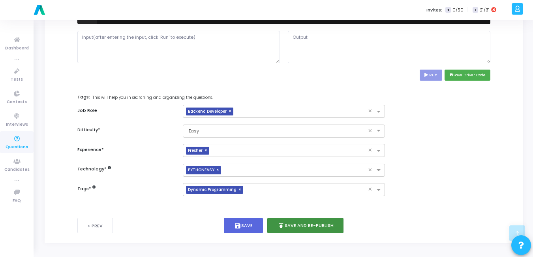
click at [298, 222] on button "publish Save and Re-publish" at bounding box center [305, 225] width 77 height 15
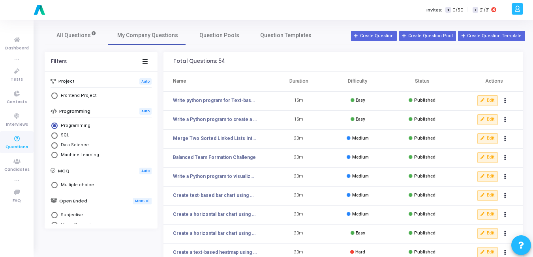
scroll to position [147, 0]
